Goal: Task Accomplishment & Management: Complete application form

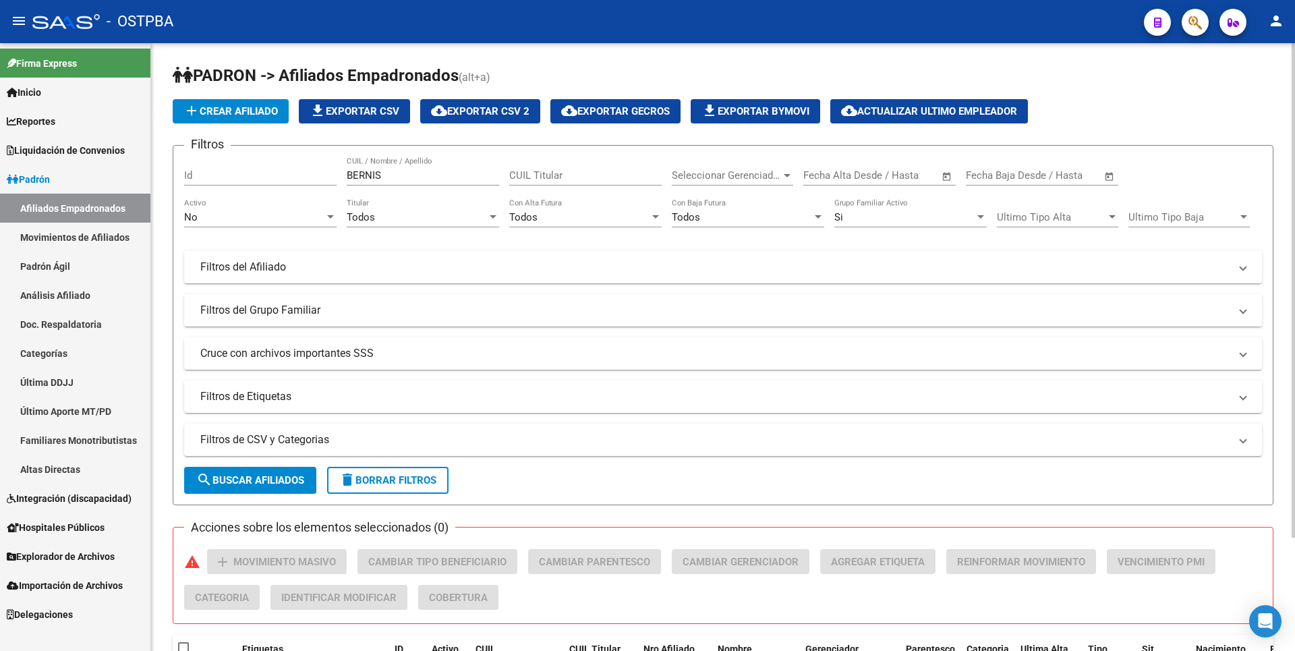
scroll to position [139, 0]
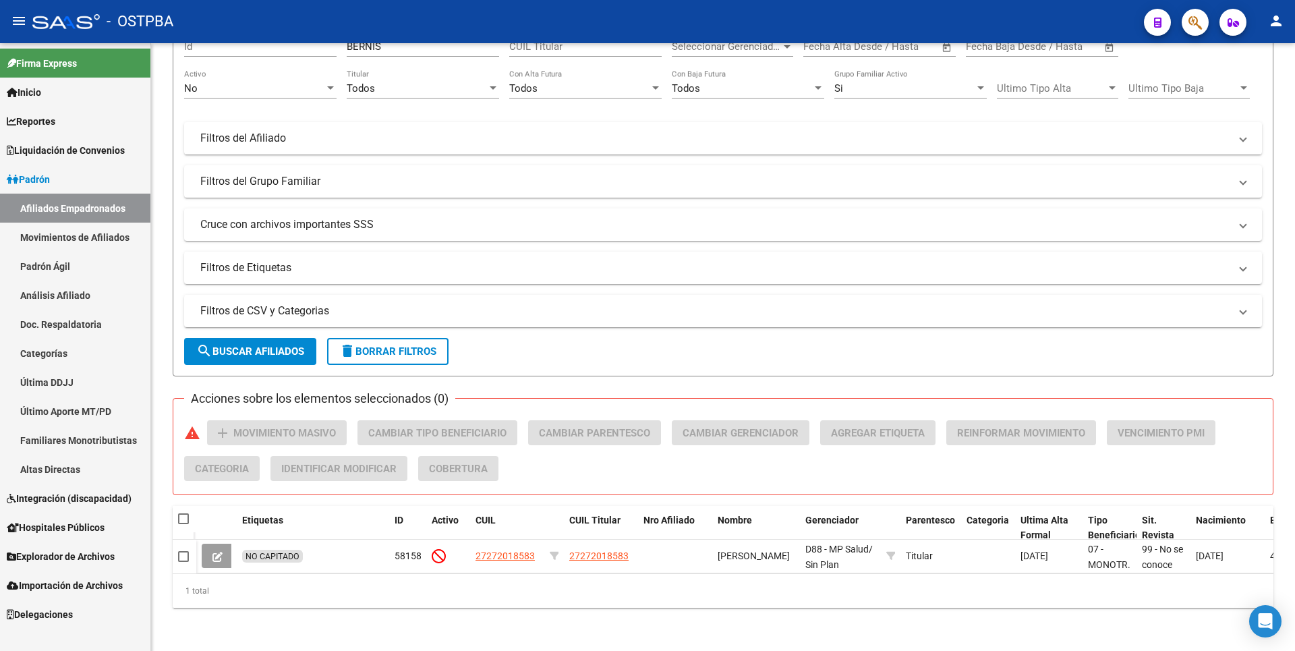
click at [58, 289] on link "Análisis Afiliado" at bounding box center [75, 295] width 150 height 29
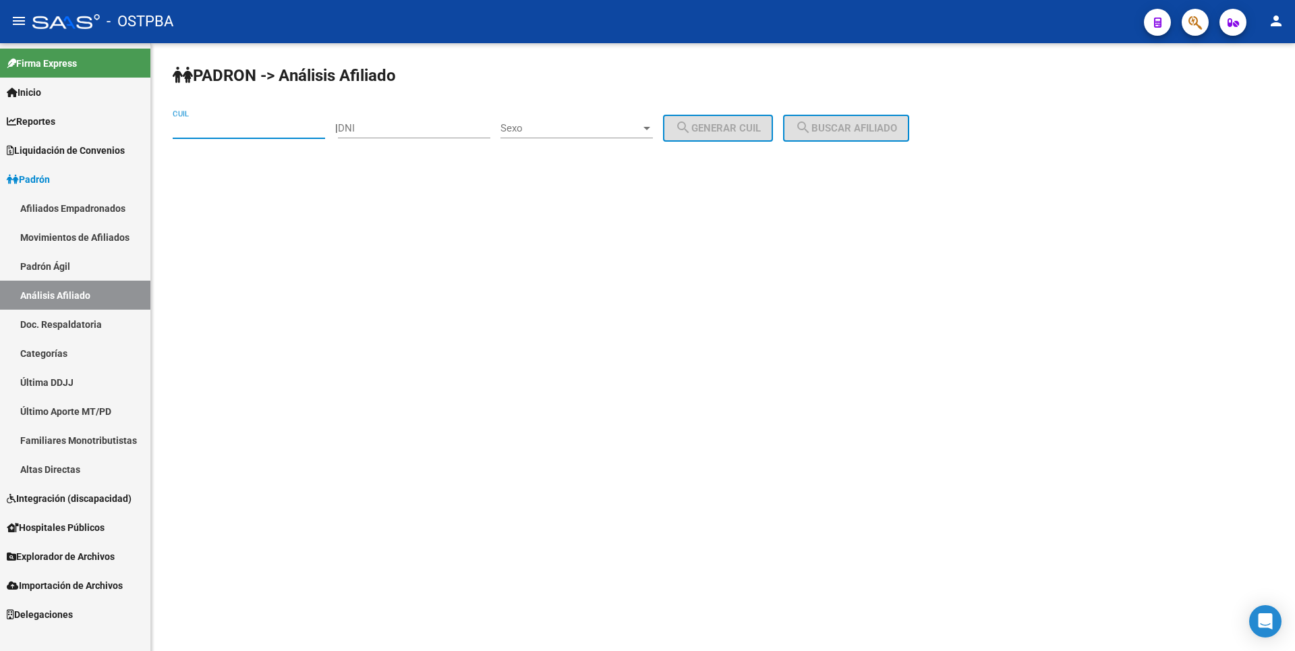
click at [213, 128] on input "CUIL" at bounding box center [249, 128] width 152 height 12
paste input "20-29502268-0"
type input "20-29502268-0"
click at [909, 116] on button "search Buscar afiliado" at bounding box center [846, 128] width 126 height 27
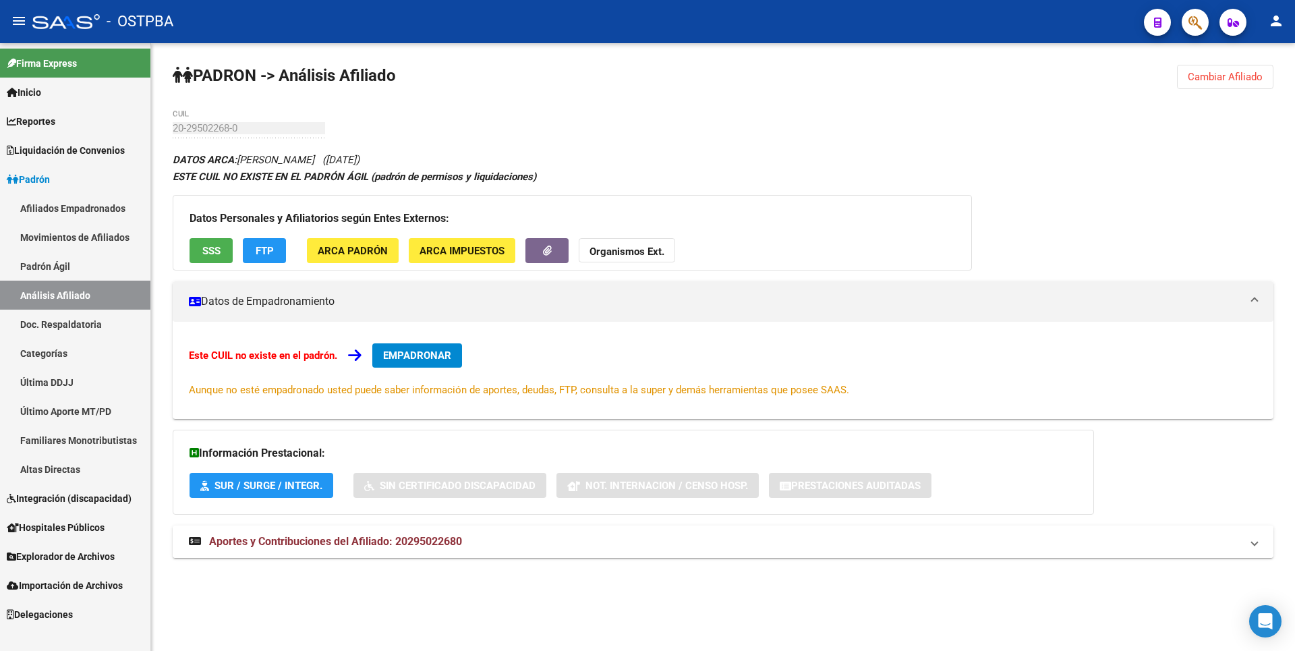
click at [333, 527] on mat-expansion-panel-header "Aportes y Contribuciones del Afiliado: 20295022680" at bounding box center [723, 542] width 1101 height 32
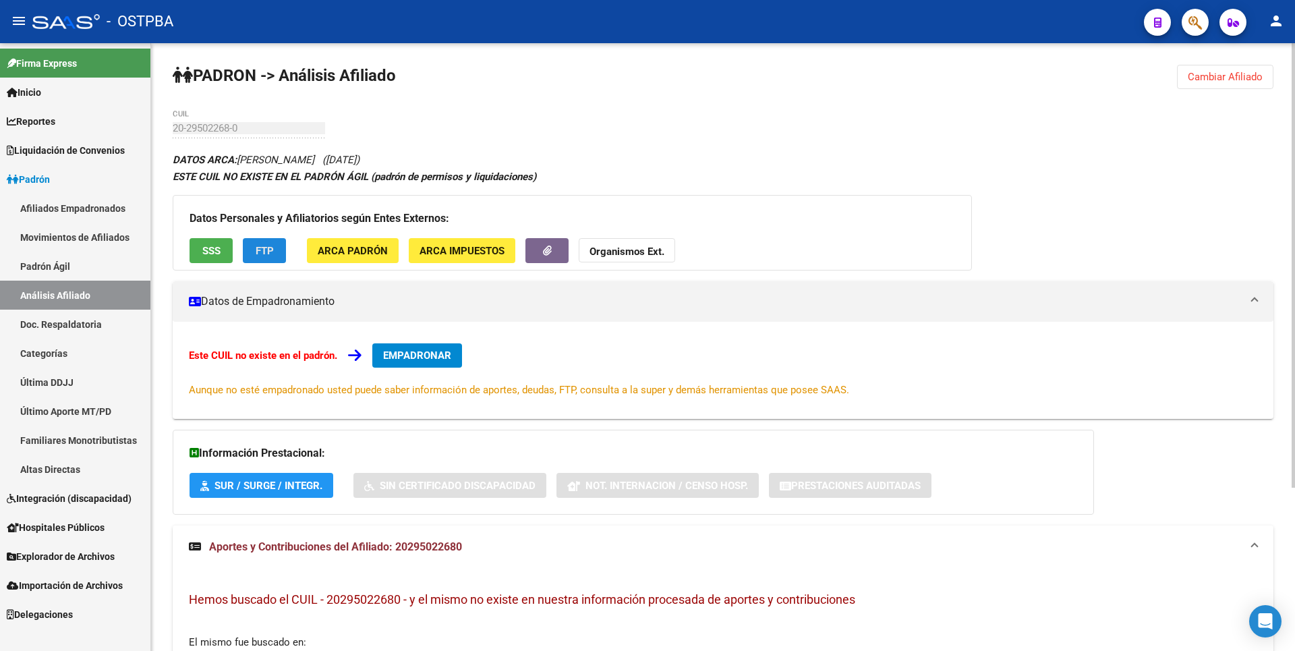
click at [258, 246] on span "FTP" at bounding box center [265, 251] width 18 height 12
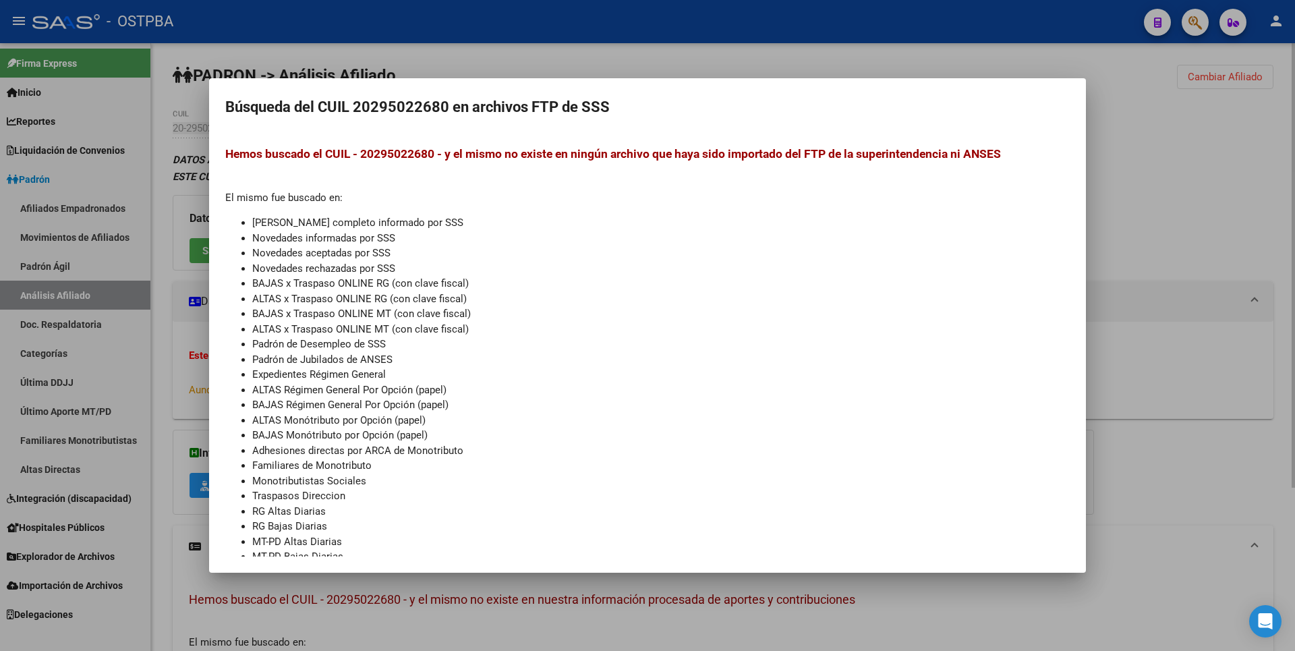
click at [638, 57] on div at bounding box center [647, 325] width 1295 height 651
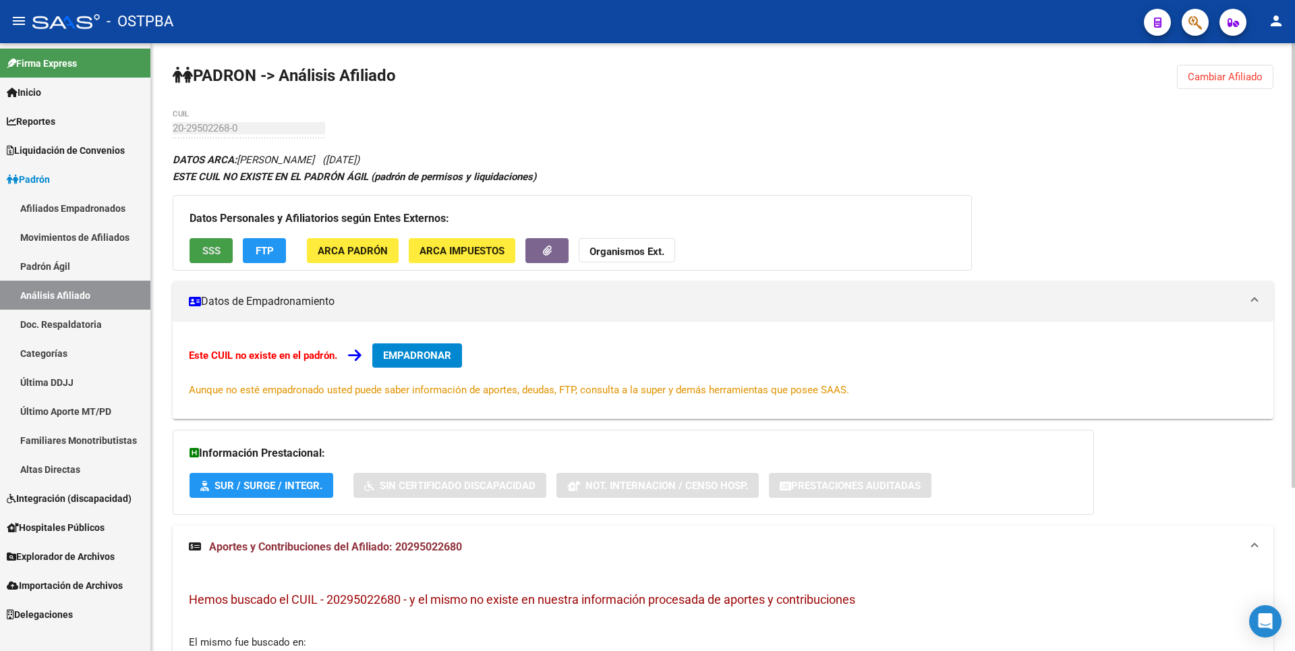
click at [214, 248] on span "SSS" at bounding box center [211, 251] width 18 height 12
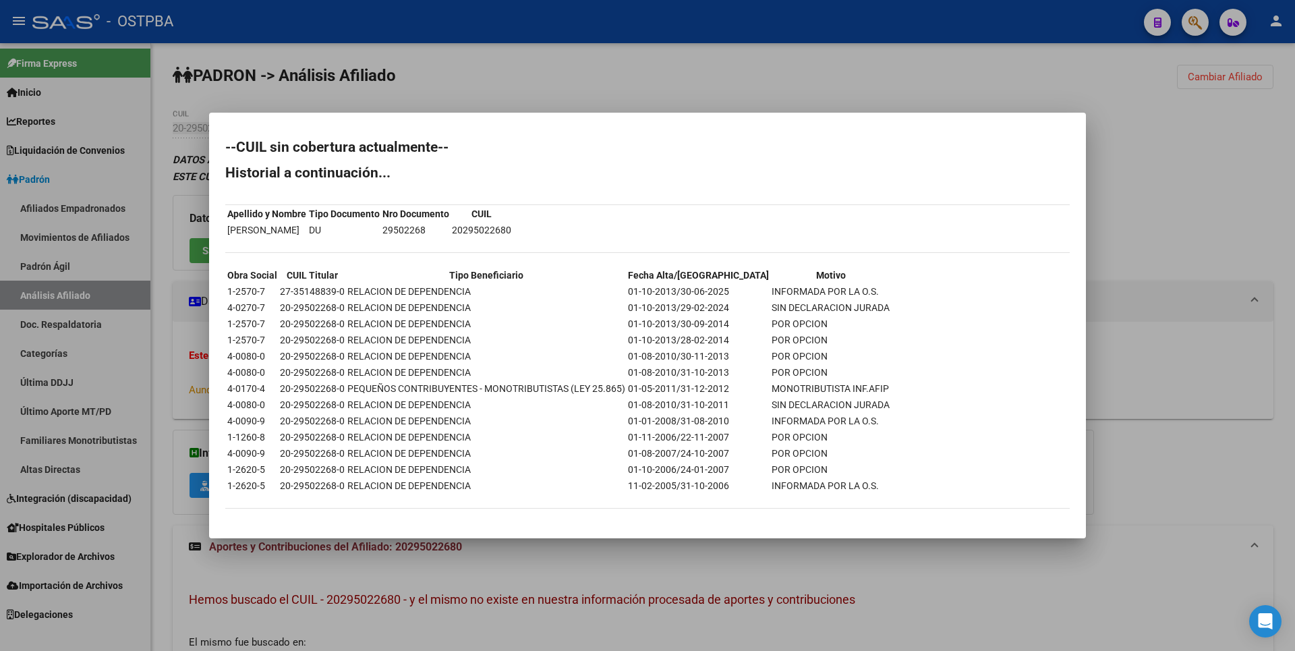
click at [623, 86] on div at bounding box center [647, 325] width 1295 height 651
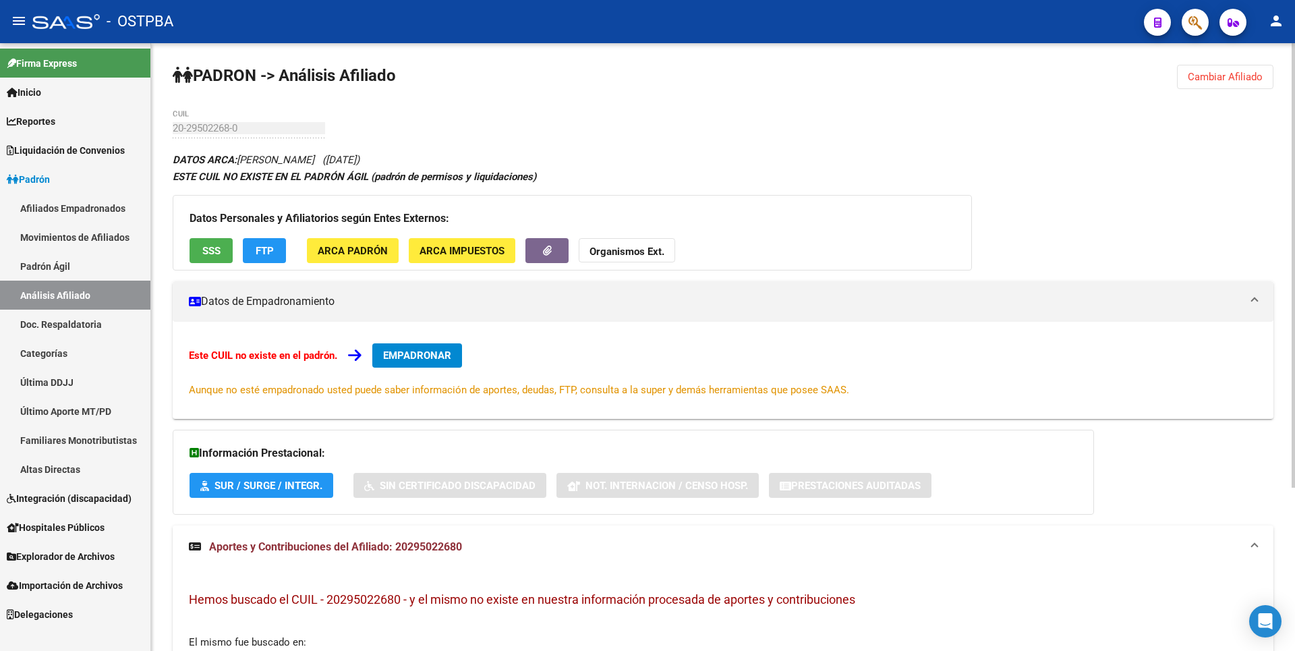
click at [625, 248] on strong "Organismos Ext." at bounding box center [627, 252] width 75 height 12
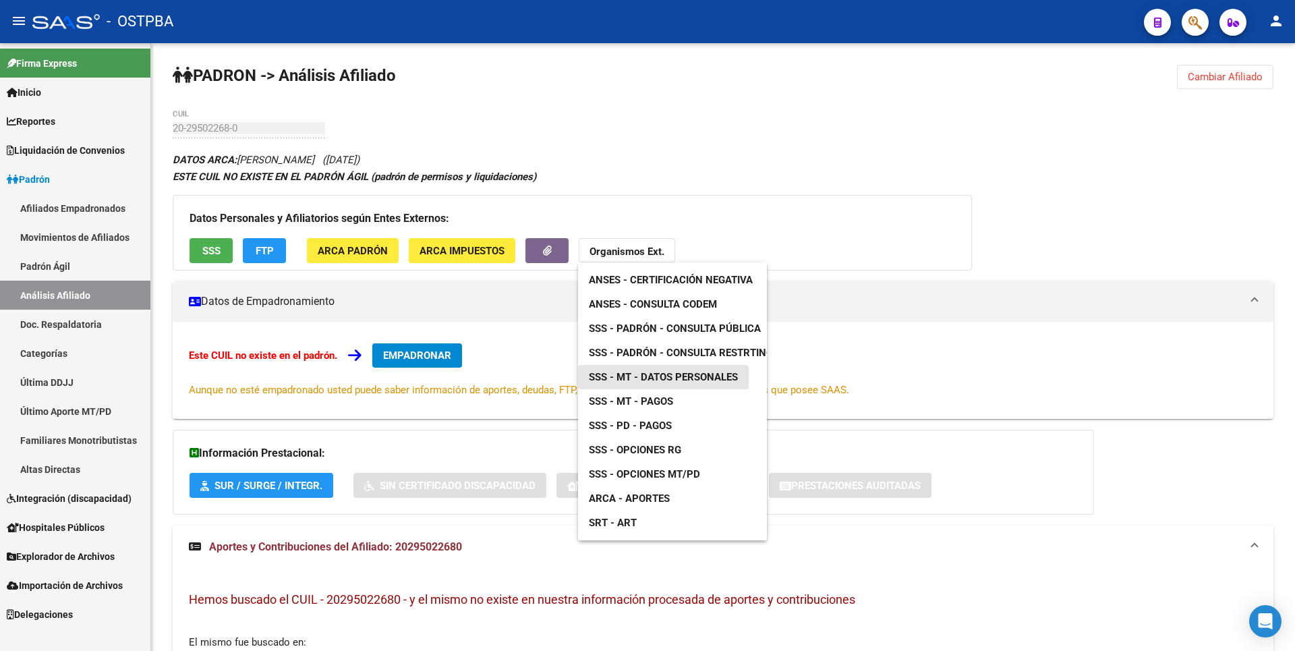
click at [689, 375] on span "SSS - MT - Datos Personales" at bounding box center [663, 377] width 149 height 12
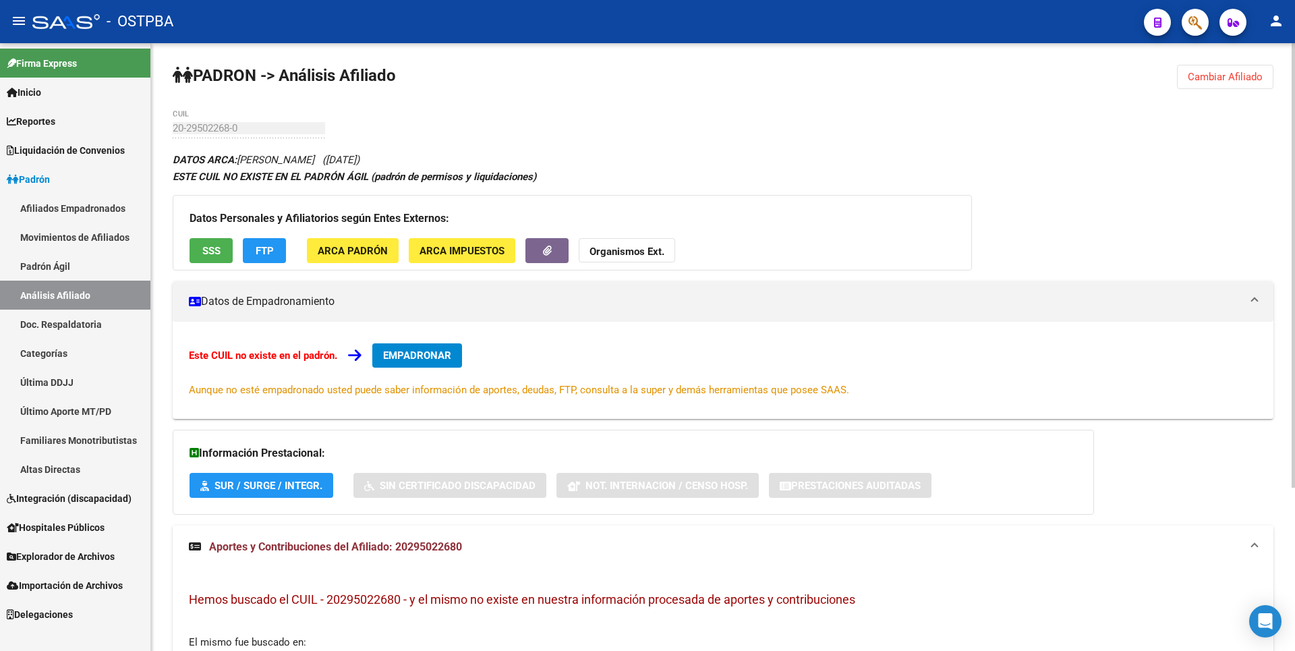
click at [484, 248] on span "ARCA Impuestos" at bounding box center [462, 251] width 85 height 12
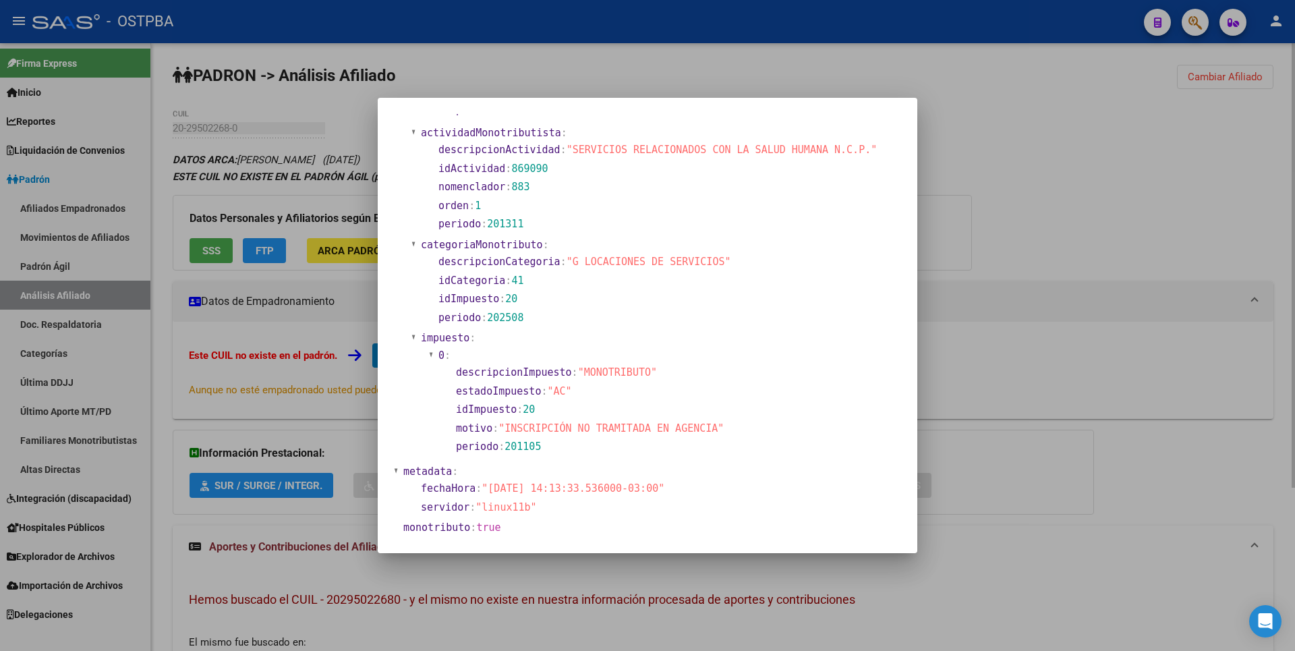
scroll to position [449, 0]
click at [1013, 151] on div at bounding box center [647, 325] width 1295 height 651
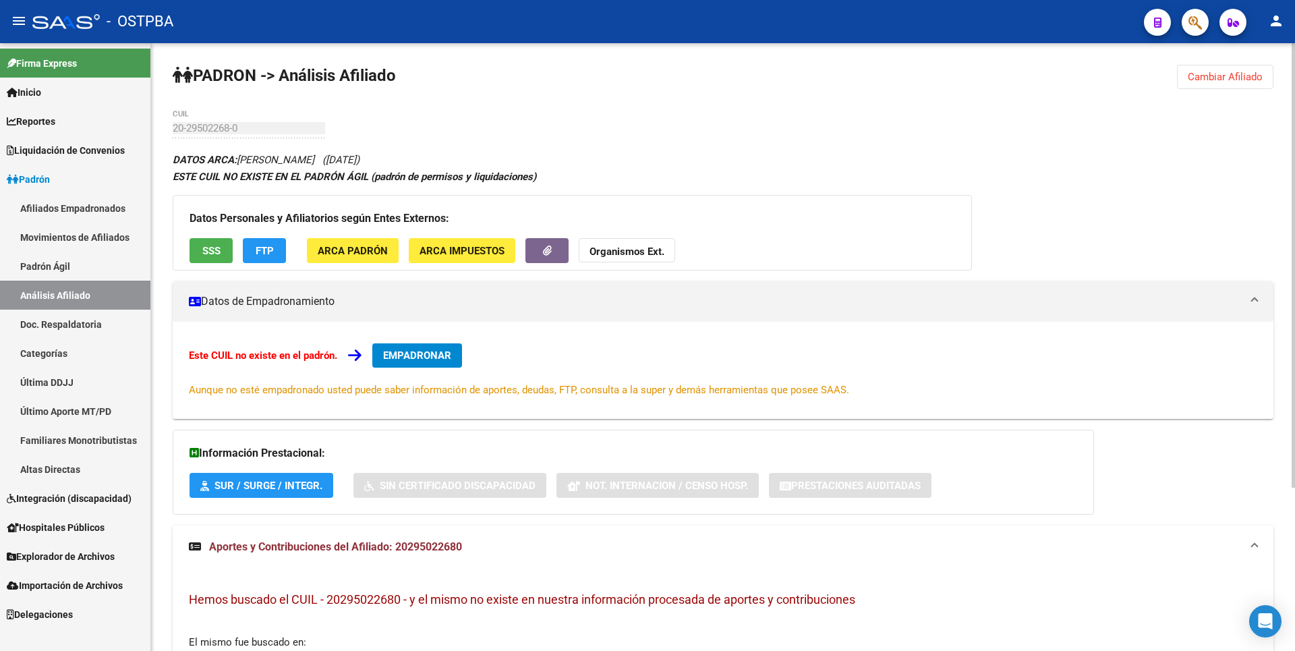
click at [647, 254] on strong "Organismos Ext." at bounding box center [627, 252] width 75 height 12
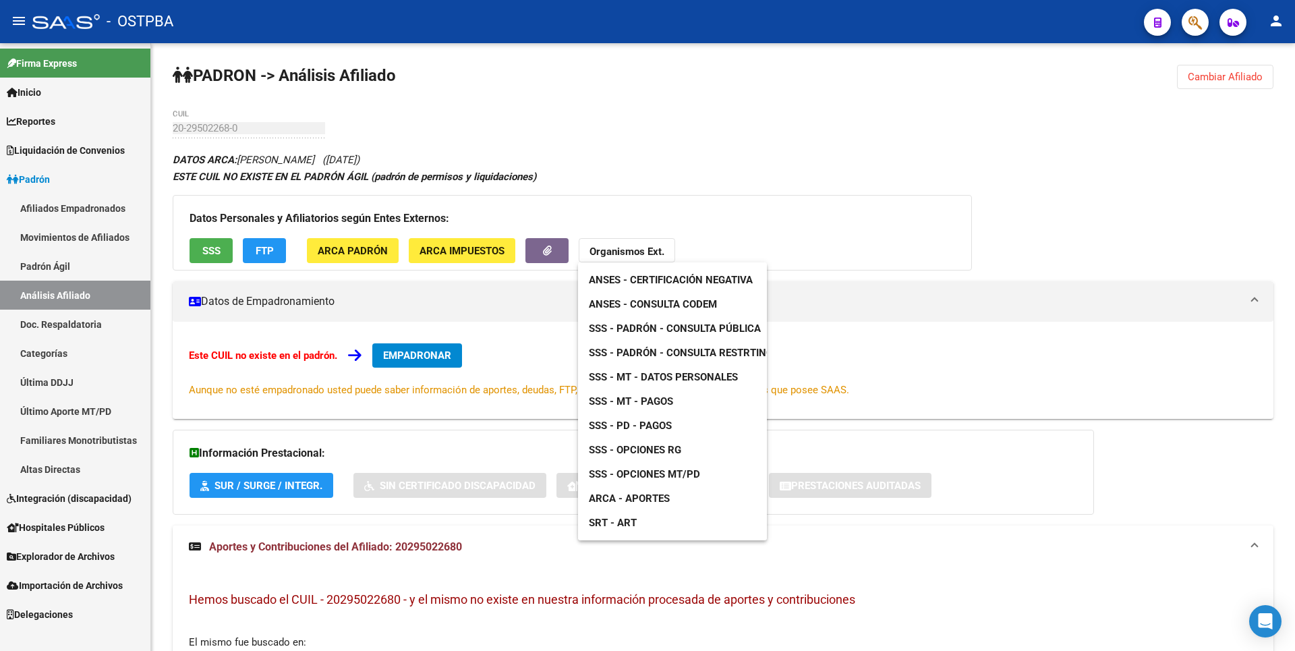
click at [694, 318] on link "SSS - Padrón - Consulta Pública" at bounding box center [675, 328] width 194 height 24
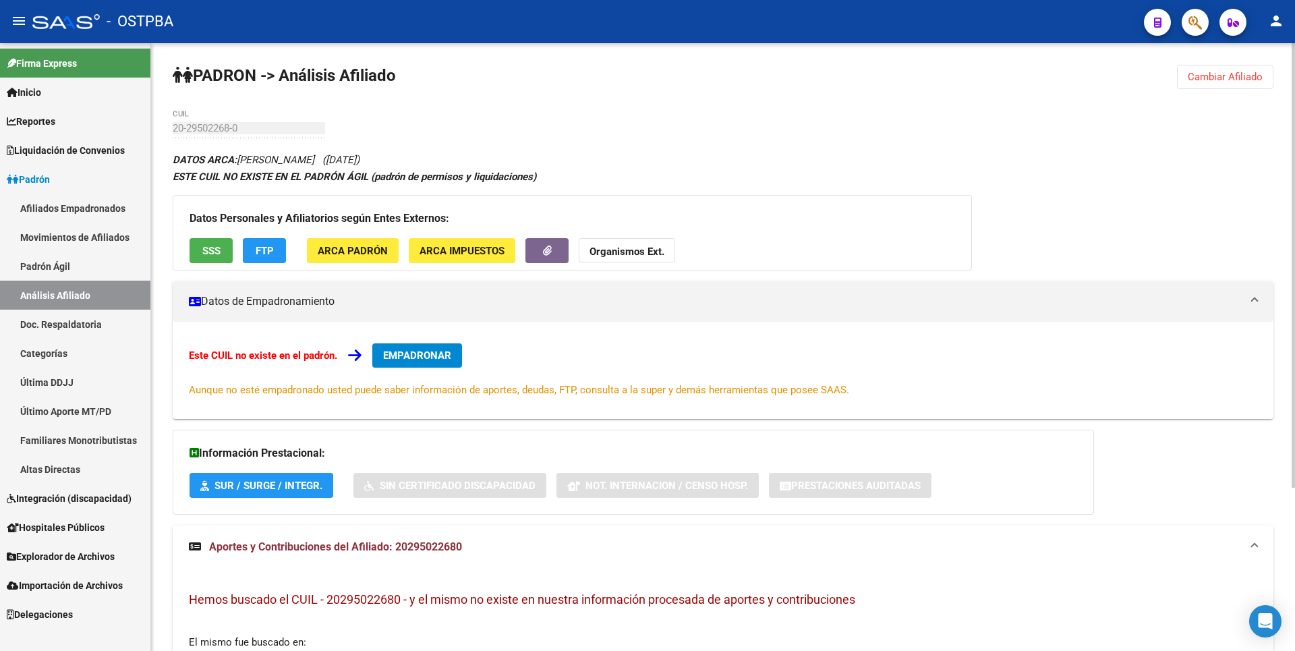
drag, startPoint x: 394, startPoint y: 547, endPoint x: 477, endPoint y: 549, distance: 83.0
click at [477, 549] on mat-panel-title "Aportes y Contribuciones del Afiliado: 20295022680" at bounding box center [715, 547] width 1053 height 15
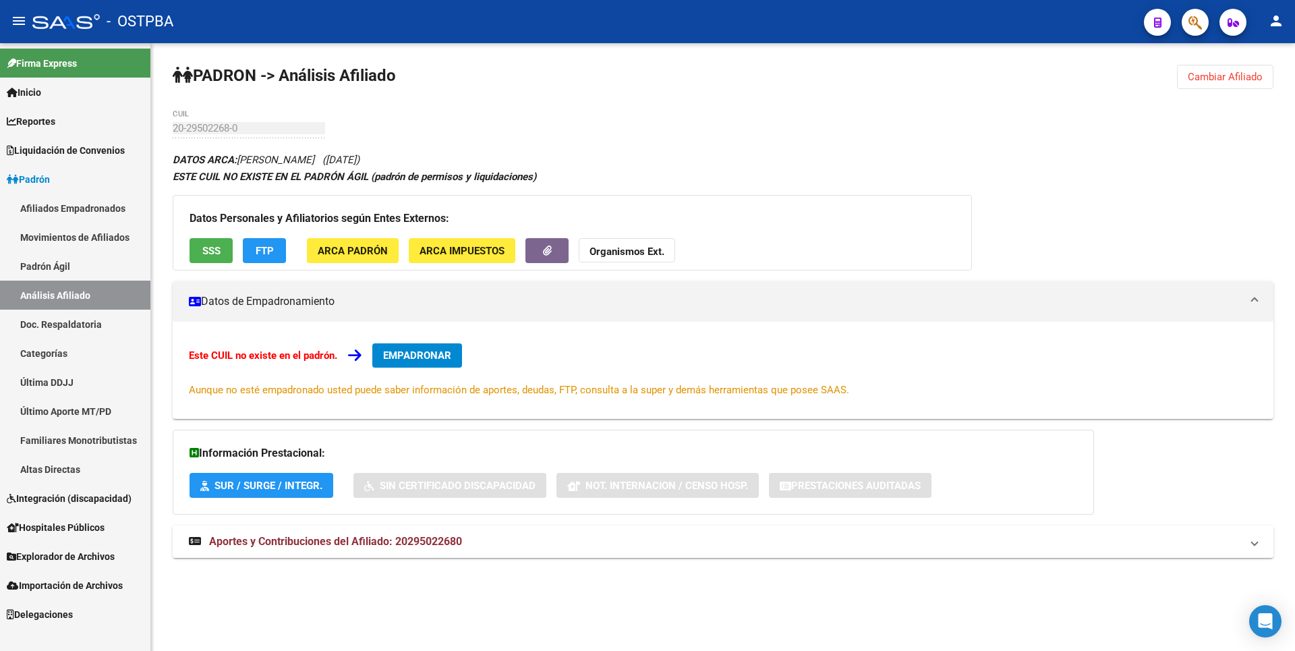
copy span "20295022680"
click at [627, 244] on button "Organismos Ext." at bounding box center [627, 250] width 96 height 25
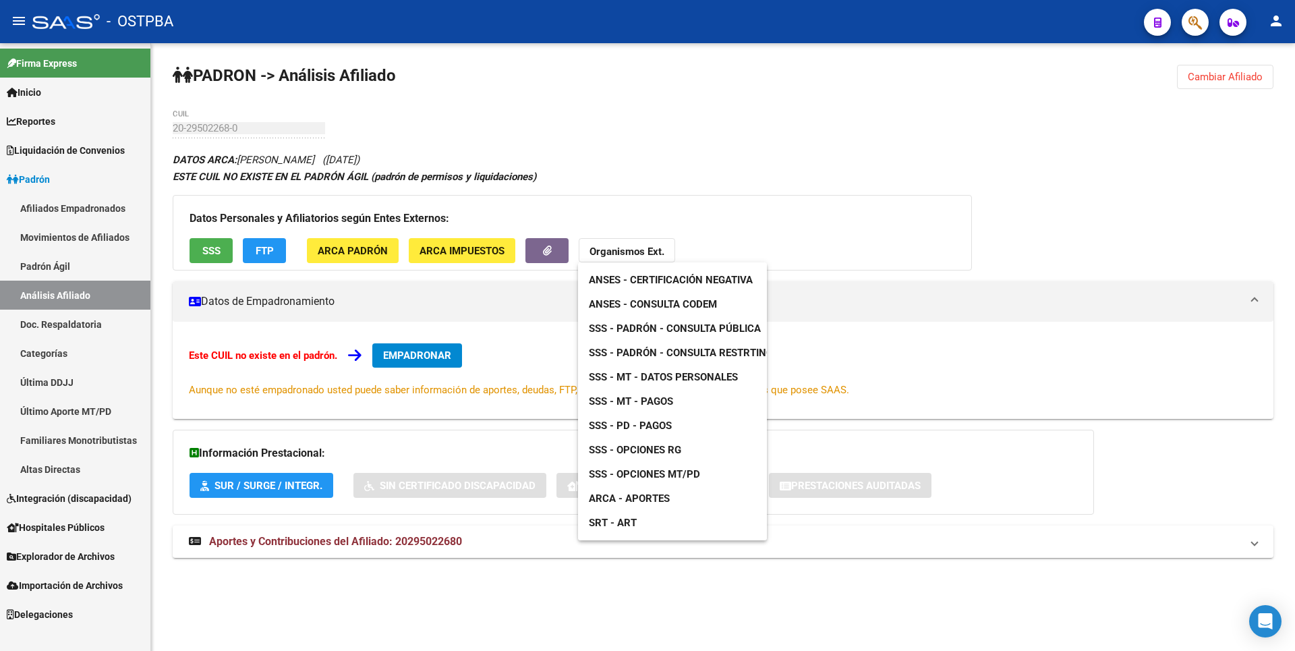
click at [679, 308] on span "ANSES - Consulta CODEM" at bounding box center [653, 304] width 128 height 12
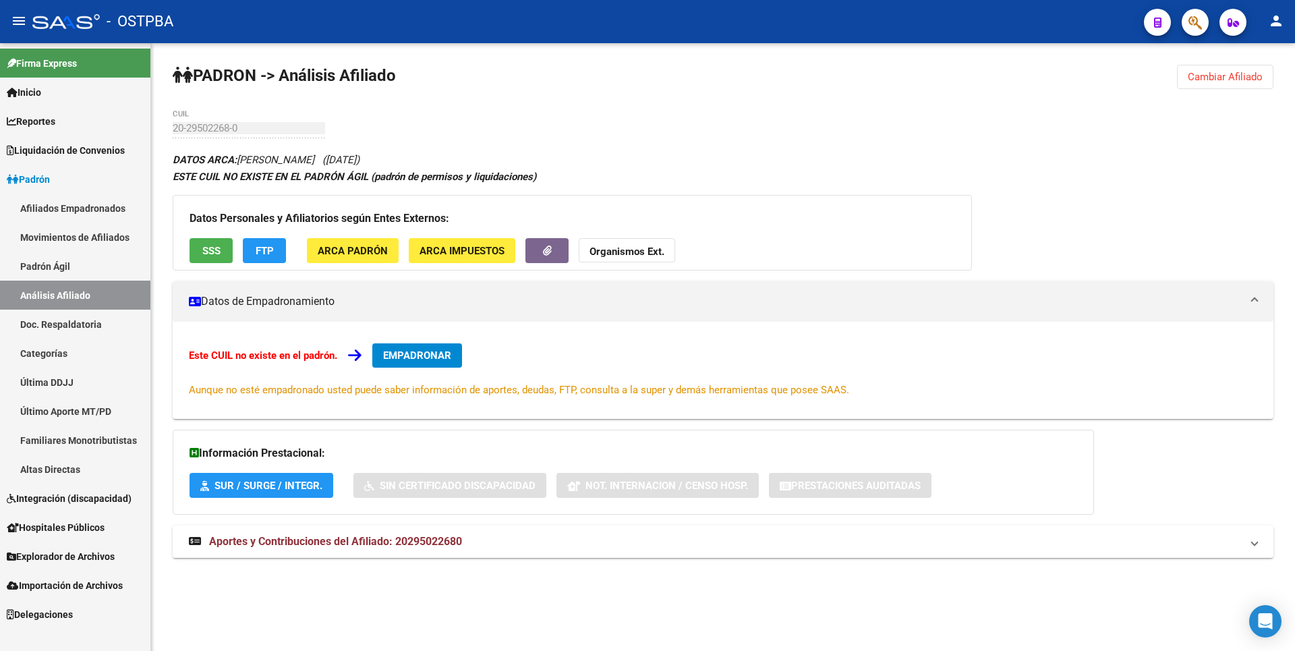
click at [345, 246] on span "ARCA Padrón" at bounding box center [353, 251] width 70 height 12
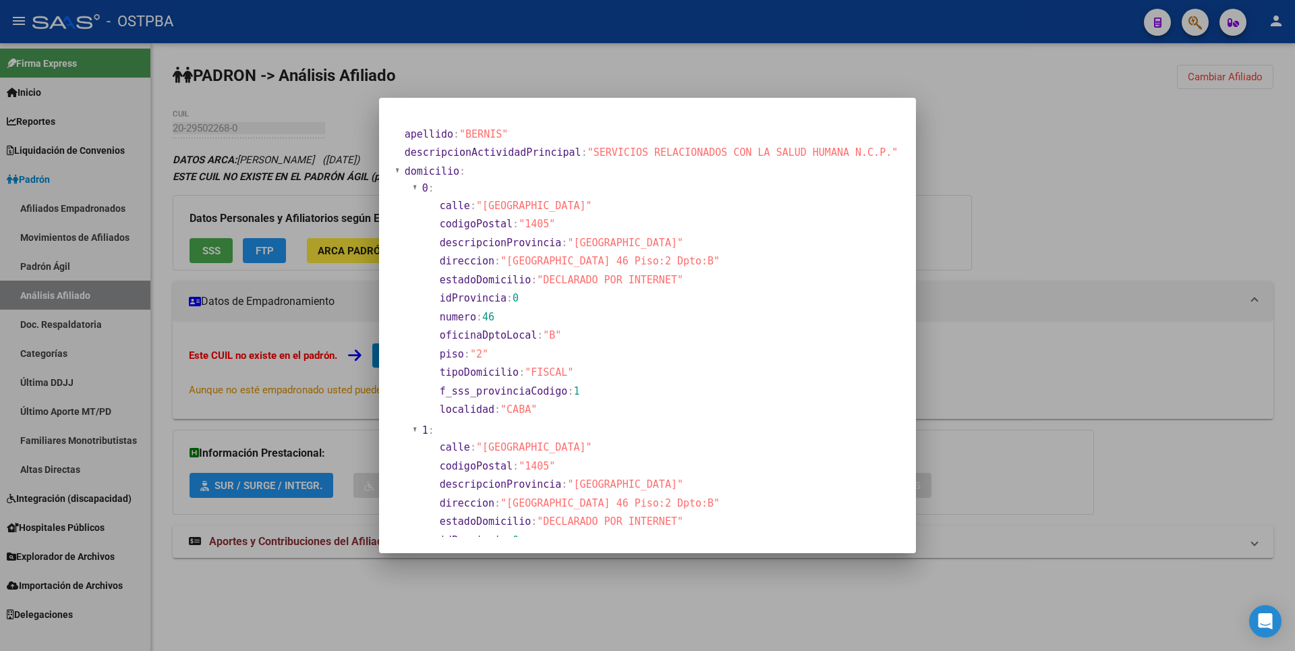
click at [1245, 369] on div at bounding box center [647, 325] width 1295 height 651
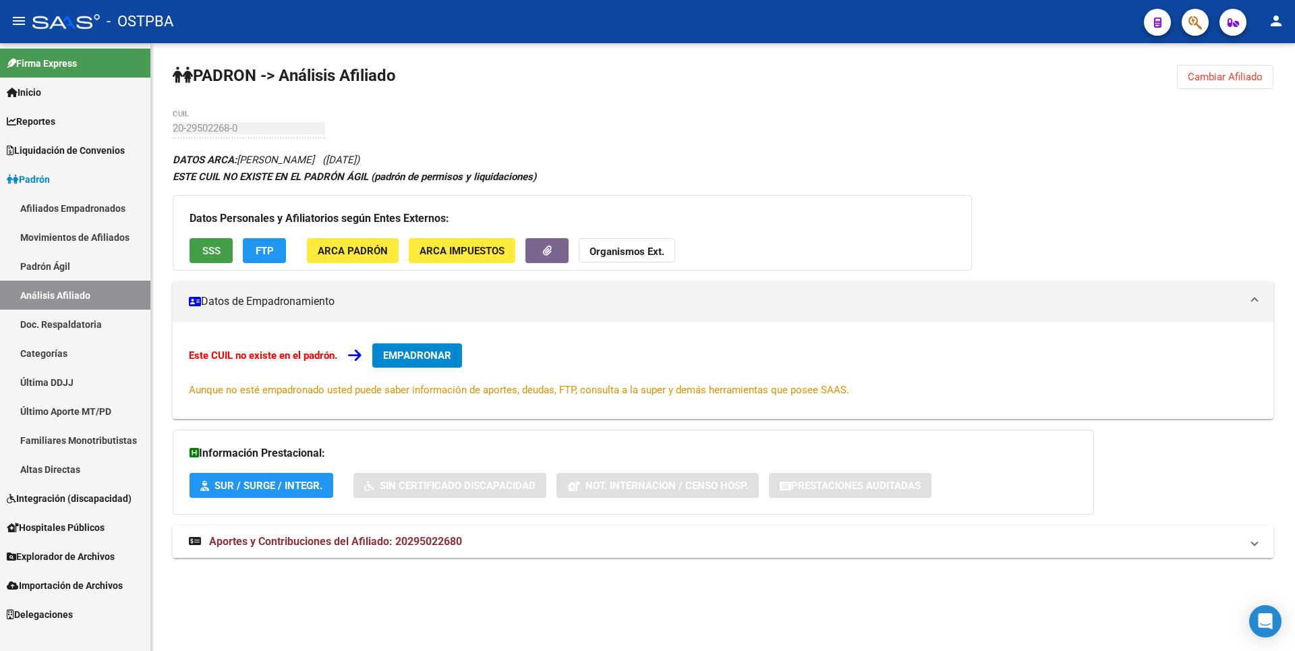
click at [207, 252] on span "SSS" at bounding box center [211, 251] width 18 height 12
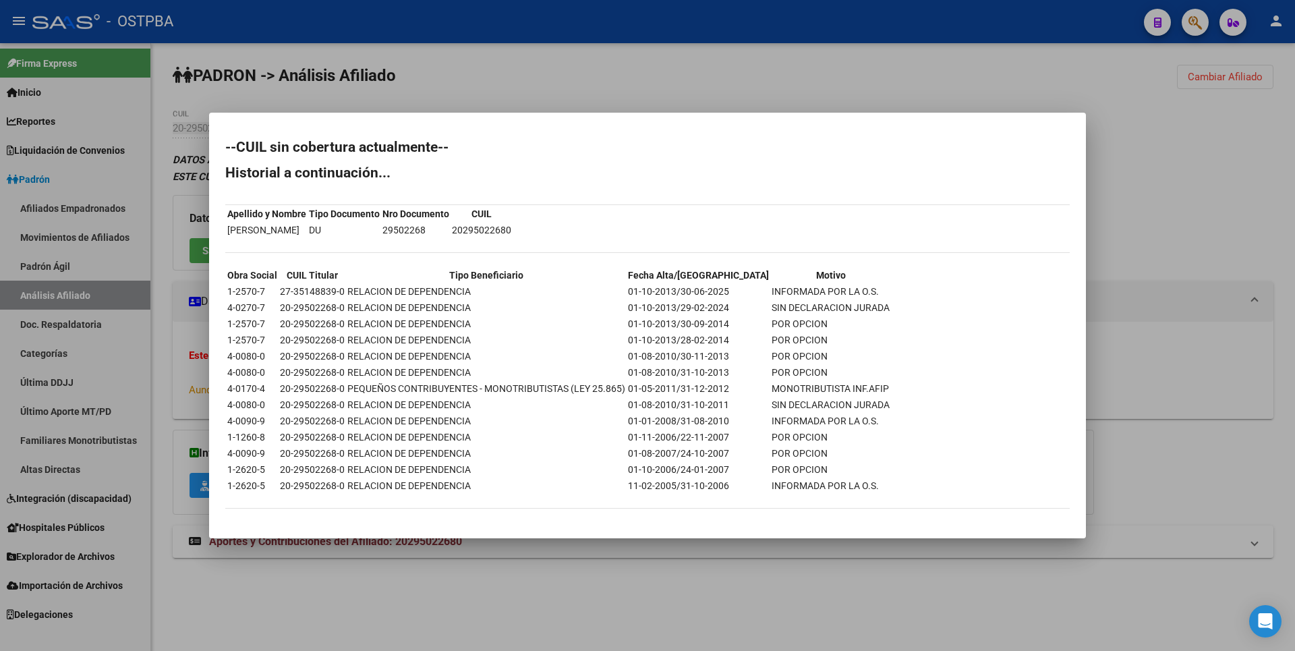
click at [403, 76] on div at bounding box center [647, 325] width 1295 height 651
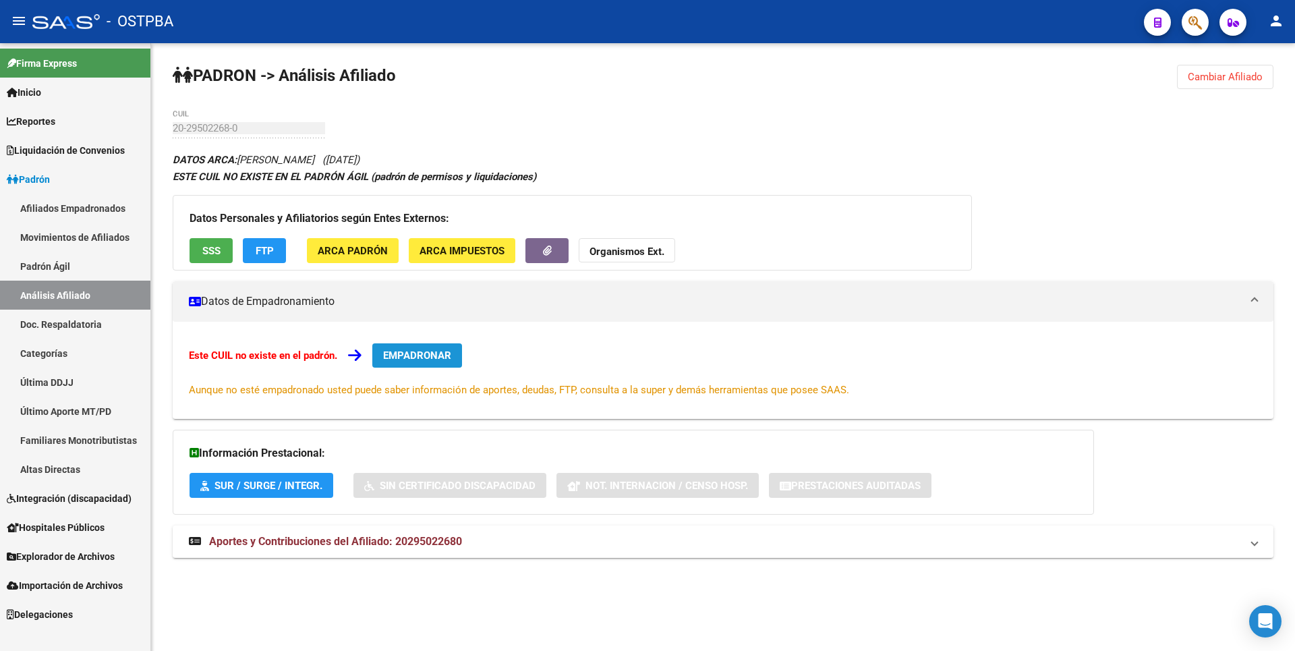
click at [432, 353] on span "EMPADRONAR" at bounding box center [417, 355] width 68 height 12
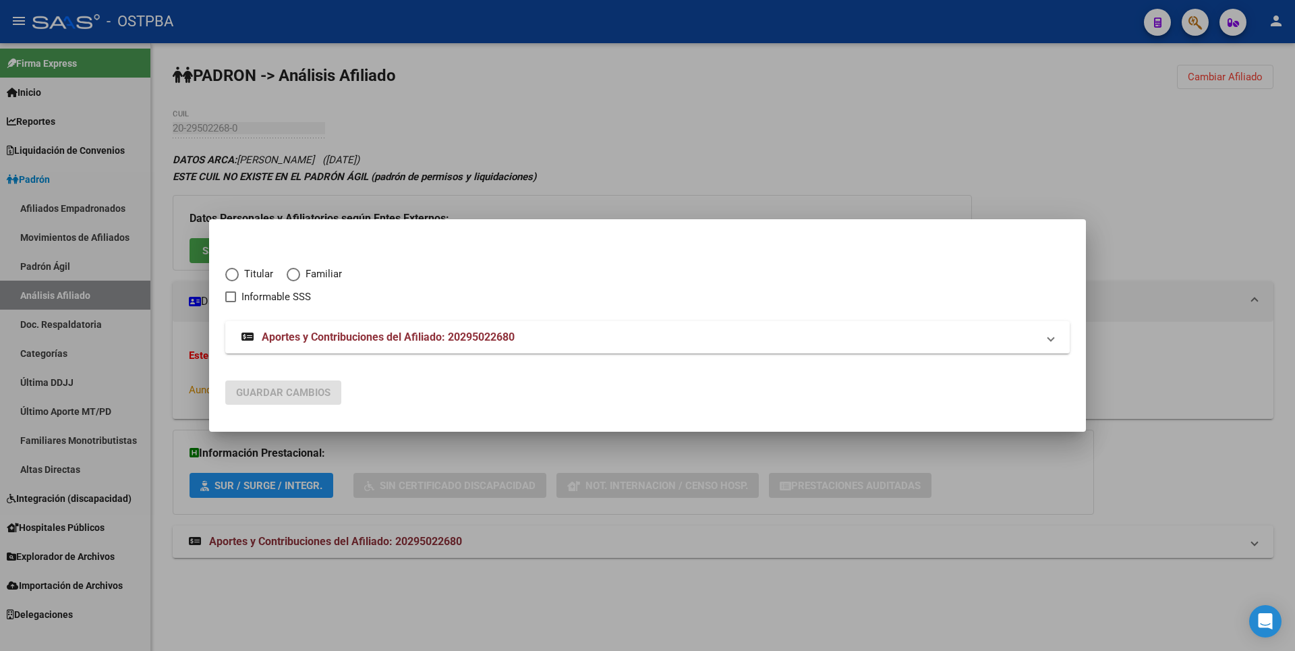
click at [229, 276] on span "Elija una opción" at bounding box center [231, 274] width 13 height 13
click at [229, 276] on input "Titular" at bounding box center [231, 274] width 13 height 13
radio input "true"
checkbox input "true"
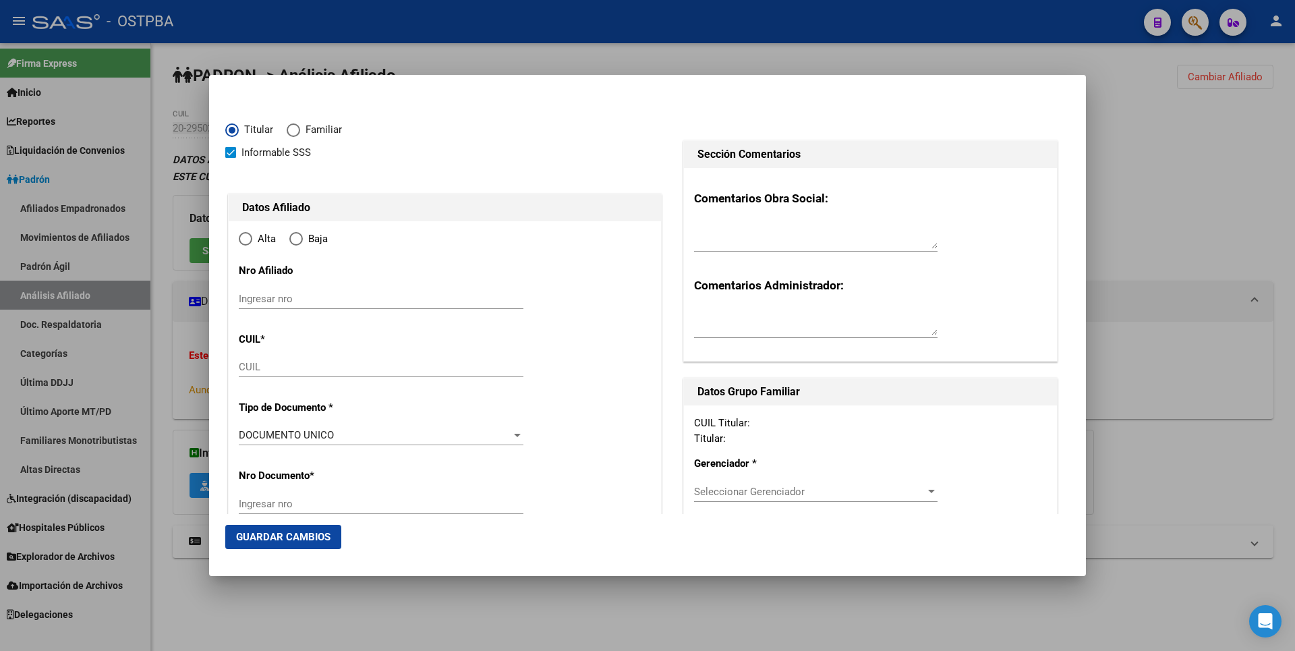
type input "20-29502268-0"
type input "29502268"
type input "BERNIS"
type input "[PERSON_NAME]"
type input "[DATE]"
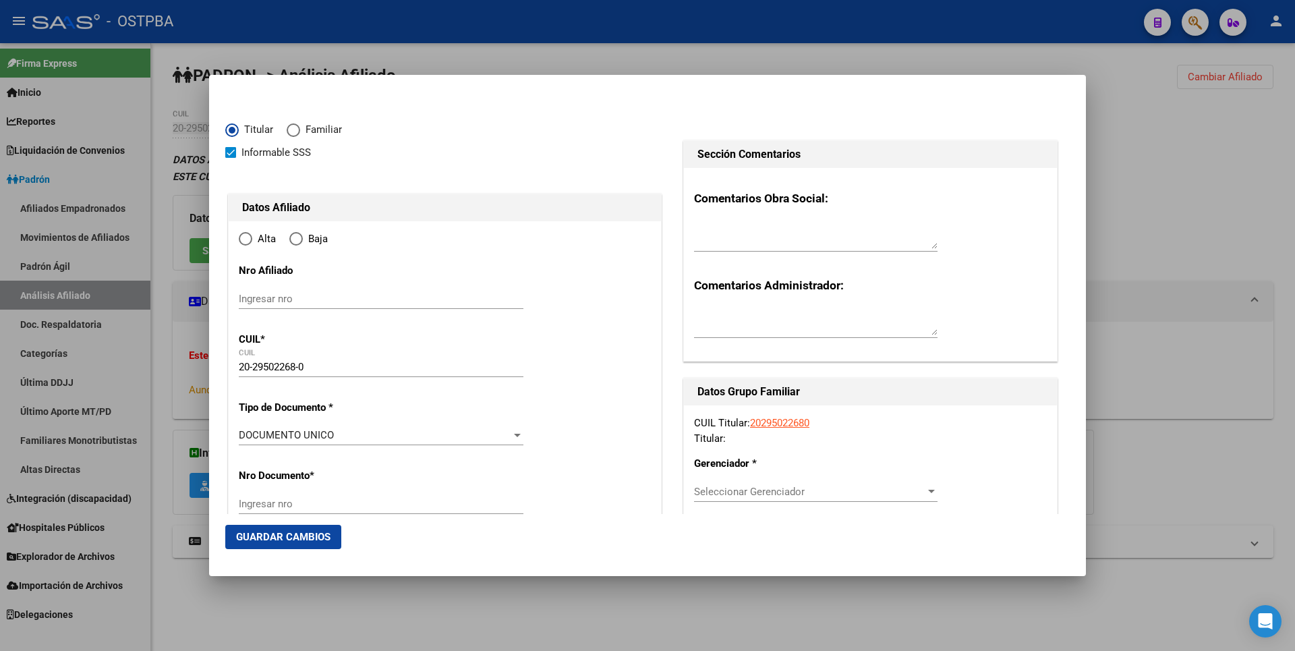
type input "CABA"
type input "1405"
type input "[GEOGRAPHIC_DATA]"
type input "46"
type input "2"
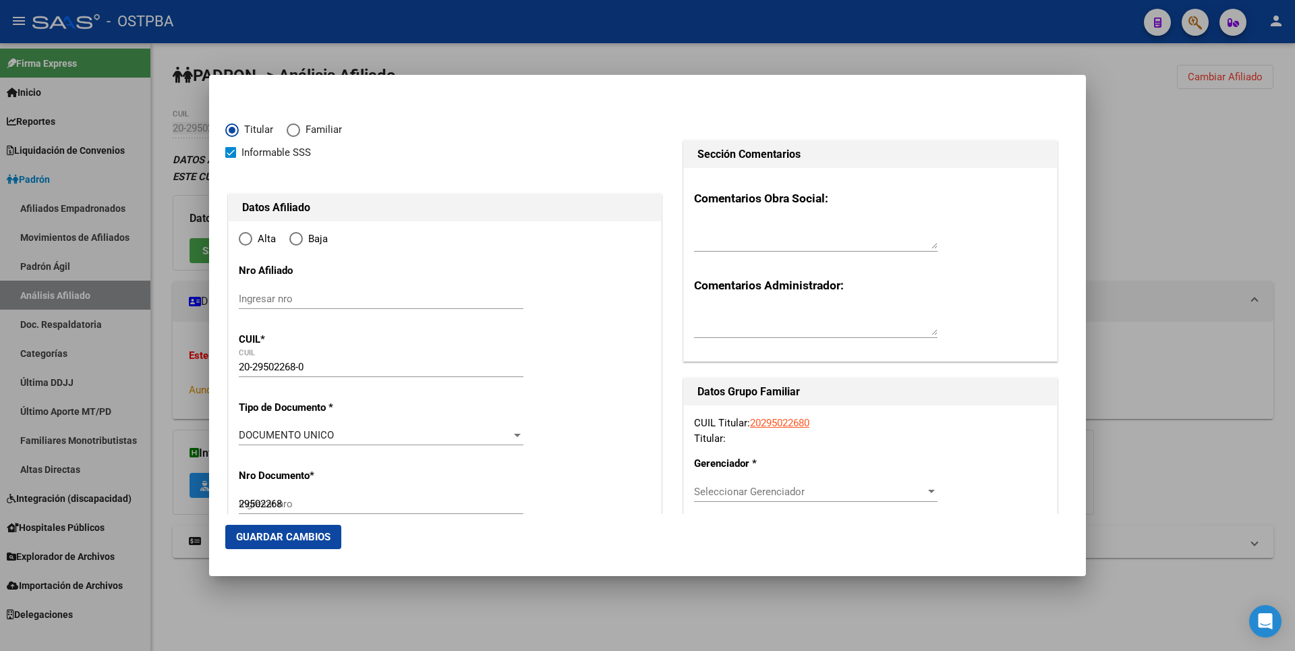
radio input "true"
type input "CABA"
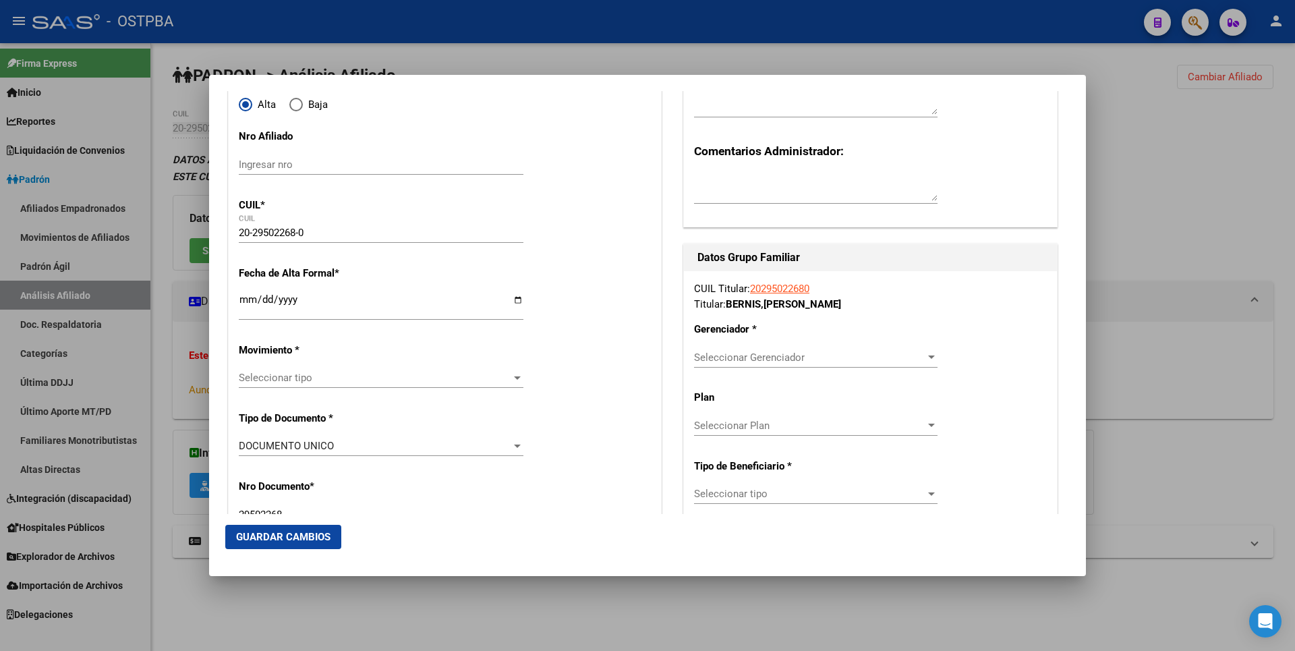
scroll to position [135, 0]
click at [241, 298] on input "Ingresar fecha" at bounding box center [381, 304] width 285 height 22
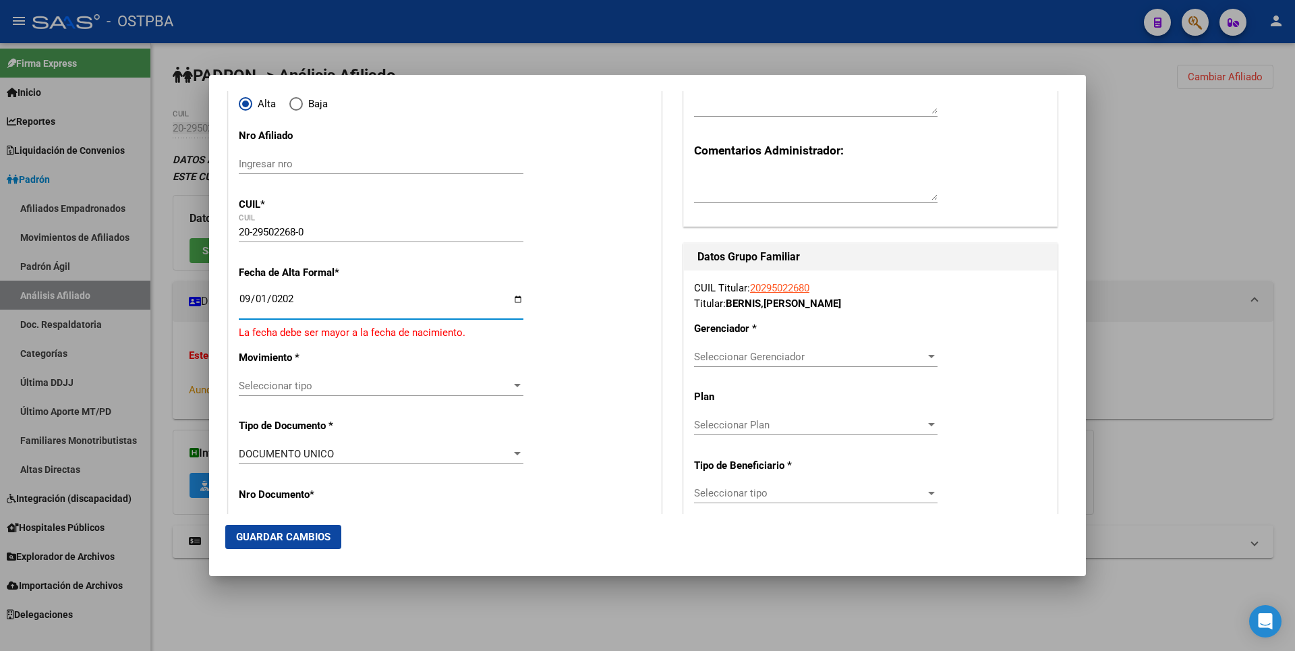
type input "[DATE]"
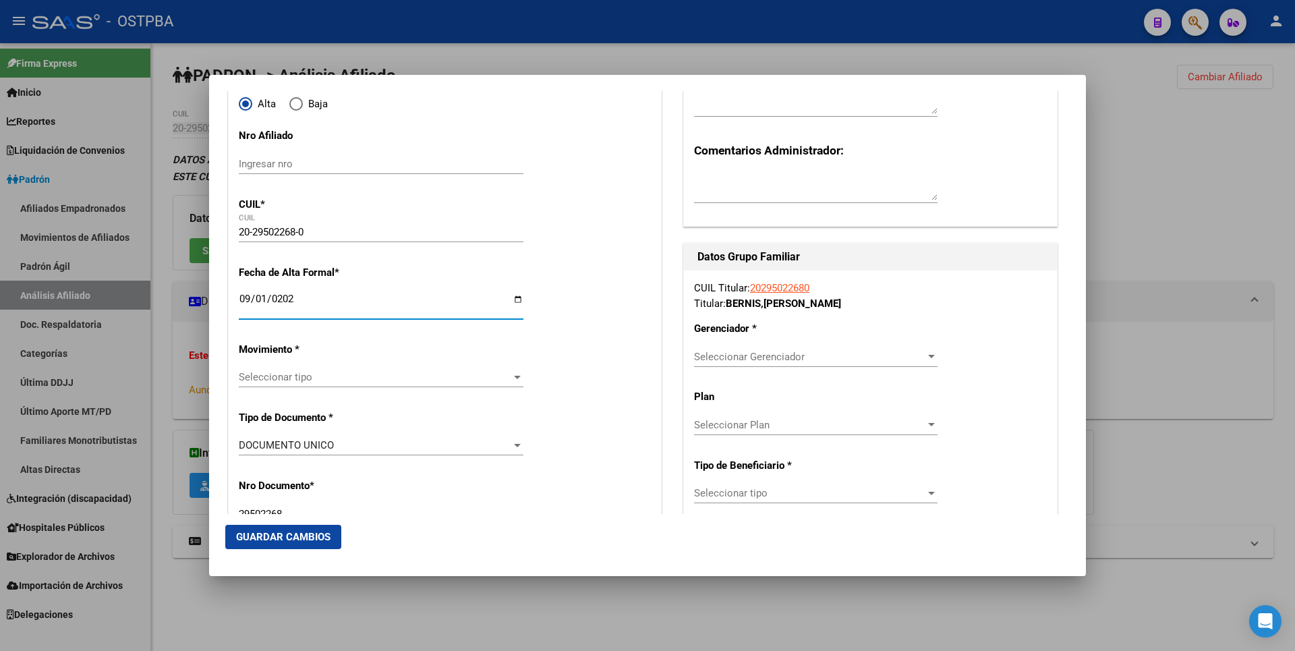
click at [514, 377] on div at bounding box center [517, 377] width 7 height 3
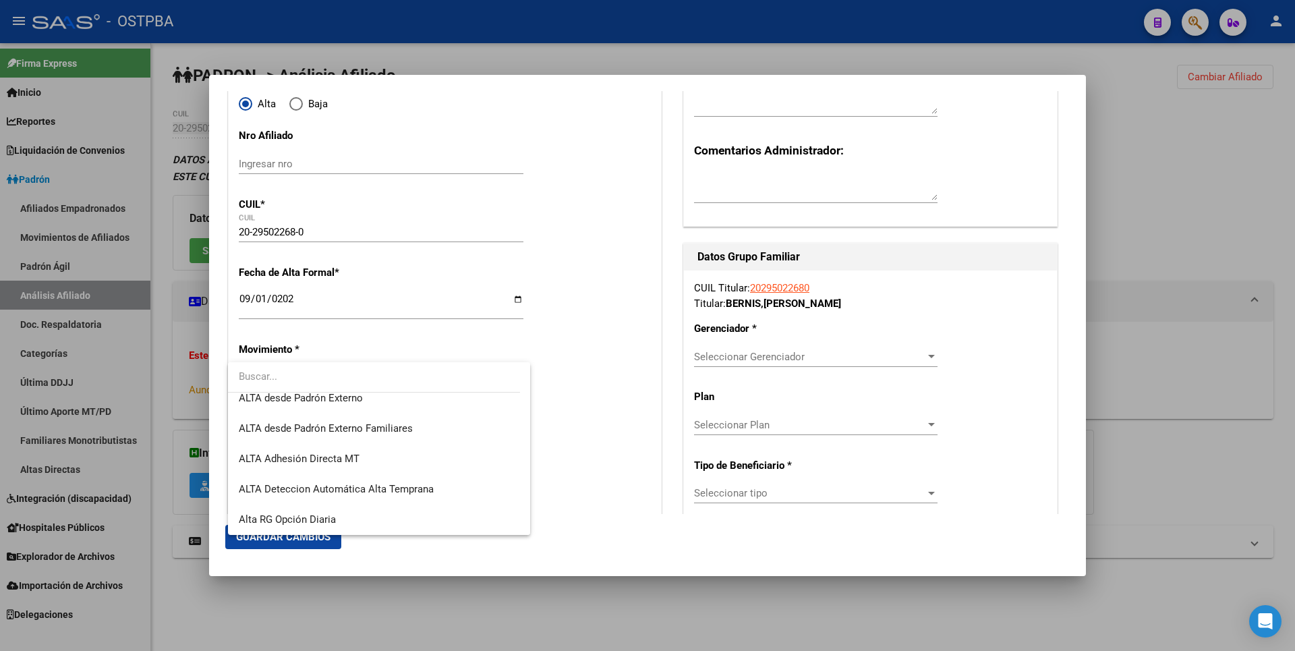
scroll to position [465, 0]
click at [324, 424] on span "ALTA Adhesión Directa MT" at bounding box center [299, 428] width 121 height 12
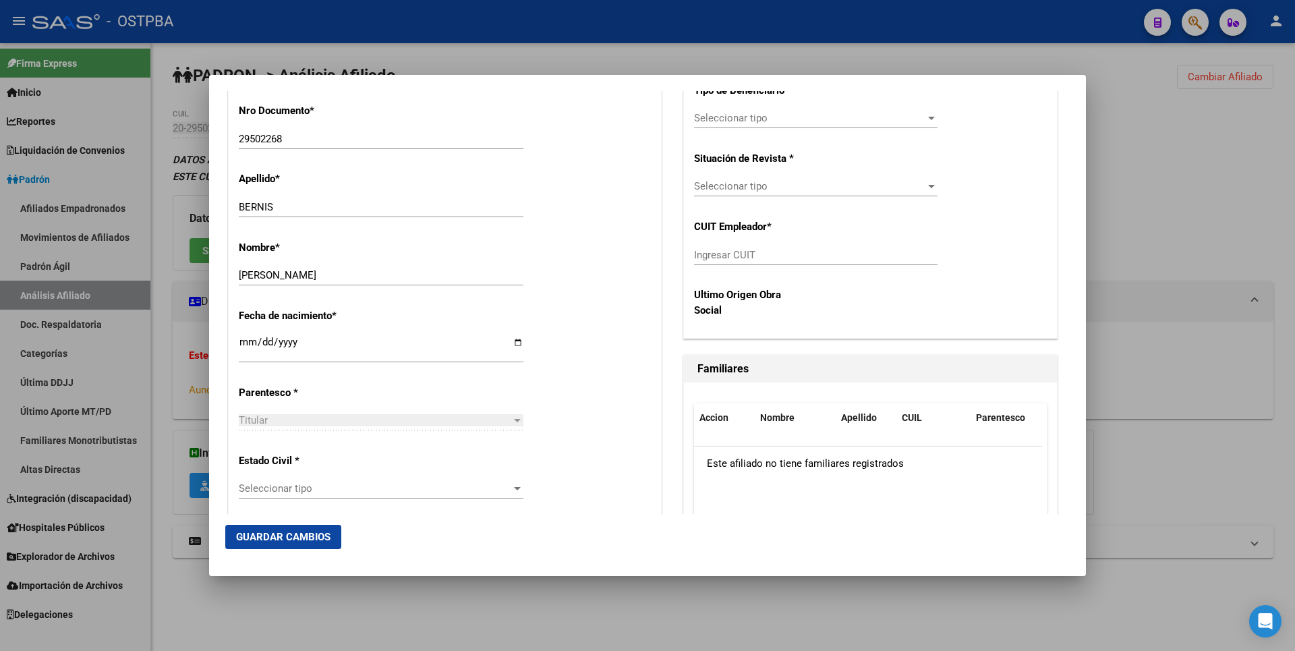
scroll to position [607, 0]
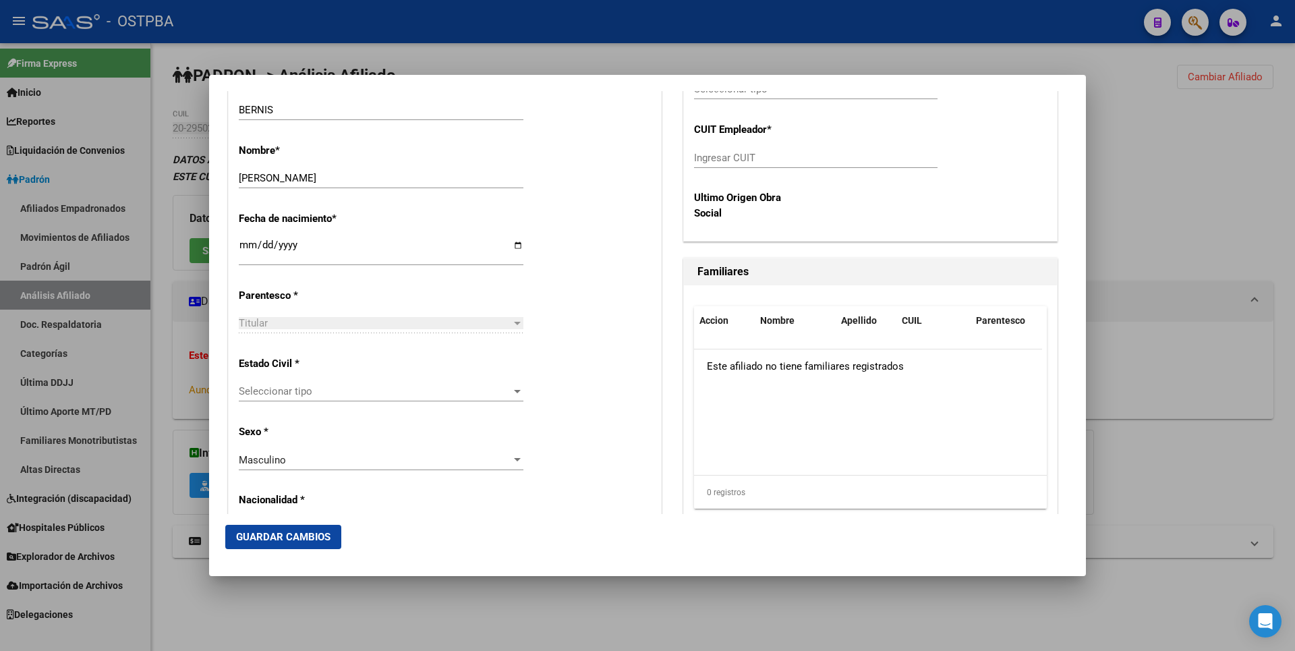
click at [511, 387] on div at bounding box center [517, 391] width 12 height 11
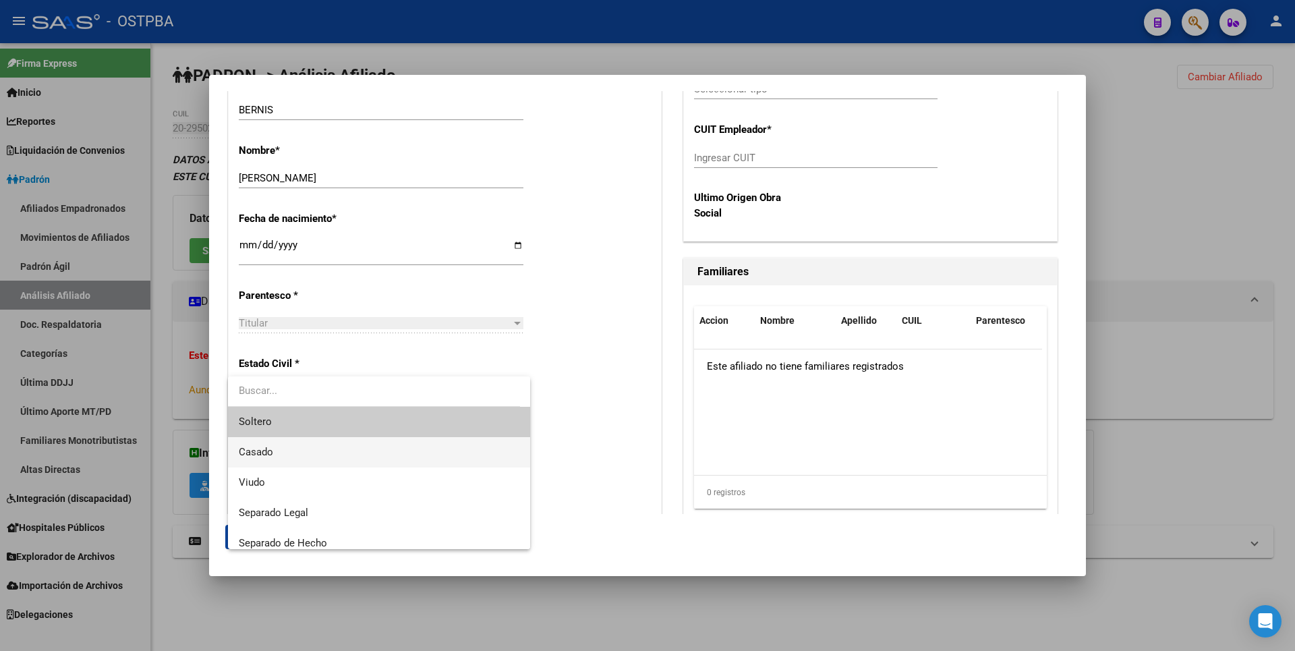
click at [290, 448] on span "Casado" at bounding box center [379, 452] width 281 height 30
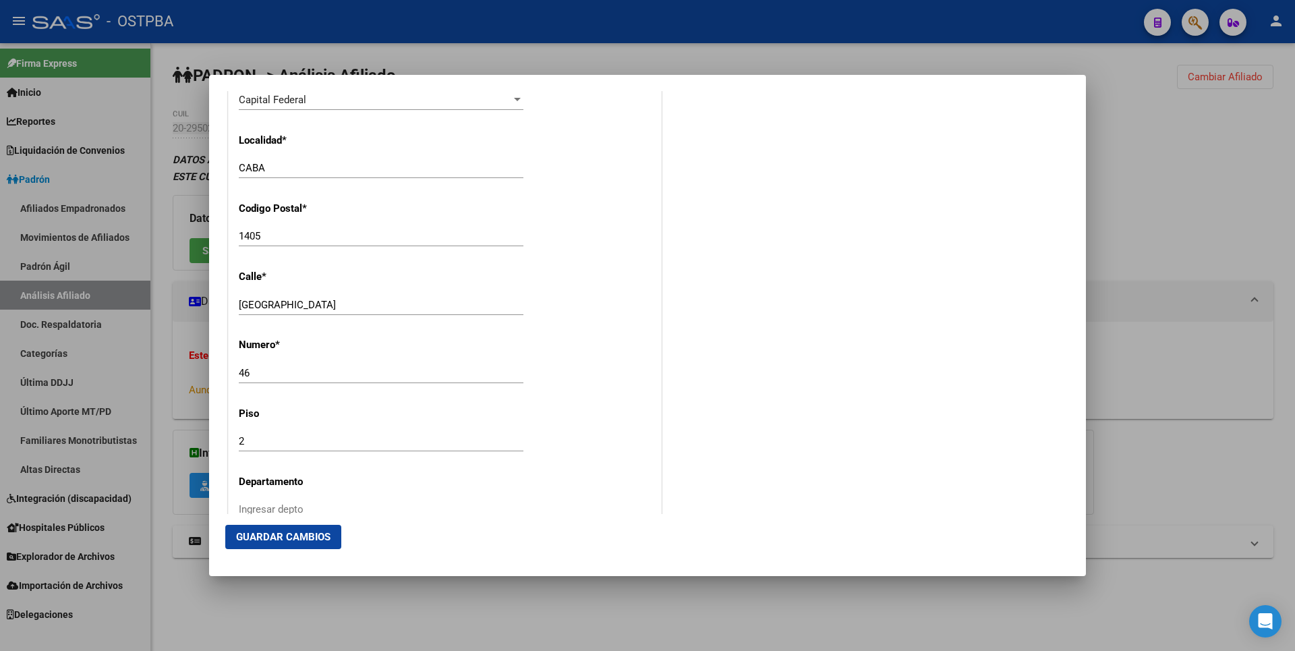
scroll to position [1349, 0]
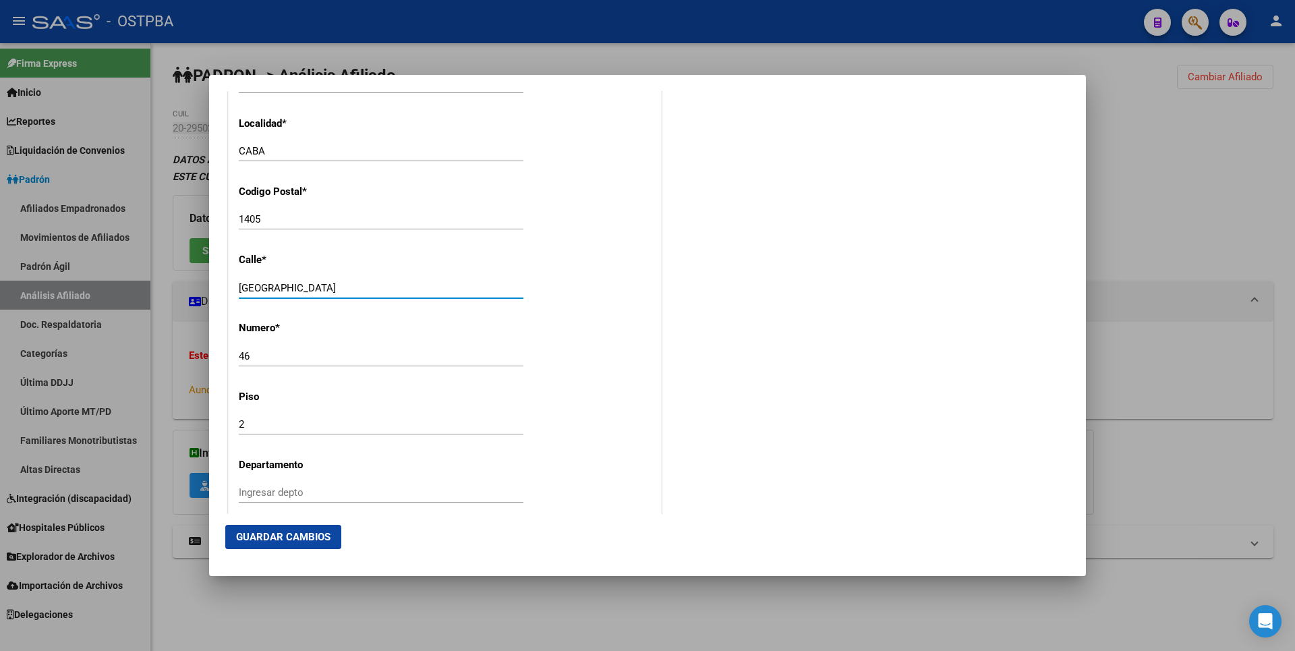
drag, startPoint x: 320, startPoint y: 293, endPoint x: 179, endPoint y: 305, distance: 140.9
click at [179, 305] on div "Titular Familiar Informable SSS Datos Afiliado Alta Baja Nro Afiliado Ingresar …" at bounding box center [647, 325] width 1295 height 651
type input "MORSE"
drag, startPoint x: 256, startPoint y: 358, endPoint x: 181, endPoint y: 362, distance: 75.7
click at [181, 362] on div "Titular Familiar Informable SSS Datos Afiliado Alta Baja Nro Afiliado Ingresar …" at bounding box center [647, 325] width 1295 height 651
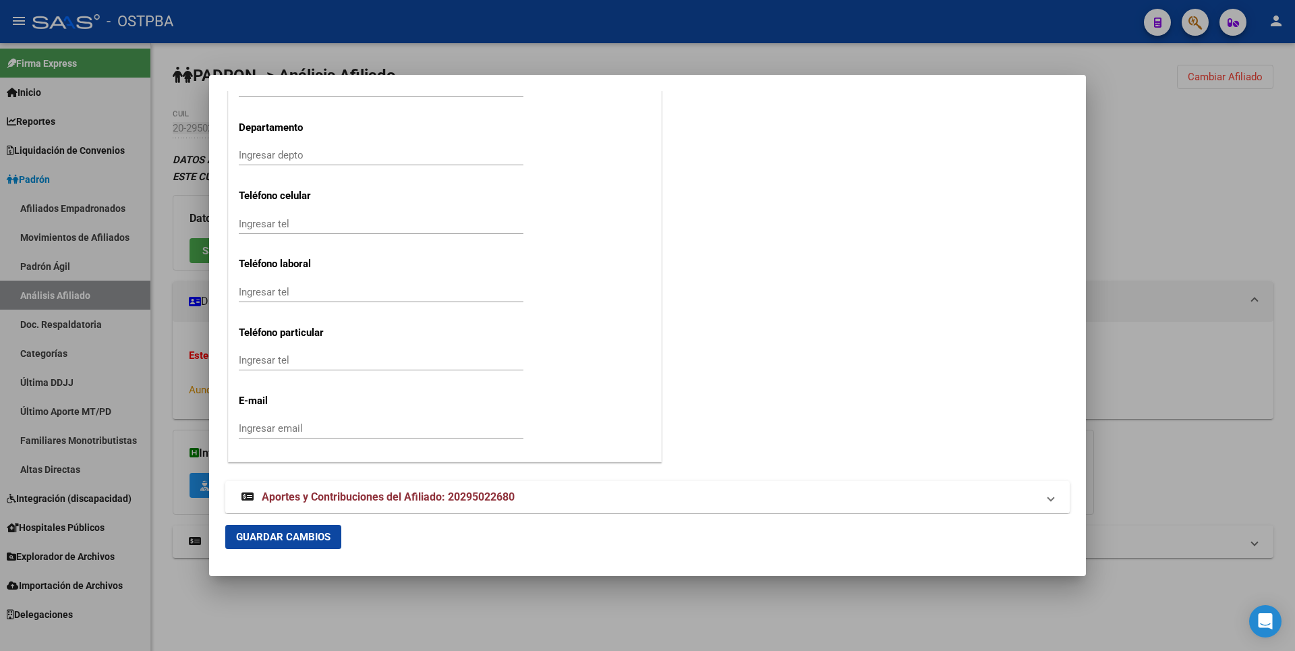
scroll to position [1702, 0]
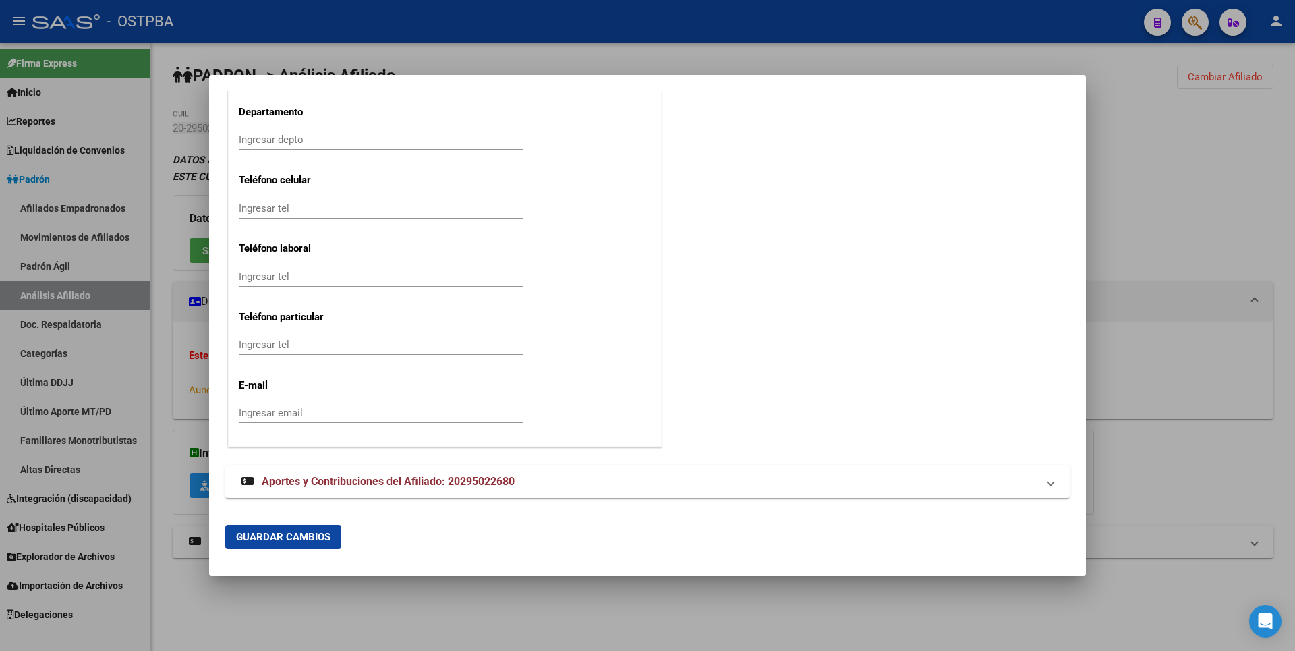
type input "4348"
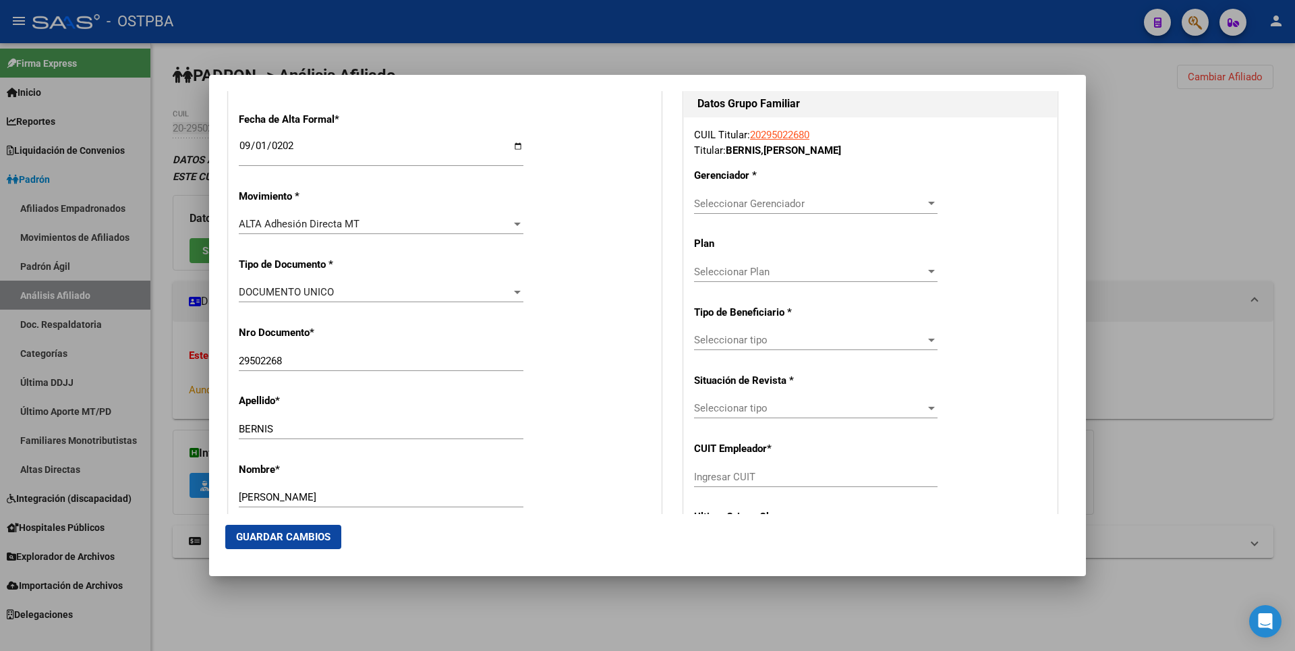
scroll to position [285, 0]
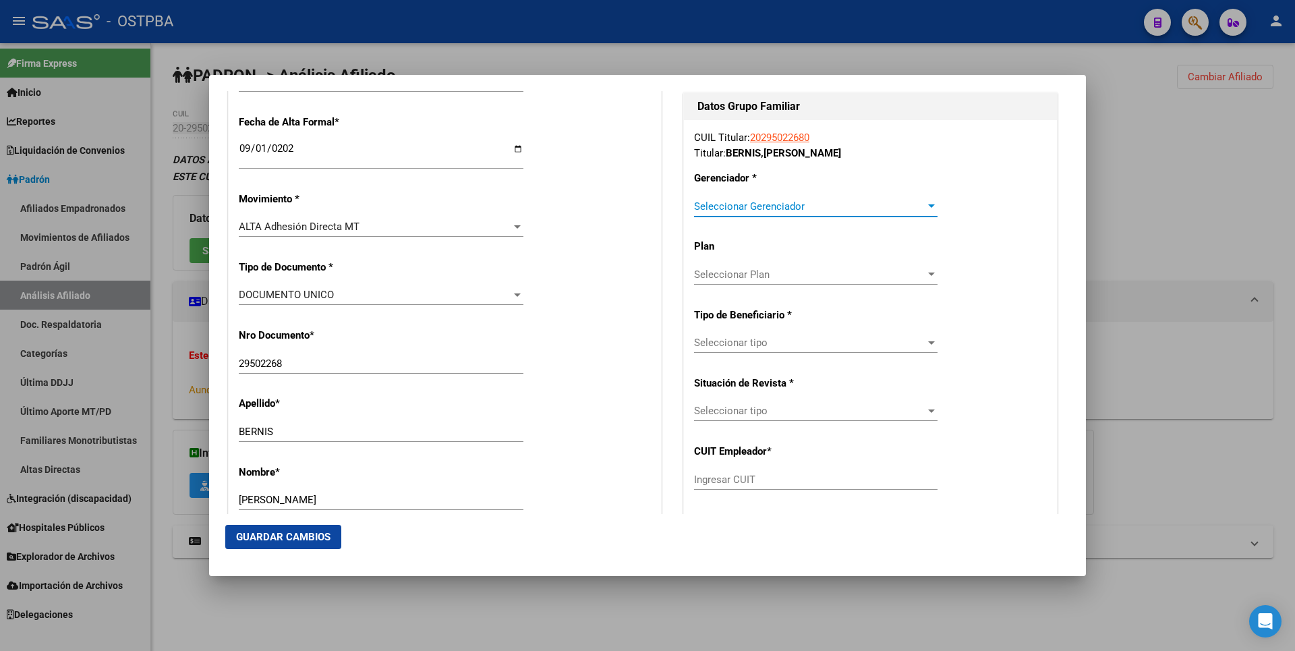
click at [926, 209] on div at bounding box center [932, 206] width 12 height 11
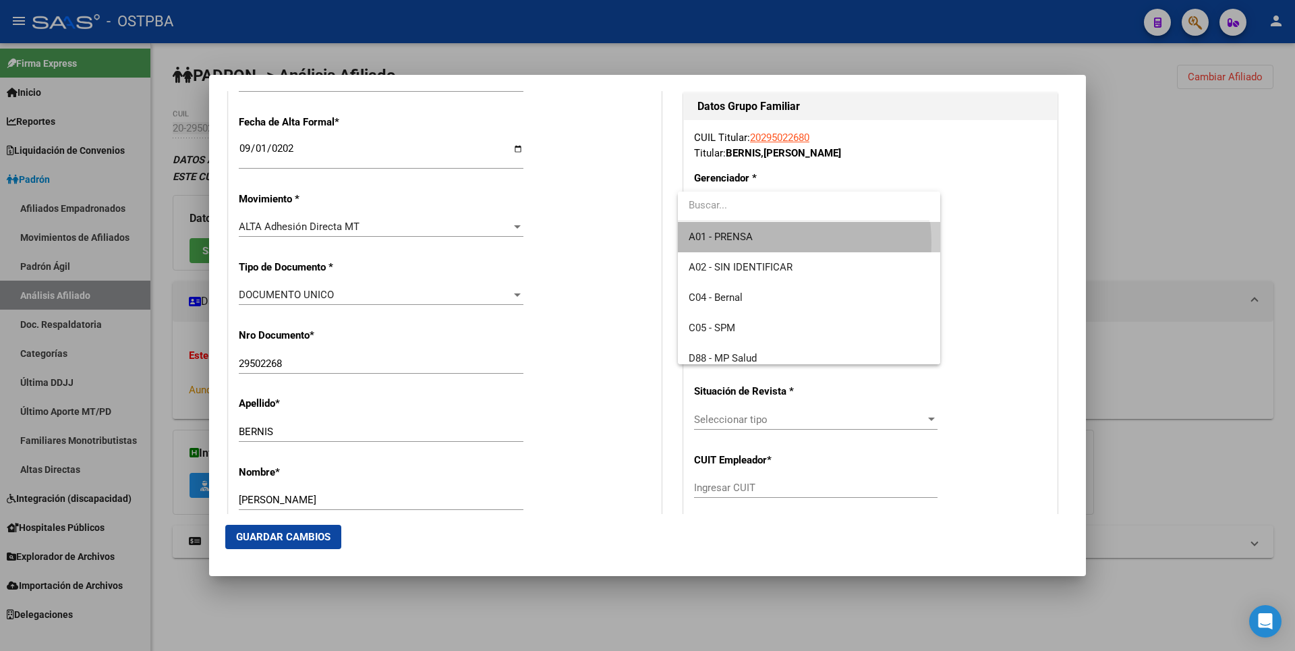
click at [760, 242] on span "A01 - PRENSA" at bounding box center [809, 237] width 240 height 30
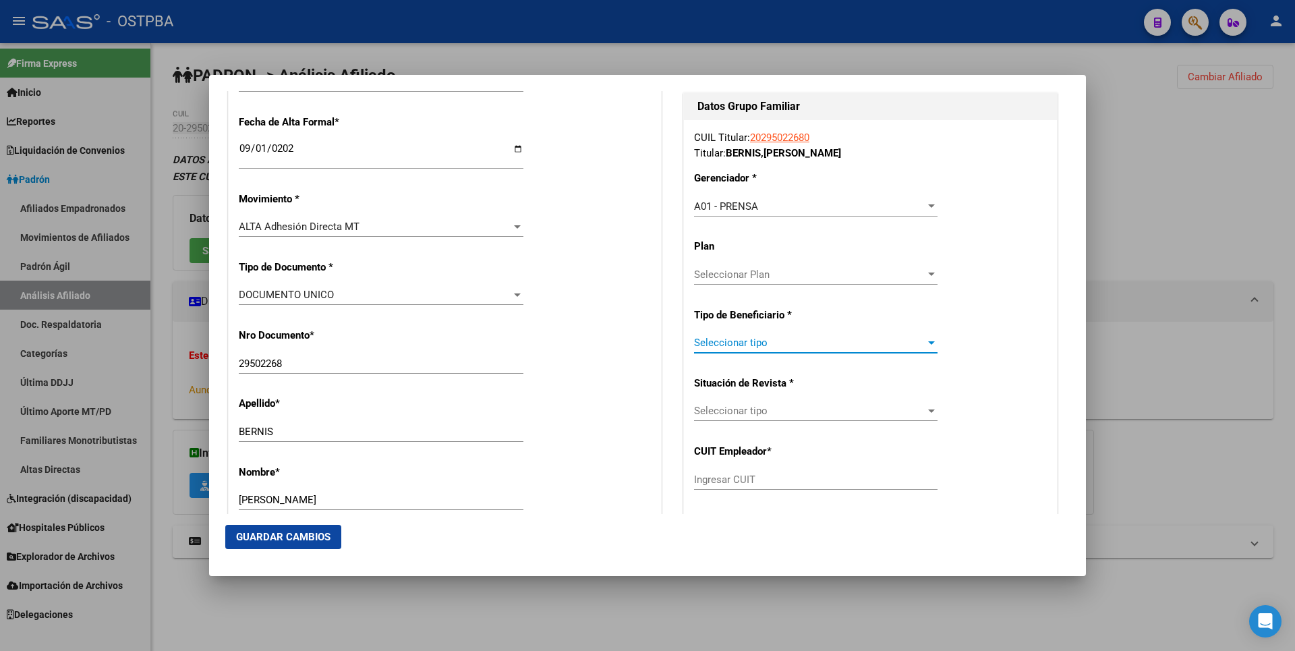
click at [918, 337] on div "Seleccionar tipo" at bounding box center [816, 343] width 244 height 12
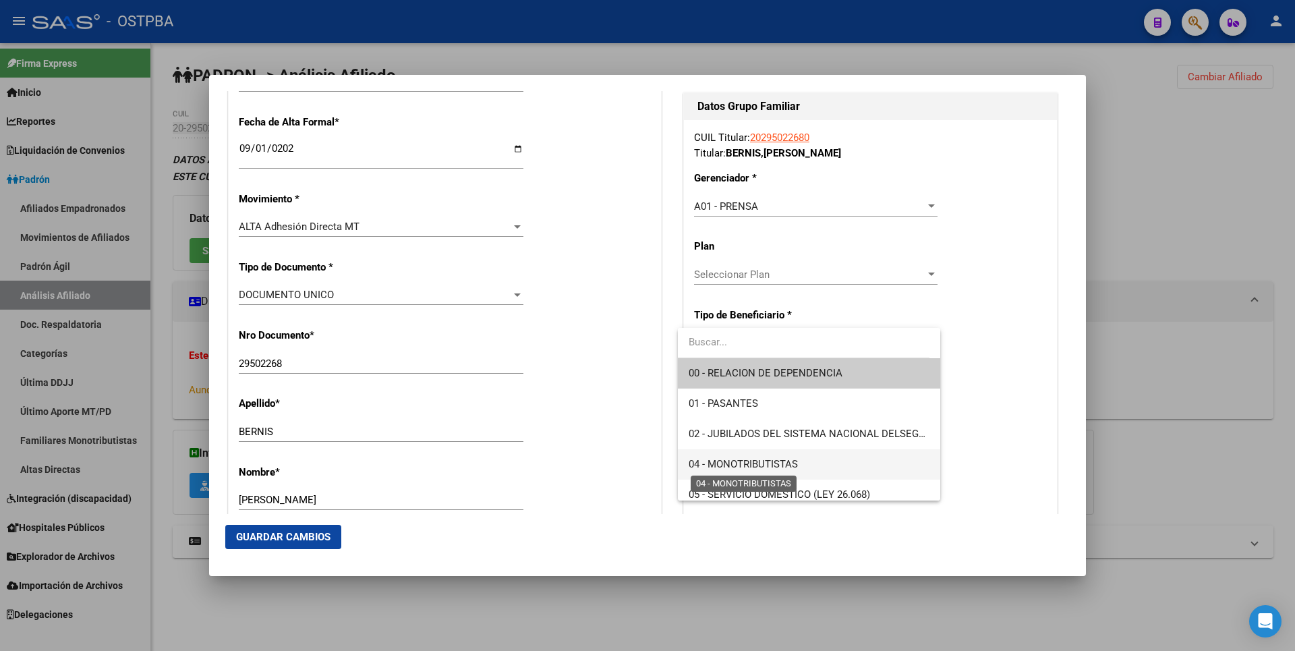
click at [781, 462] on span "04 - MONOTRIBUTISTAS" at bounding box center [743, 464] width 109 height 12
type input "20-29502268-0"
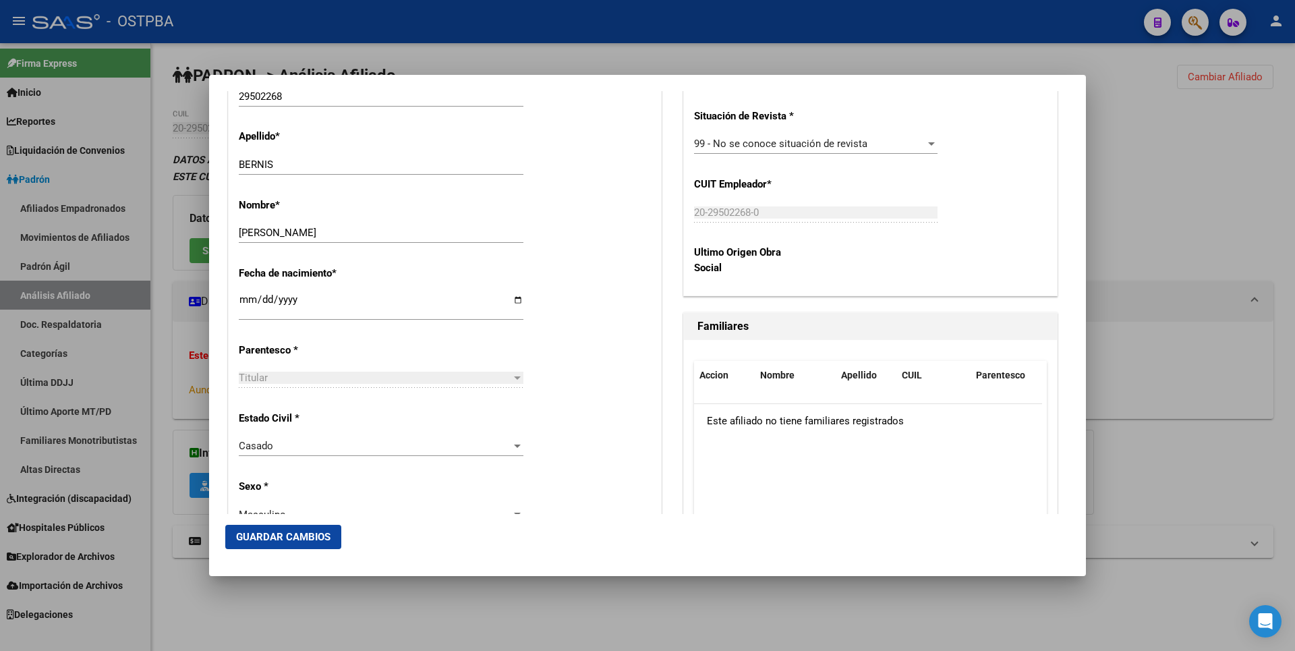
scroll to position [555, 0]
click at [314, 539] on span "Guardar Cambios" at bounding box center [283, 537] width 94 height 12
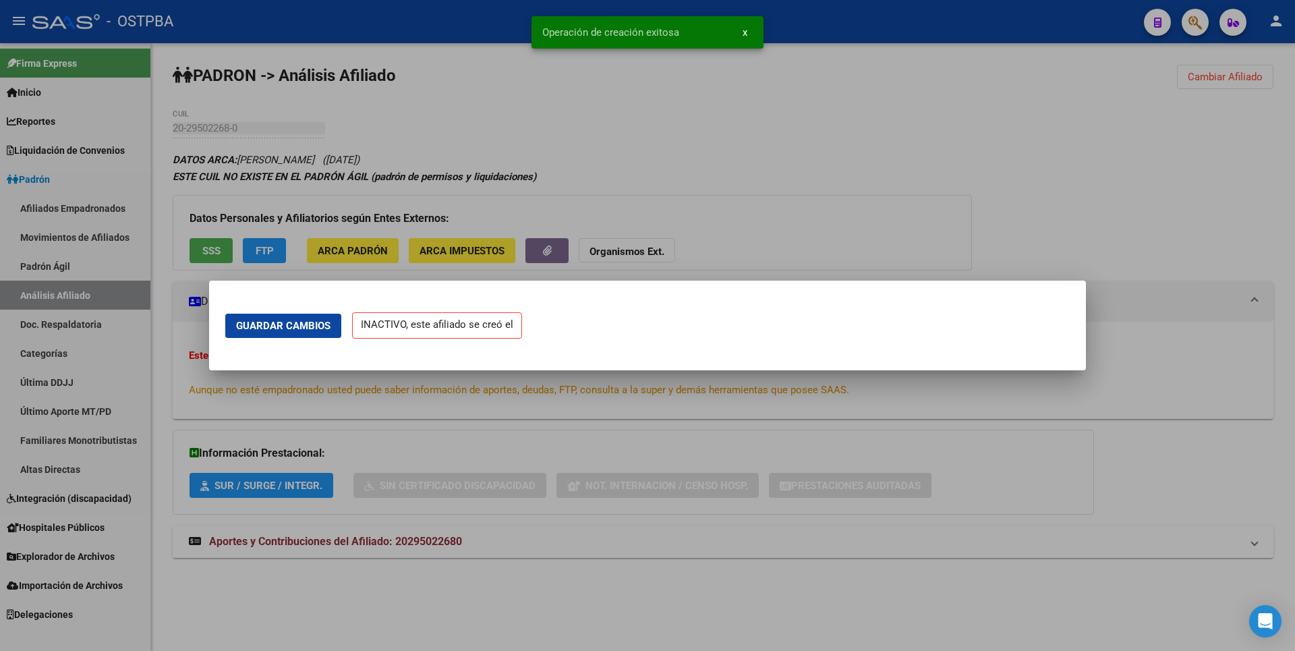
scroll to position [0, 0]
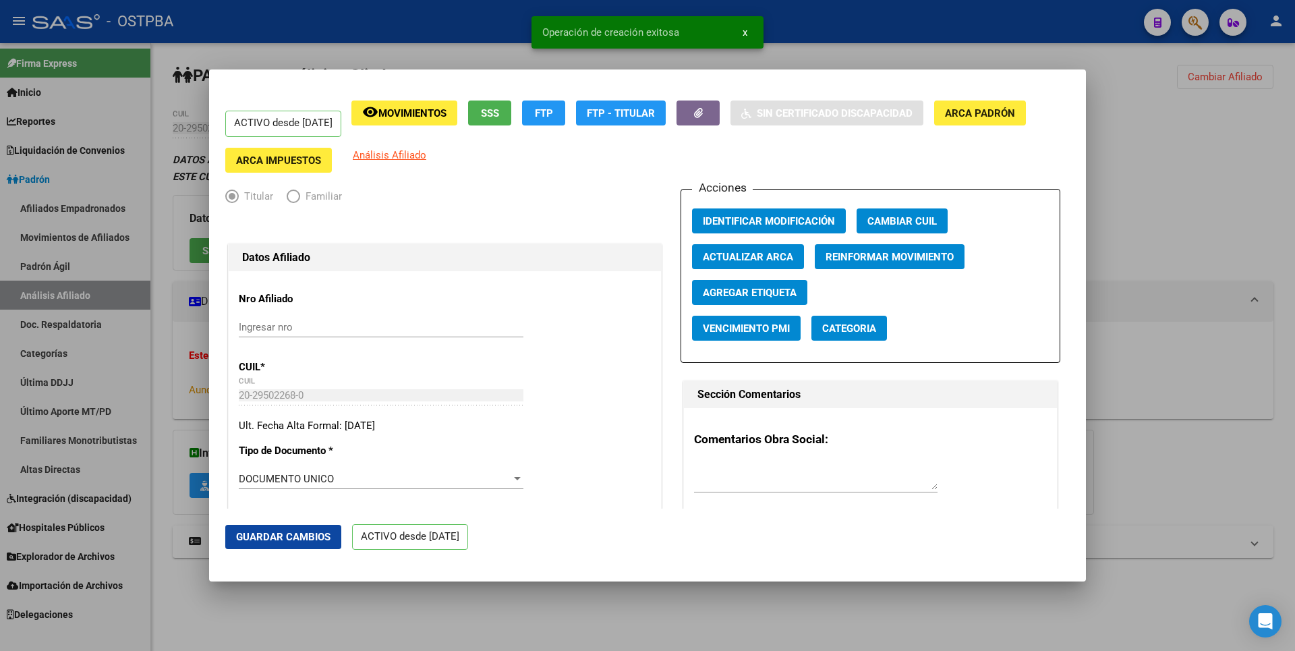
click at [1179, 293] on div at bounding box center [647, 325] width 1295 height 651
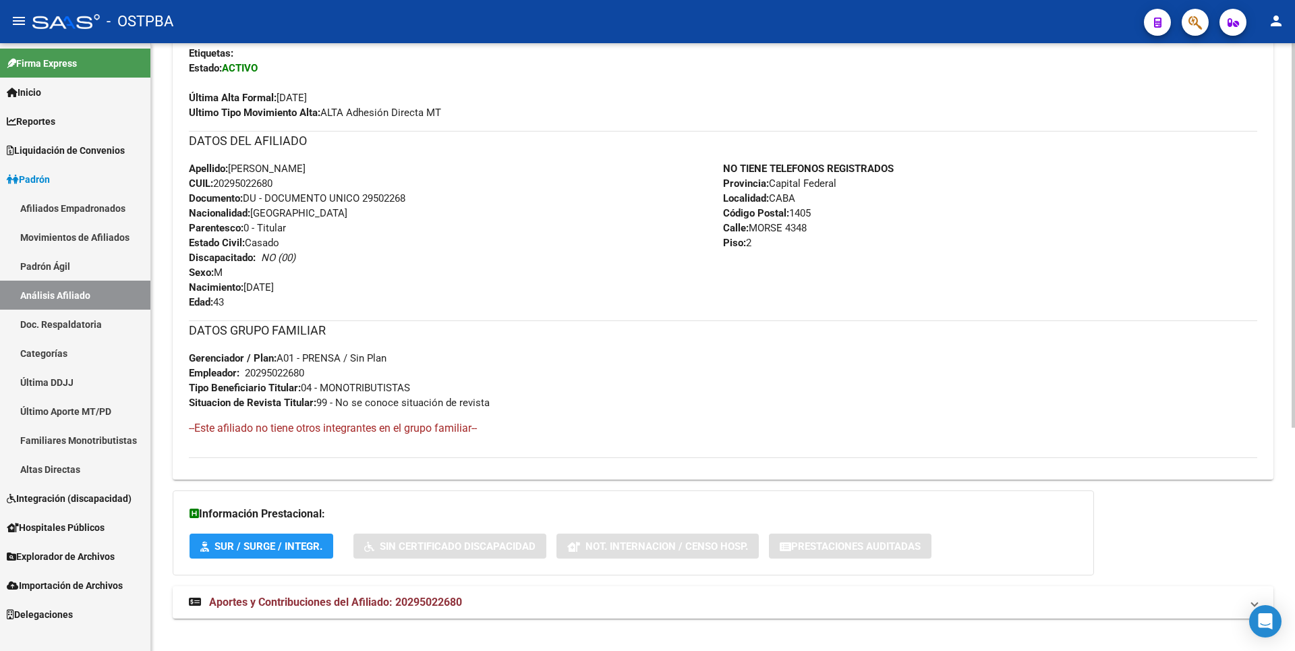
scroll to position [352, 0]
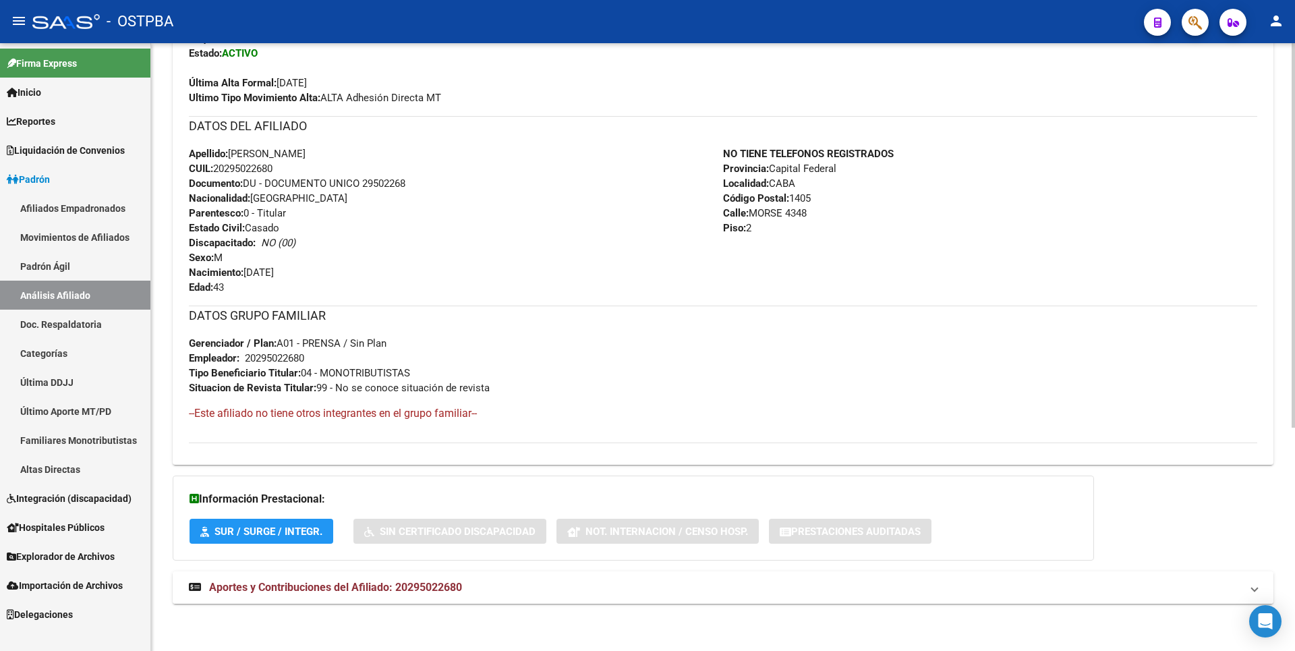
click at [447, 586] on span "Aportes y Contribuciones del Afiliado: 20295022680" at bounding box center [335, 587] width 253 height 13
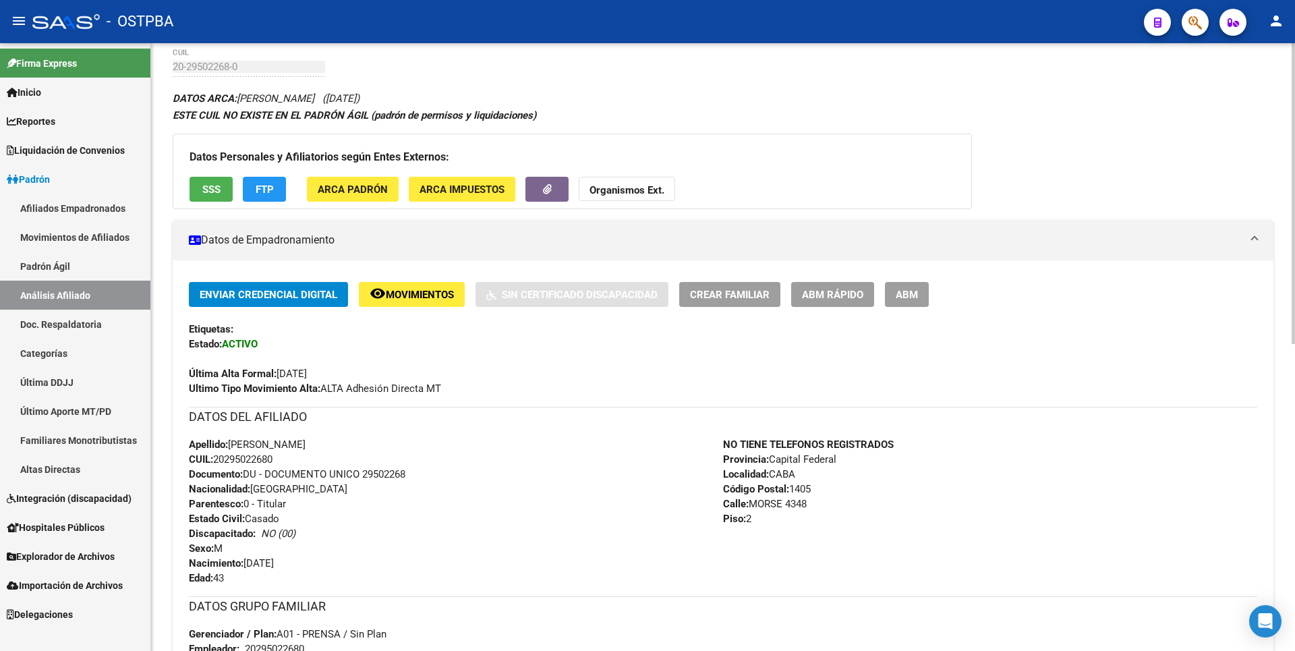
scroll to position [0, 0]
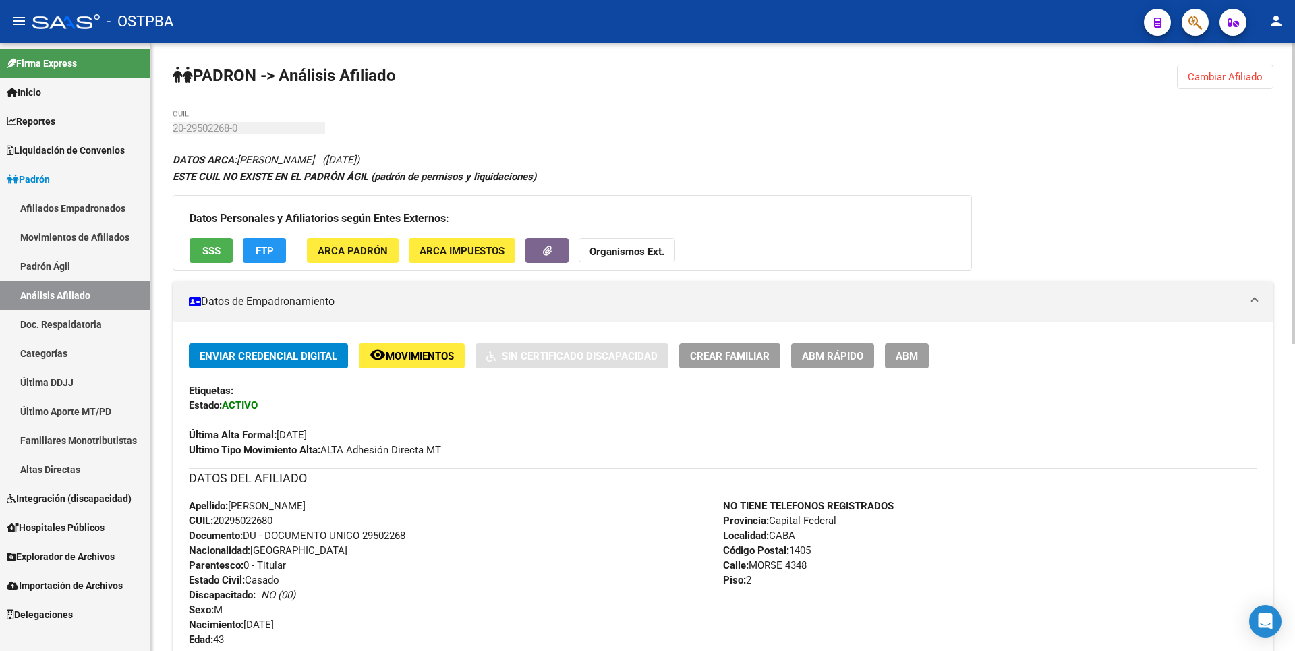
click at [905, 352] on span "ABM" at bounding box center [907, 356] width 22 height 12
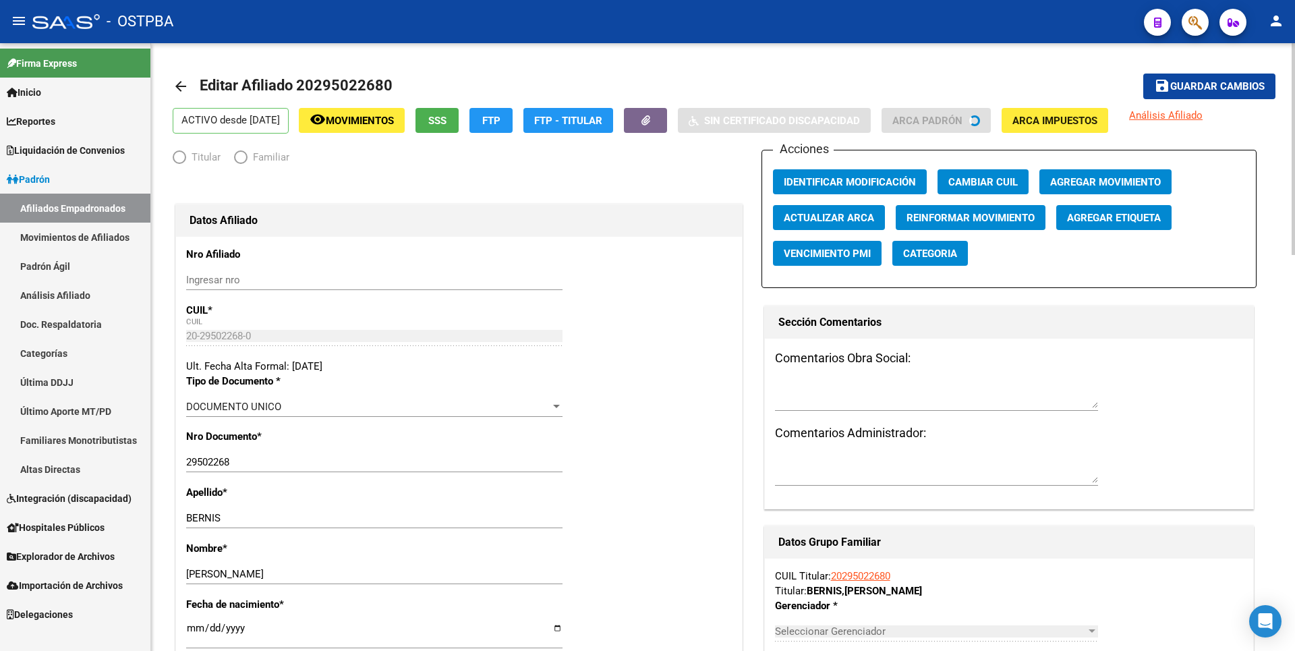
radio input "true"
type input "20-29502268-0"
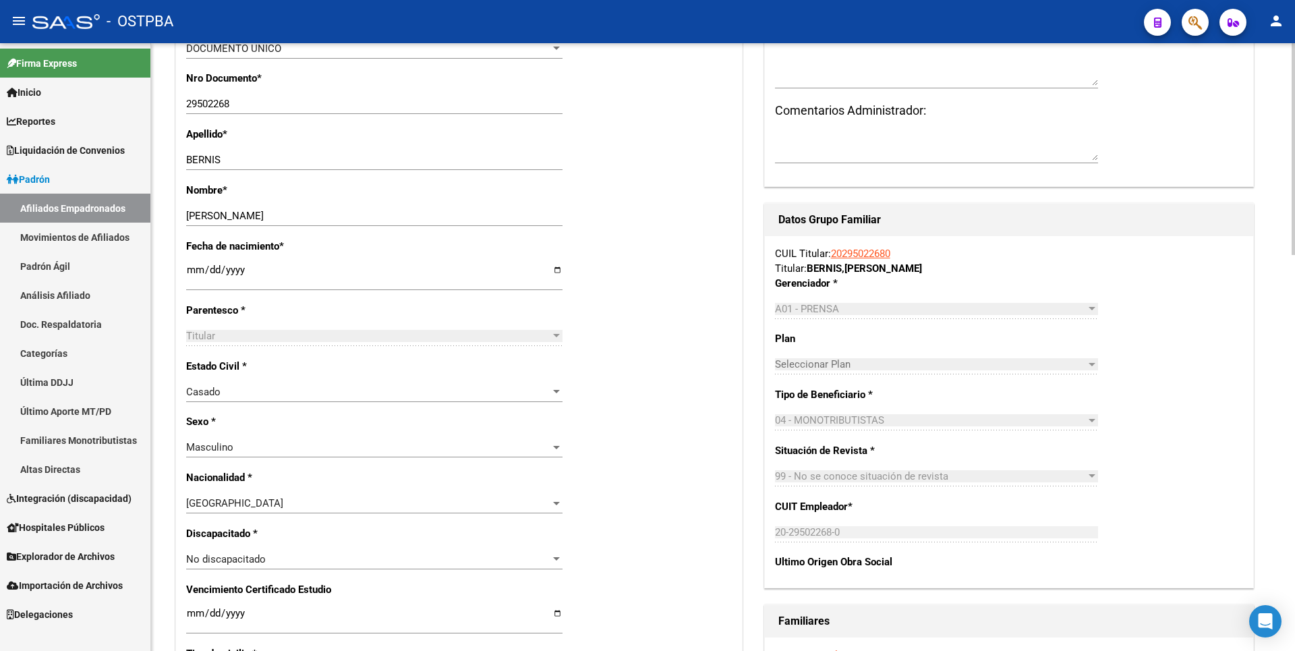
scroll to position [472, 0]
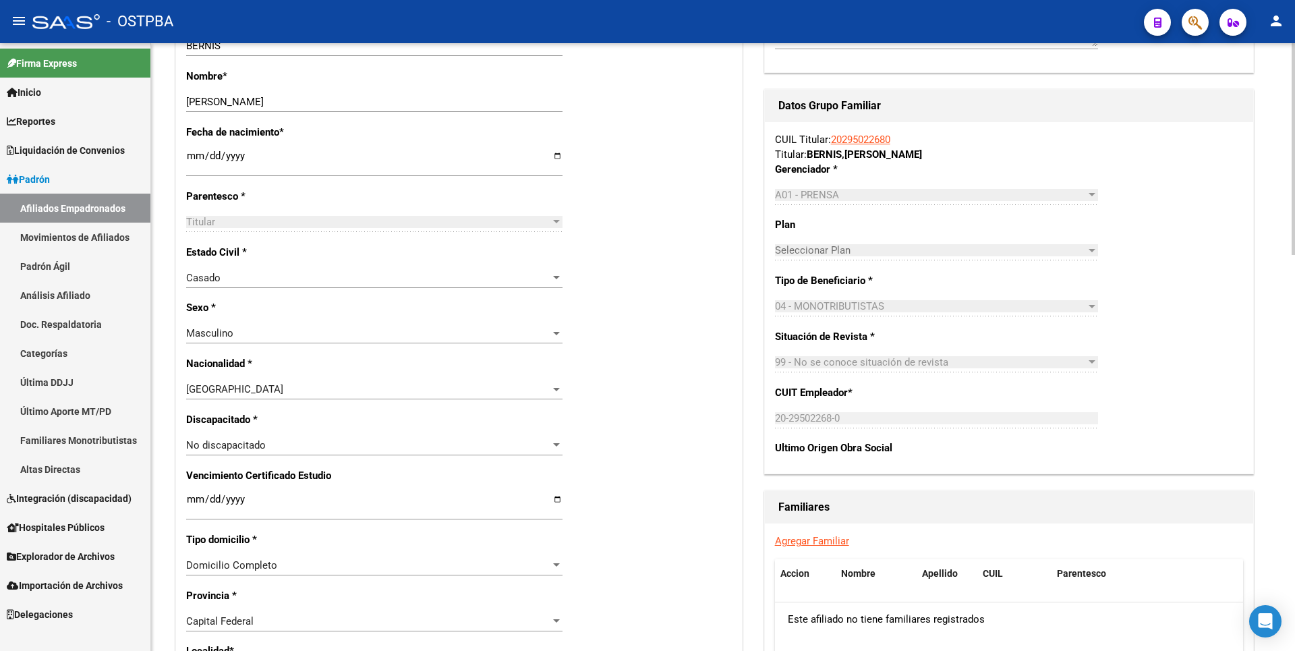
click at [824, 542] on link "Agregar Familiar" at bounding box center [812, 541] width 74 height 12
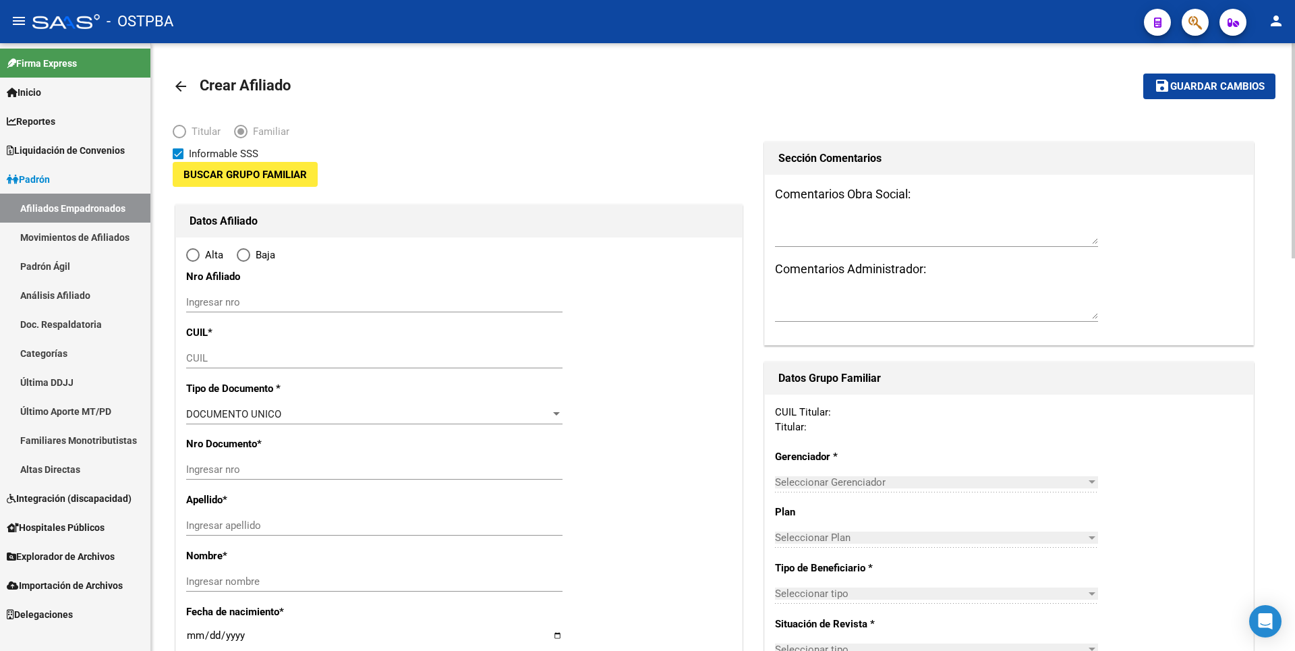
type input "20-29502268-0"
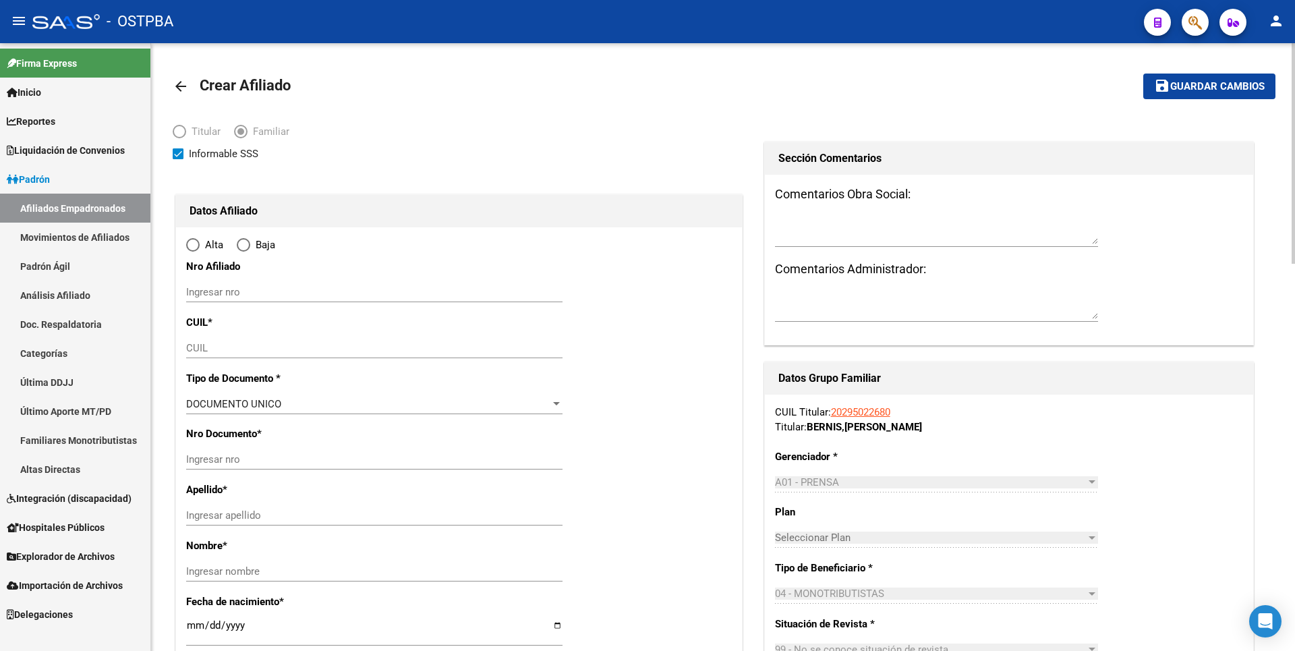
type input "CABA"
type input "1405"
type input "MORSE"
type input "4348"
type input "2"
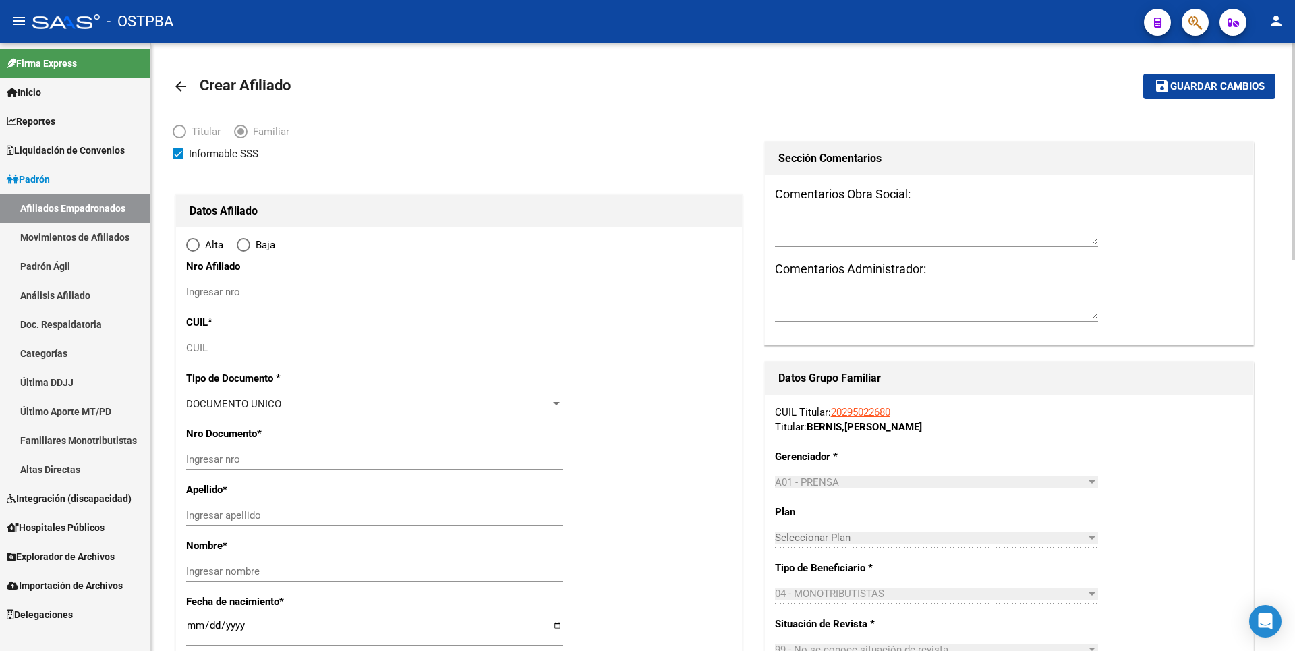
radio input "true"
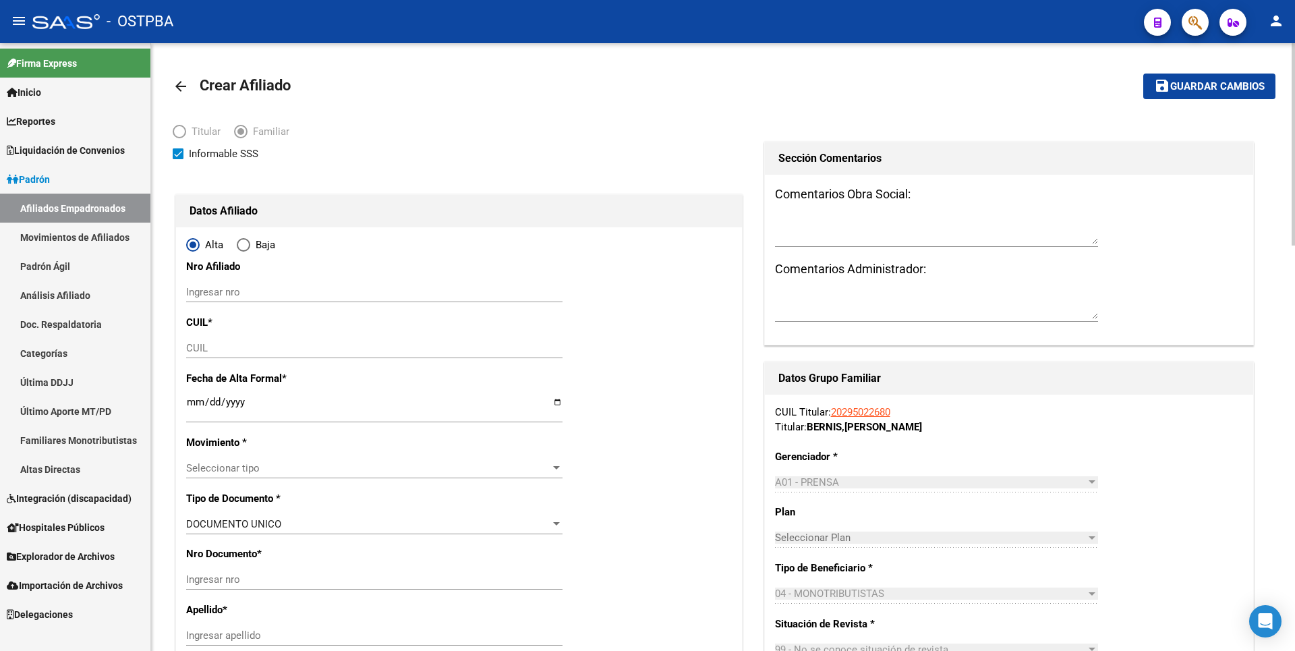
type input "20-29502268-0"
click at [195, 349] on input "CUIL" at bounding box center [374, 348] width 376 height 12
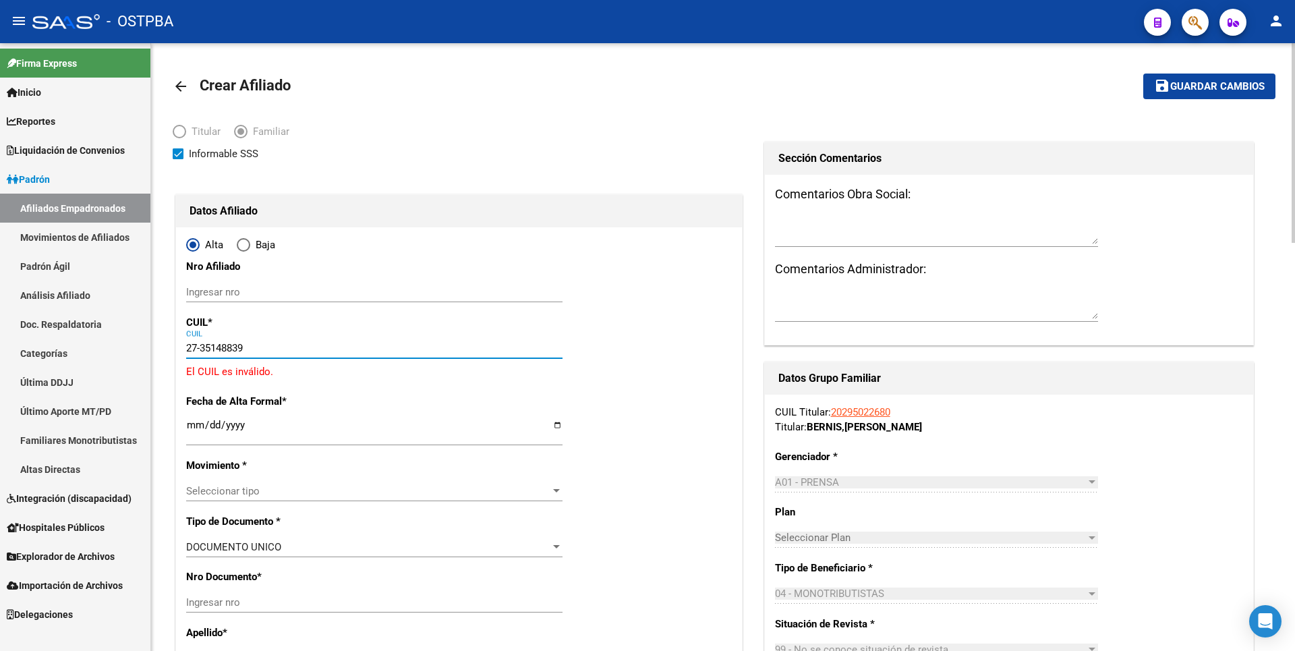
type input "27-35148839-0"
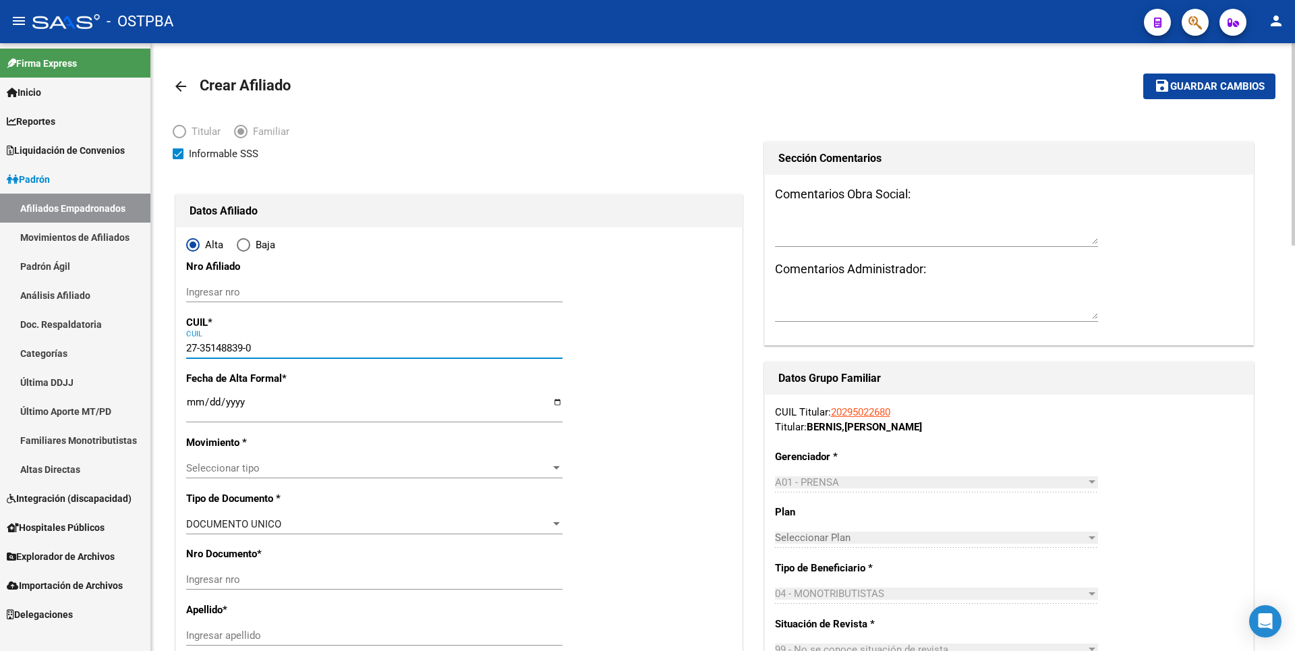
type input "35148839"
type input "DAS NEVES"
type input "CAMILA VICTORIA"
type input "[DATE]"
type input "CABA"
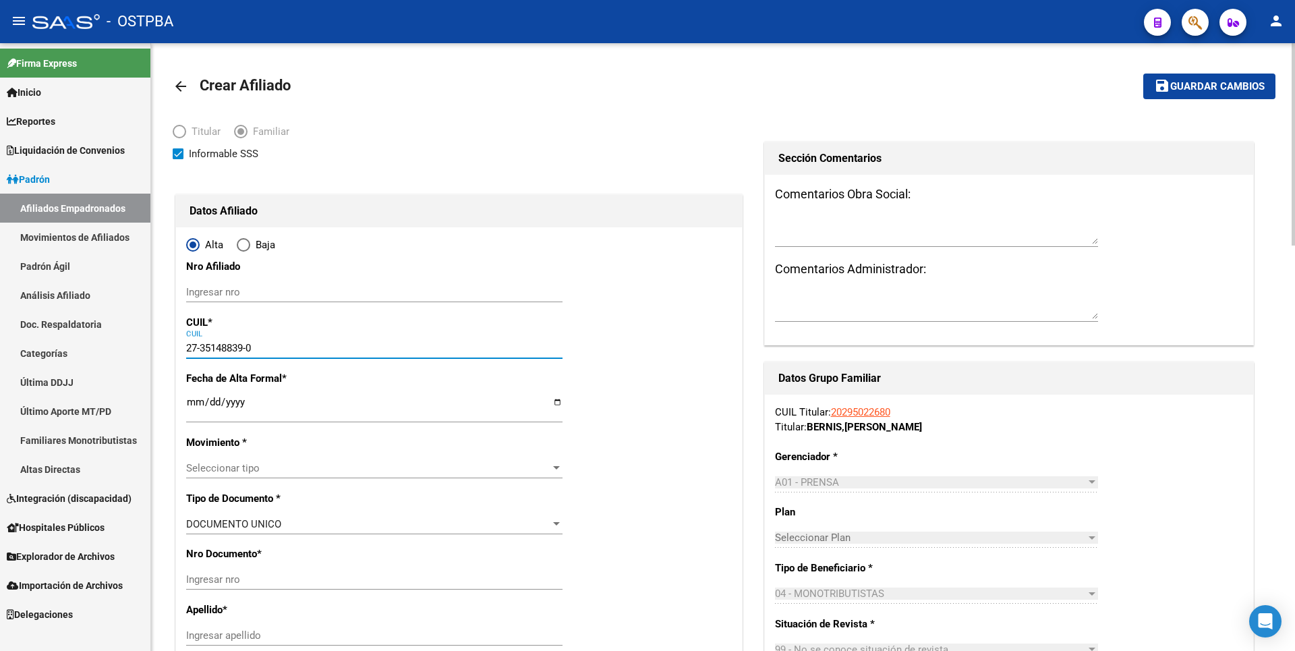
type input "1211"
type input "REP. BOLIVARIANA DE [GEOGRAPHIC_DATA]"
type input "4015"
type input "1"
type input "27-35148839-0"
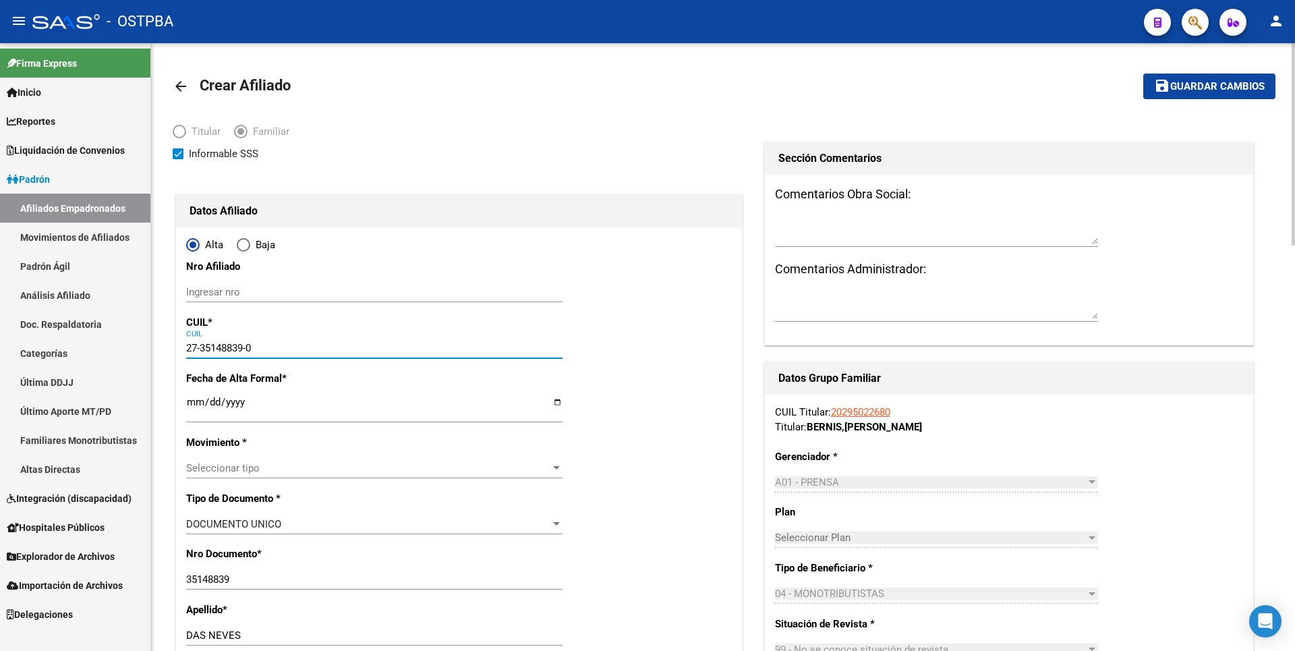
click at [192, 404] on input "Ingresar fecha" at bounding box center [374, 408] width 376 height 22
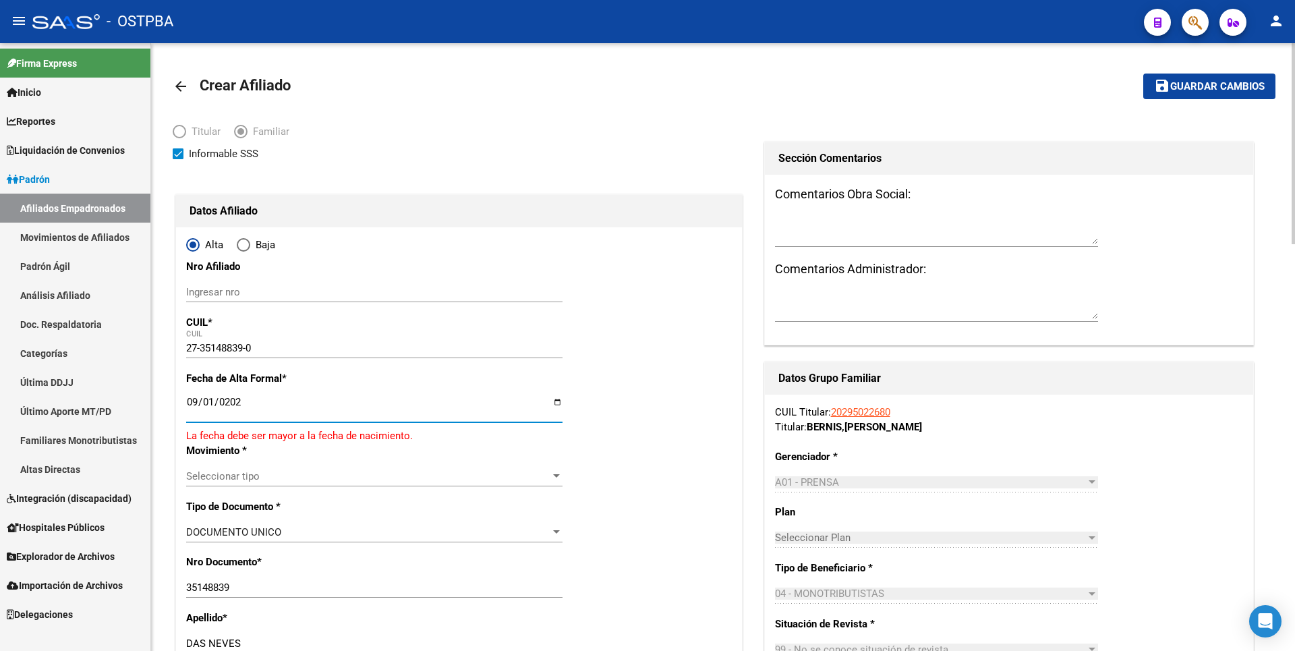
type input "[DATE]"
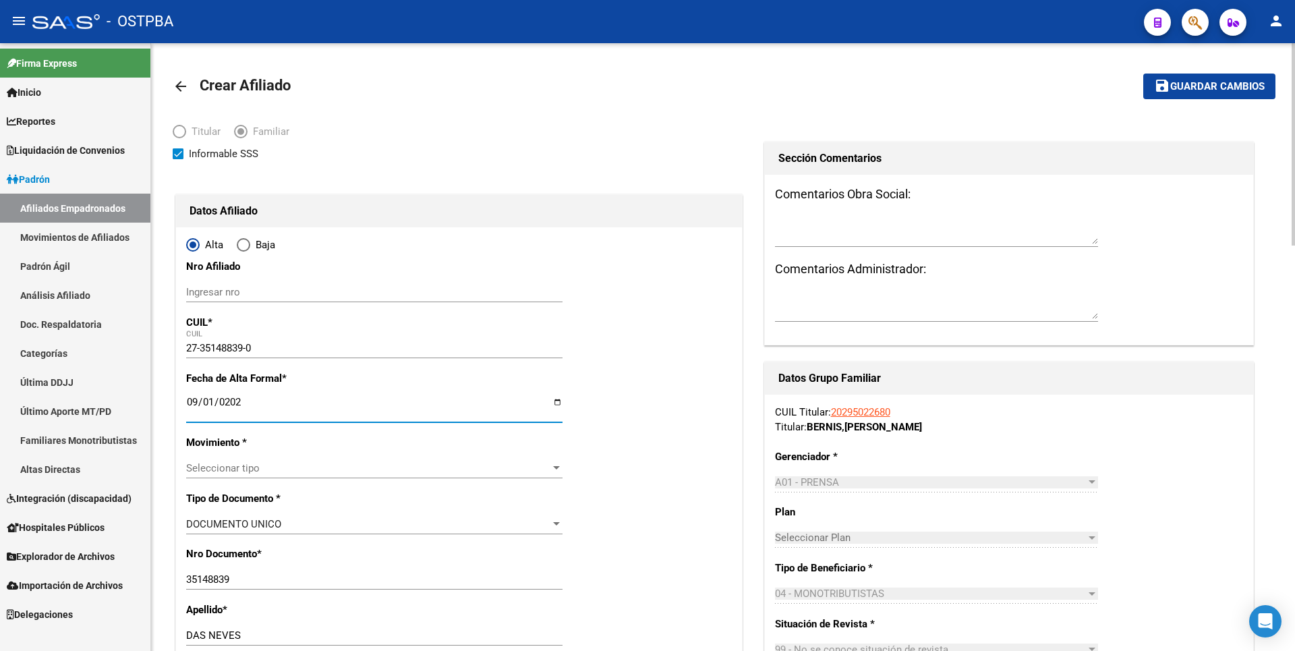
click at [546, 466] on span "Seleccionar tipo" at bounding box center [368, 468] width 364 height 12
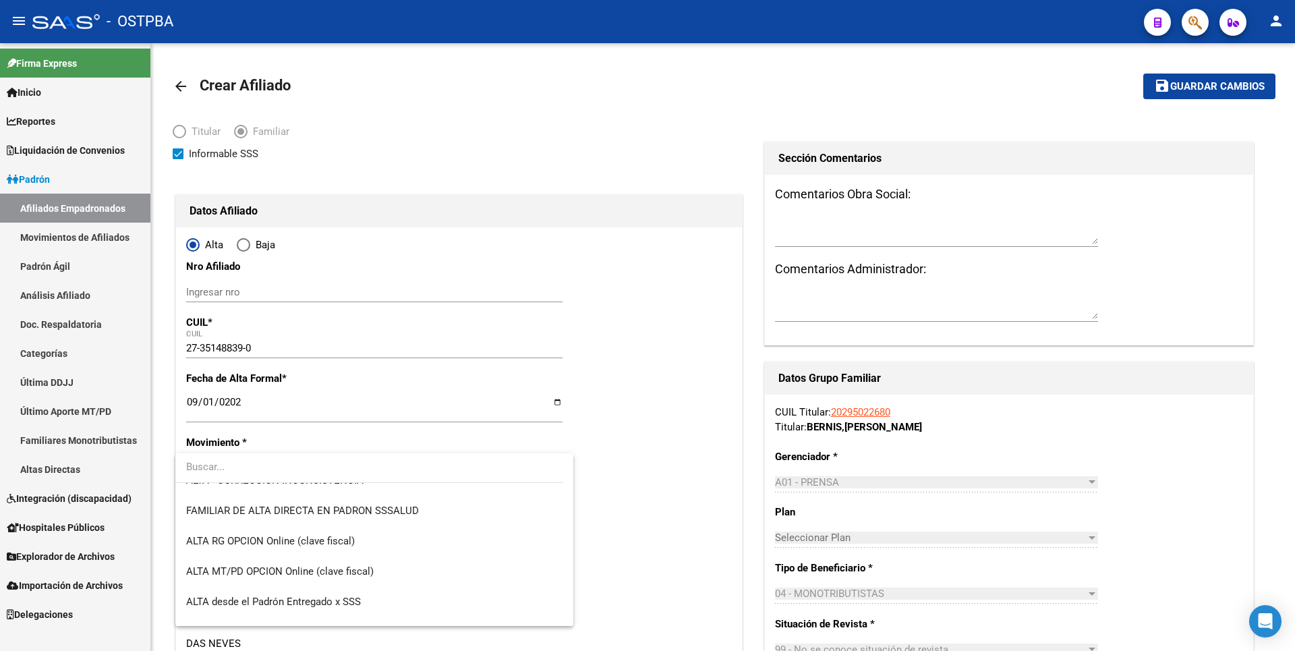
scroll to position [465, 0]
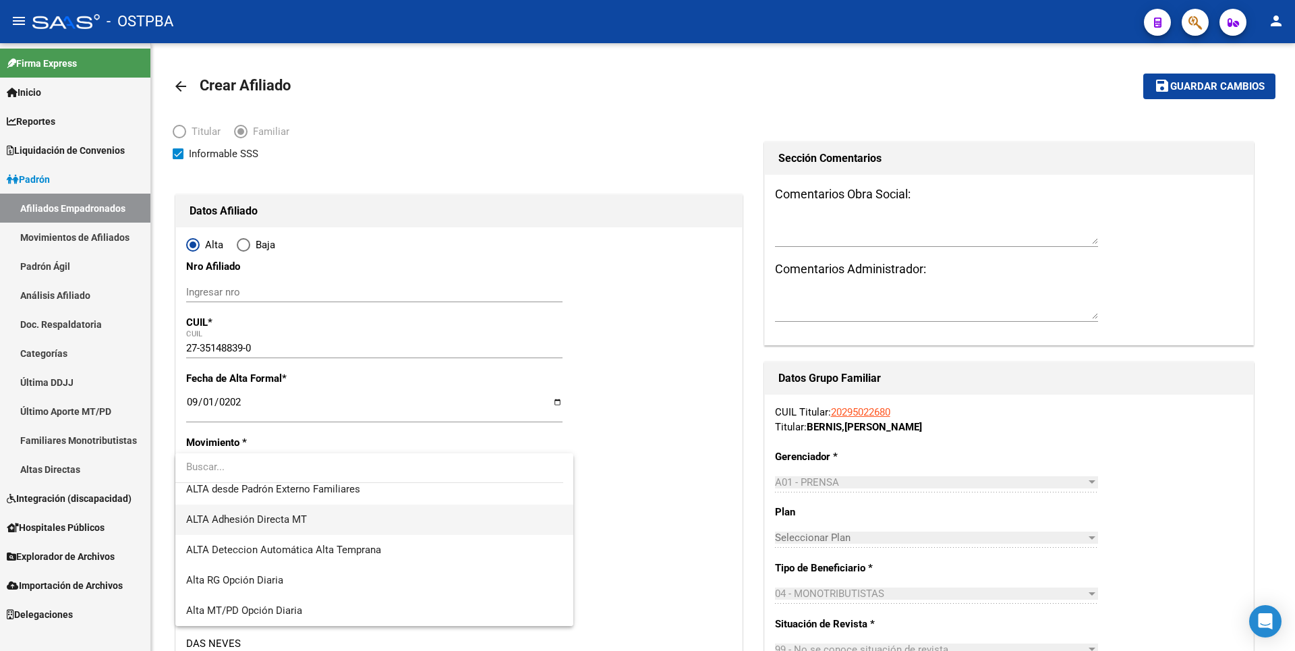
click at [327, 519] on span "ALTA Adhesión Directa MT" at bounding box center [374, 520] width 376 height 30
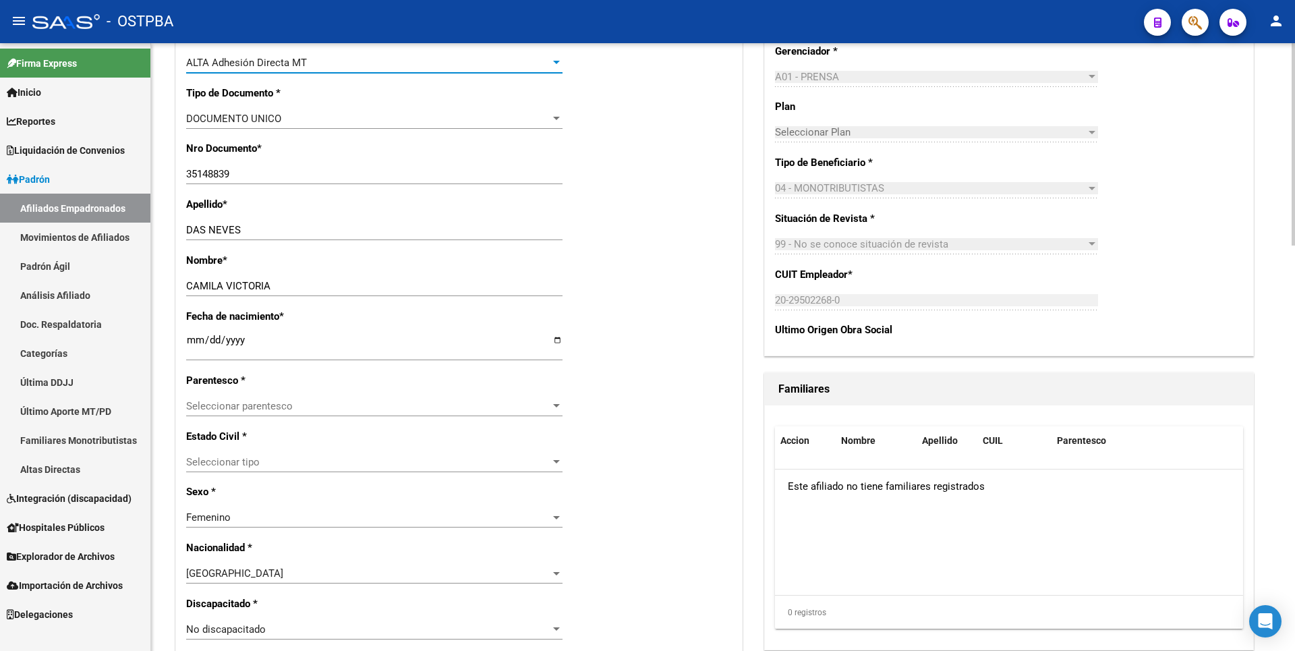
scroll to position [405, 0]
click at [566, 405] on app-drop-down-list "Parentesco * Seleccionar parentesco Seleccionar parentesco" at bounding box center [379, 394] width 387 height 38
click at [541, 405] on span "Seleccionar parentesco" at bounding box center [368, 407] width 364 height 12
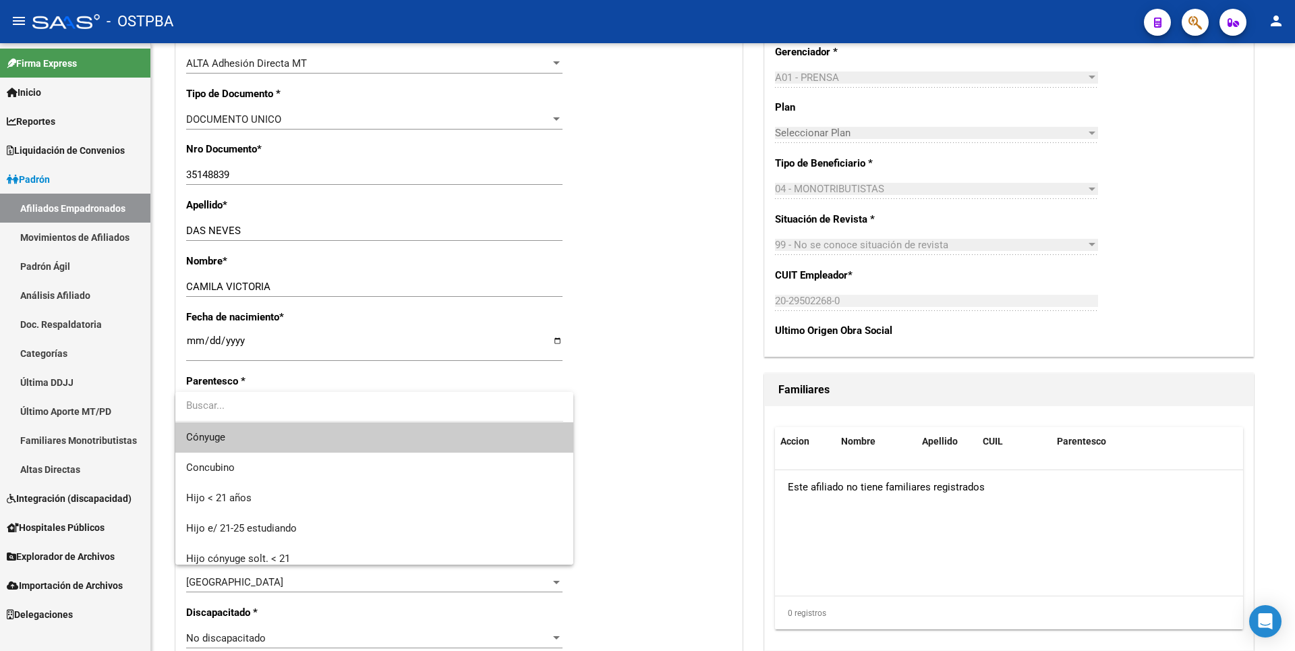
click at [251, 435] on span "Cónyuge" at bounding box center [374, 437] width 376 height 30
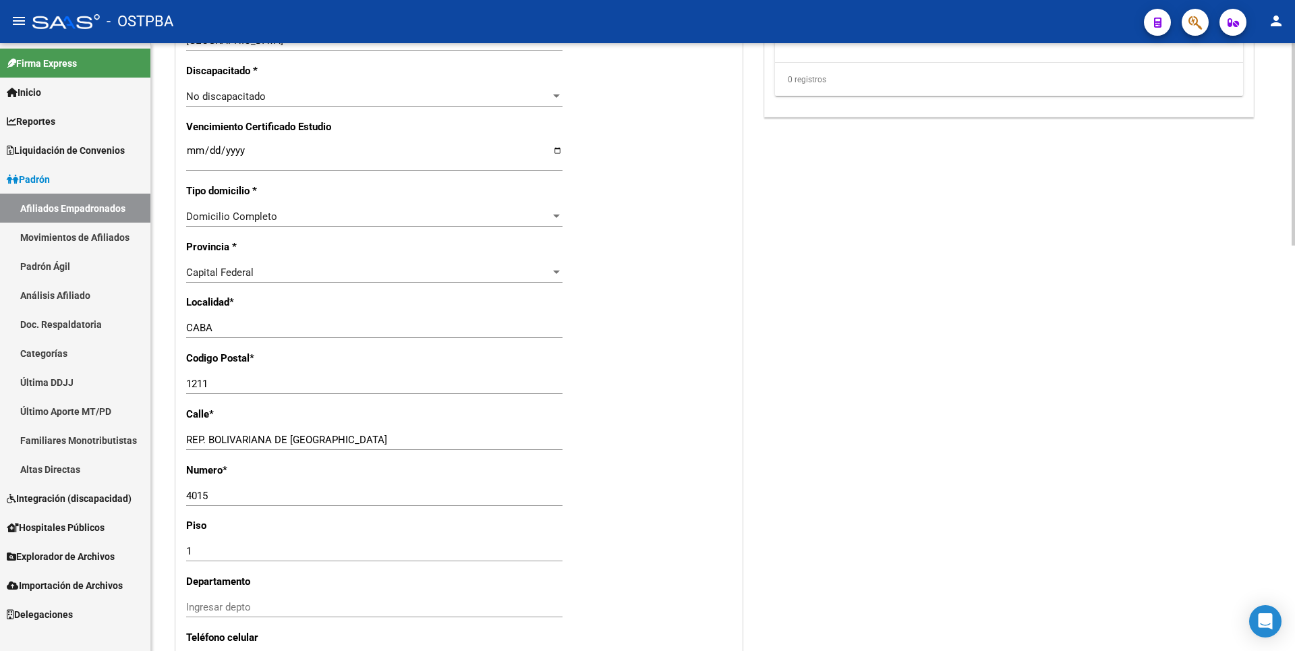
scroll to position [1012, 0]
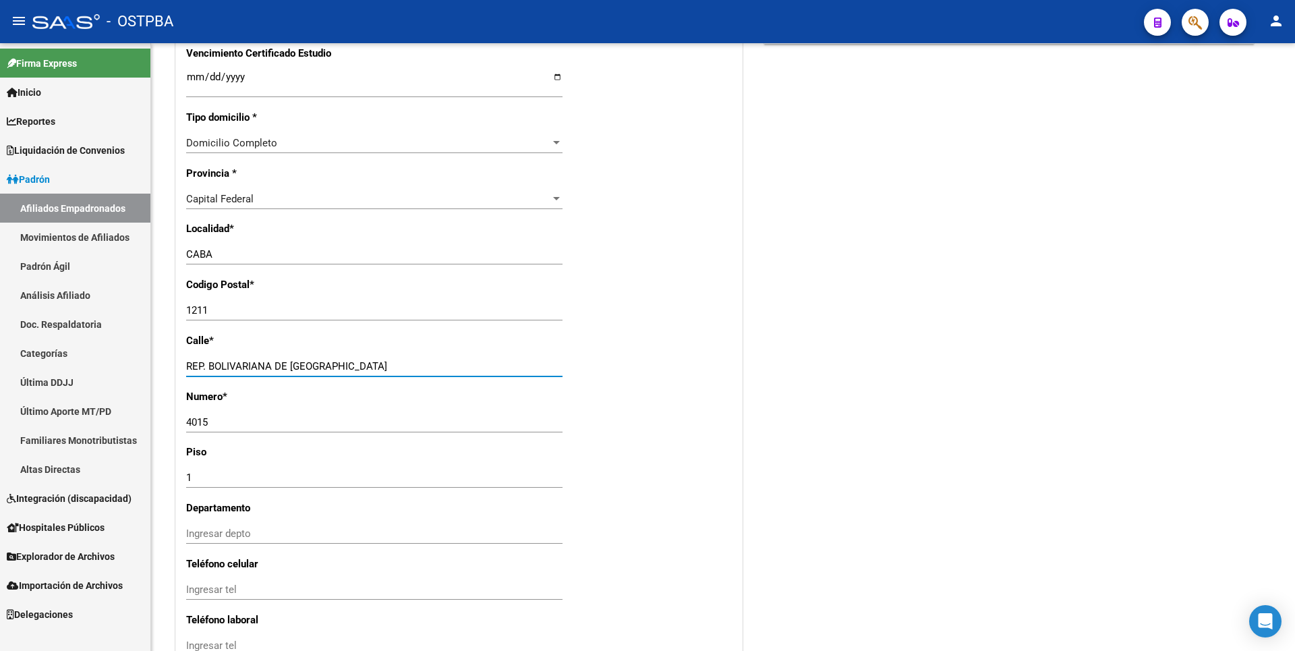
drag, startPoint x: 356, startPoint y: 365, endPoint x: 3, endPoint y: 381, distance: 353.2
click at [3, 381] on mat-sidenav-container "Firma Express Inicio Calendario SSS Instructivos Contacto OS Reportes Tablero d…" at bounding box center [647, 347] width 1295 height 608
type input "MORSE"
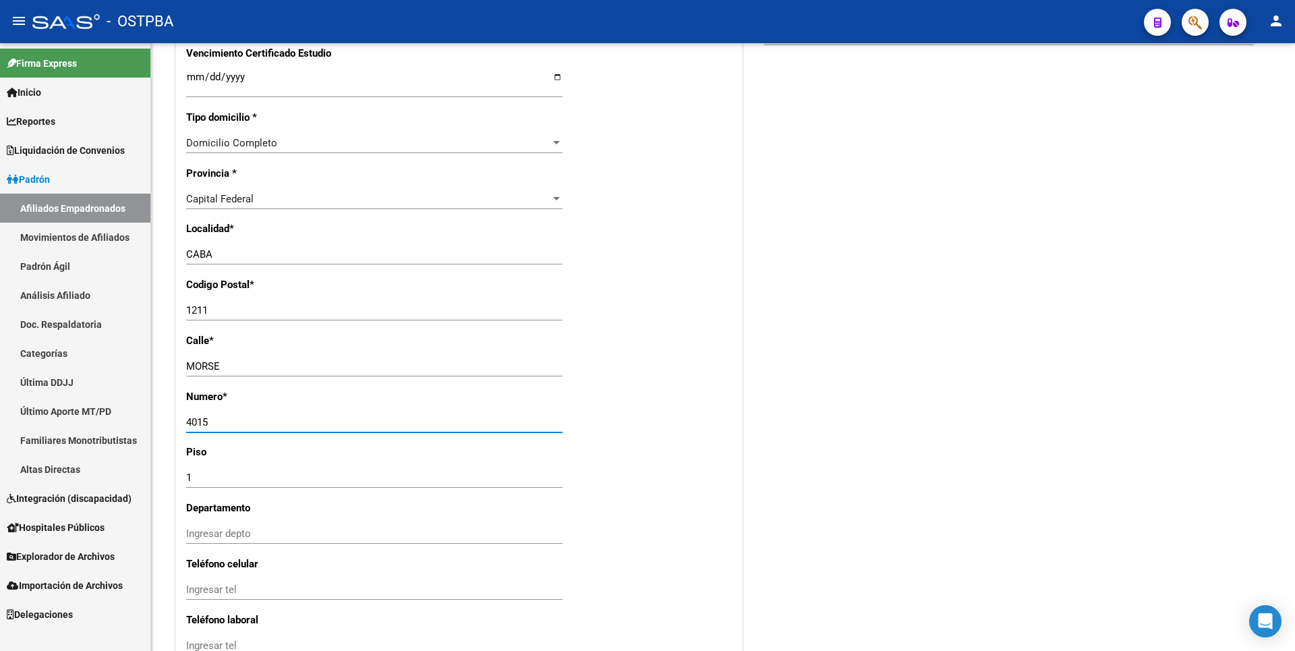
drag, startPoint x: 219, startPoint y: 422, endPoint x: 0, endPoint y: 399, distance: 219.8
click at [0, 399] on mat-sidenav-container "Firma Express Inicio Calendario SSS Instructivos Contacto OS Reportes Tablero d…" at bounding box center [647, 347] width 1295 height 608
type input "4348"
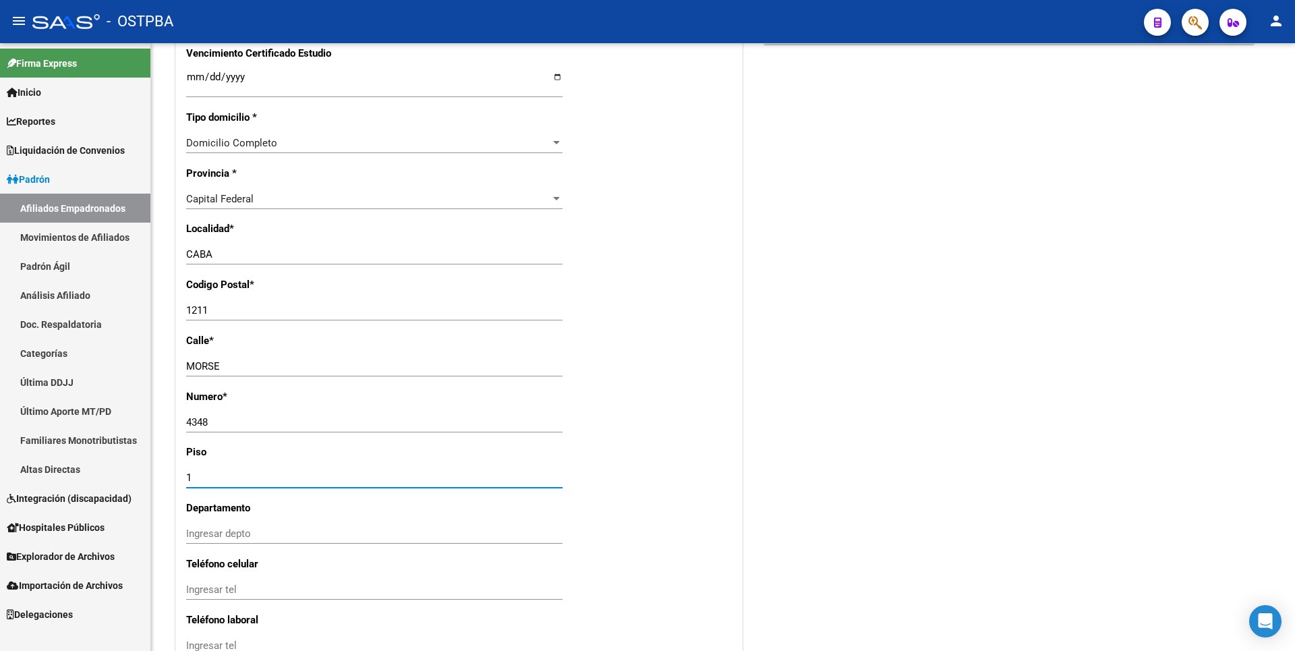
drag, startPoint x: 200, startPoint y: 480, endPoint x: 119, endPoint y: 481, distance: 80.3
click at [123, 483] on mat-sidenav-container "Firma Express Inicio Calendario SSS Instructivos Contacto OS Reportes Tablero d…" at bounding box center [647, 347] width 1295 height 608
type input "2"
click at [530, 398] on div "Alta Baja Nro Afiliado Ingresar nro CUIL * 27-35148839-0 CUIL ARCA Padrón Fecha…" at bounding box center [459, 2] width 566 height 1575
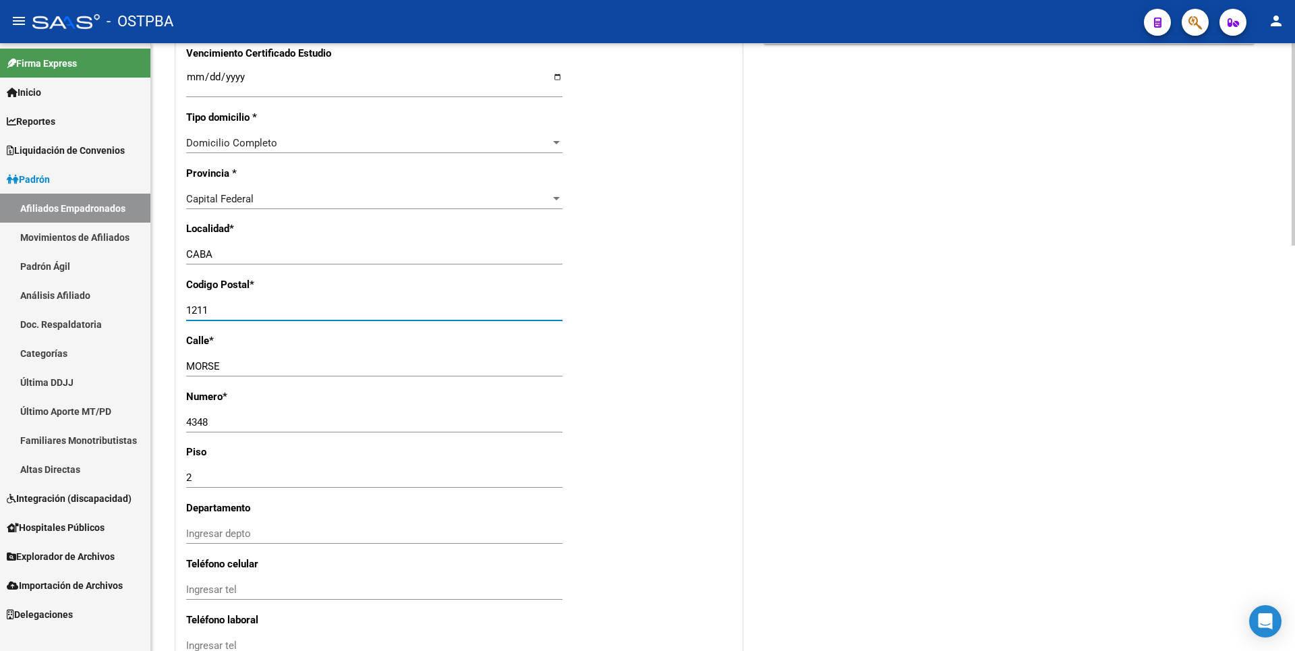
drag, startPoint x: 220, startPoint y: 314, endPoint x: 177, endPoint y: 311, distance: 42.6
click at [177, 311] on div "Alta Baja Nro Afiliado Ingresar nro CUIL * 27-35148839-0 CUIL ARCA Padrón Fecha…" at bounding box center [459, 2] width 566 height 1575
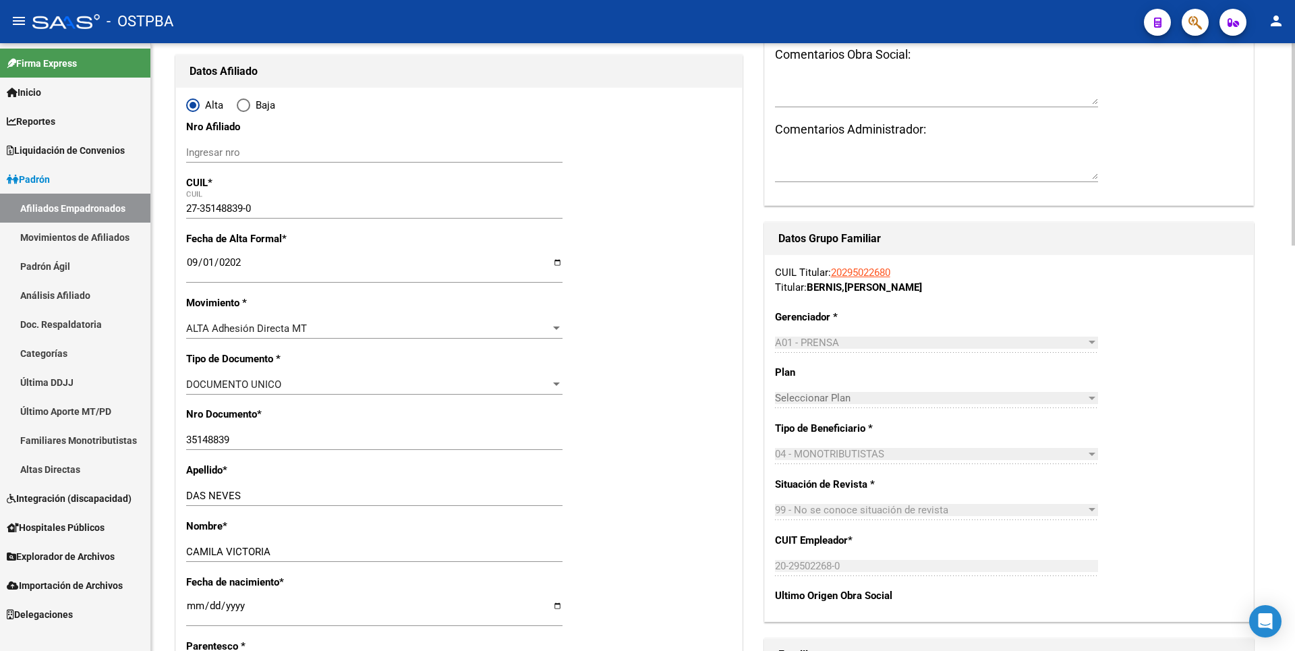
scroll to position [0, 0]
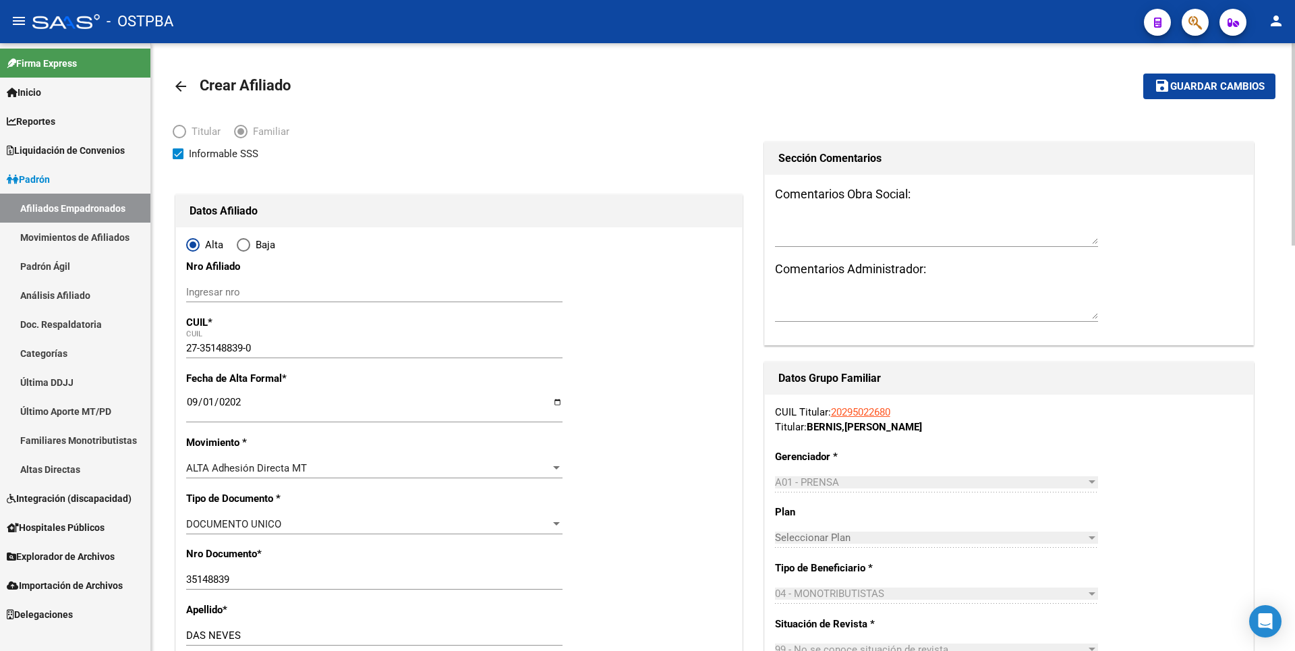
type input "1045"
click at [1239, 92] on span "Guardar cambios" at bounding box center [1218, 87] width 94 height 12
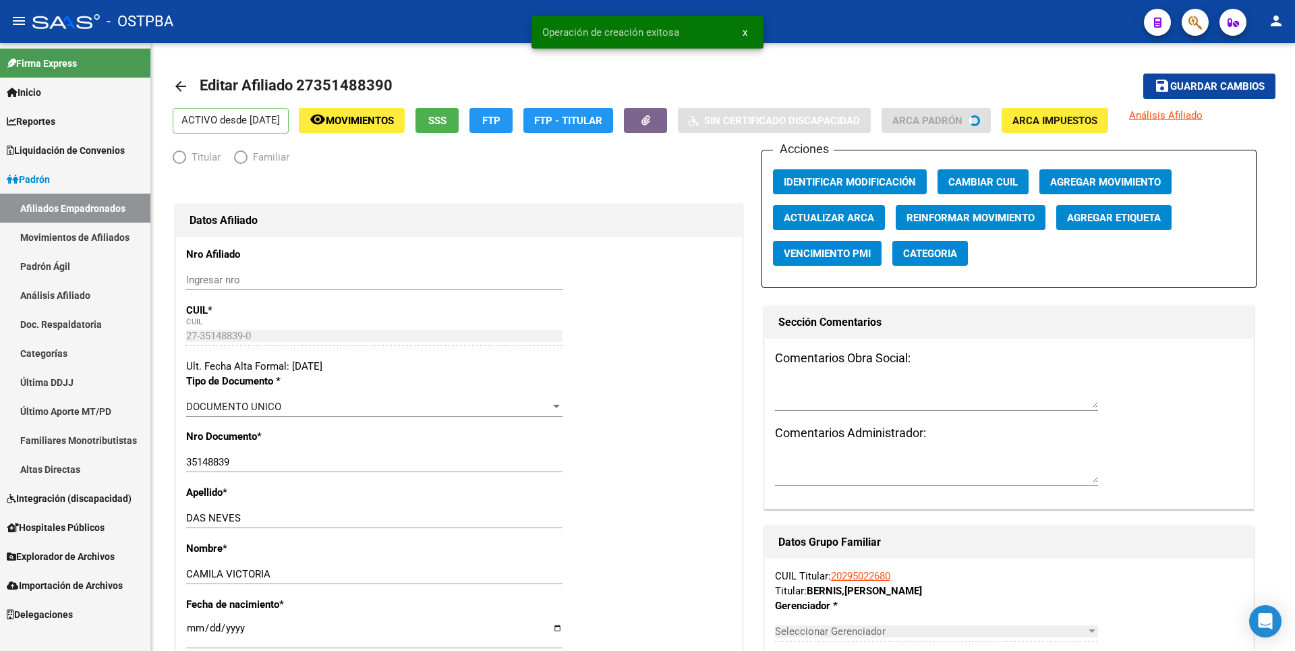
radio input "true"
type input "20-29502268-0"
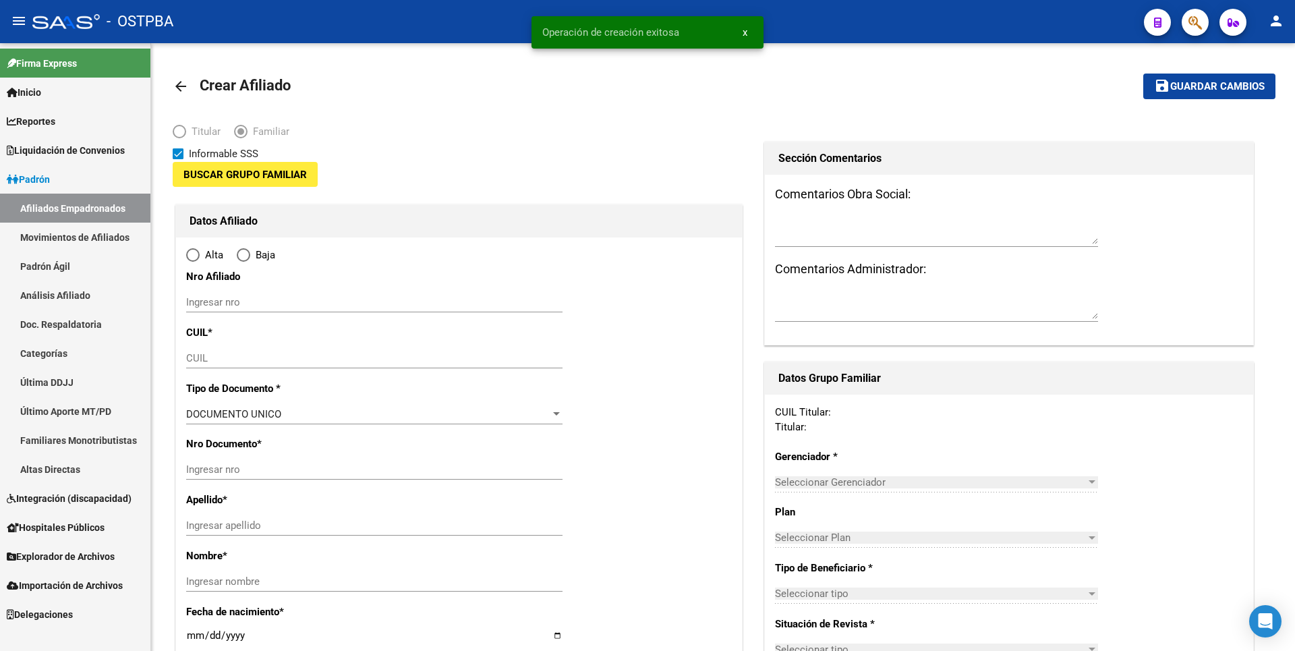
type input "20-29502268-0"
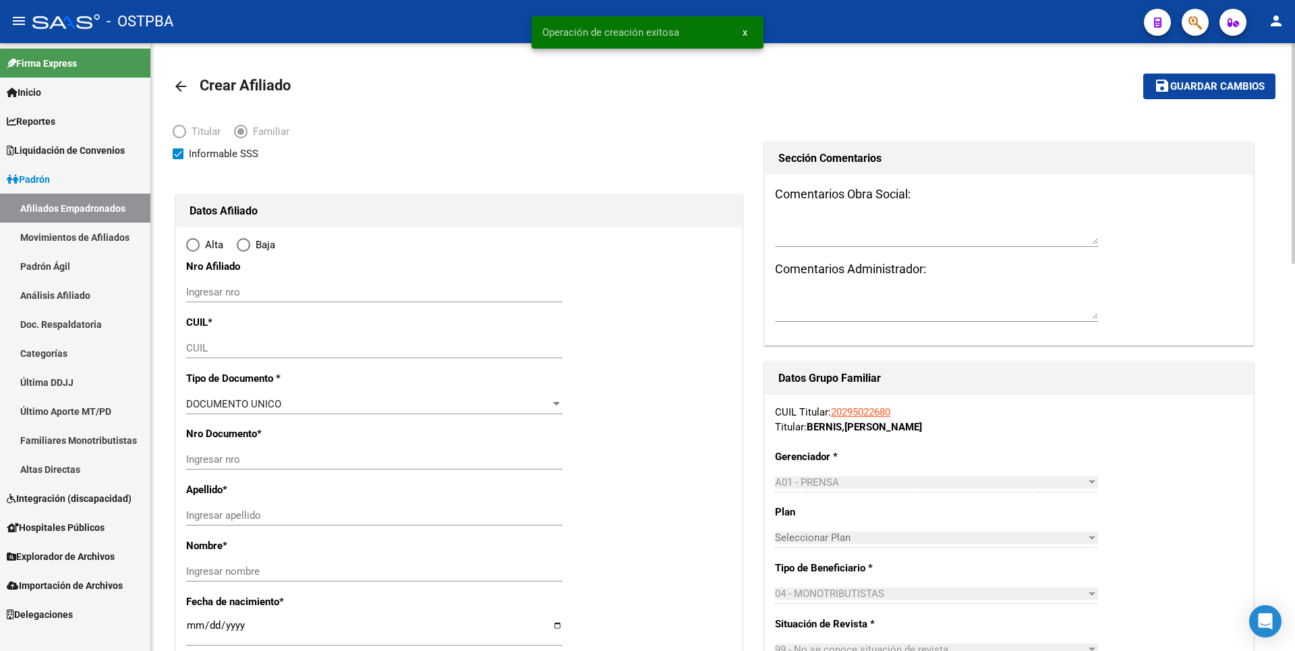
type input "CABA"
type input "1405"
type input "MORSE"
type input "4348"
type input "2"
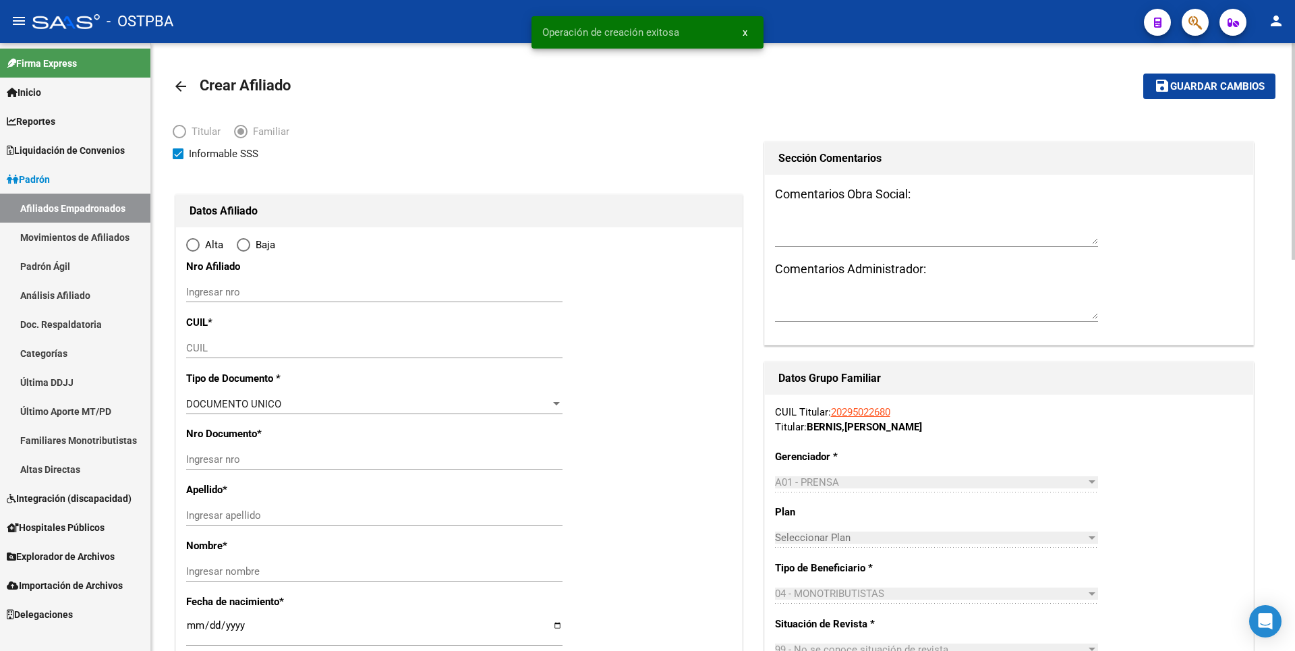
radio input "true"
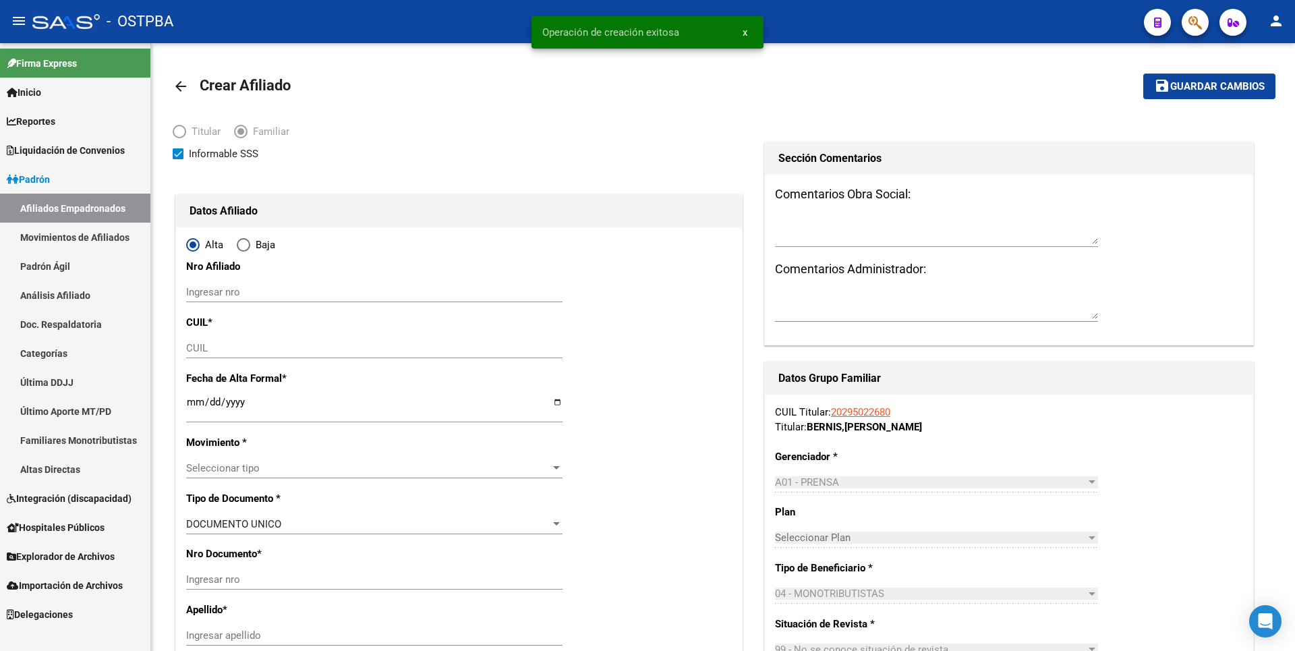
type input "20-29502268-0"
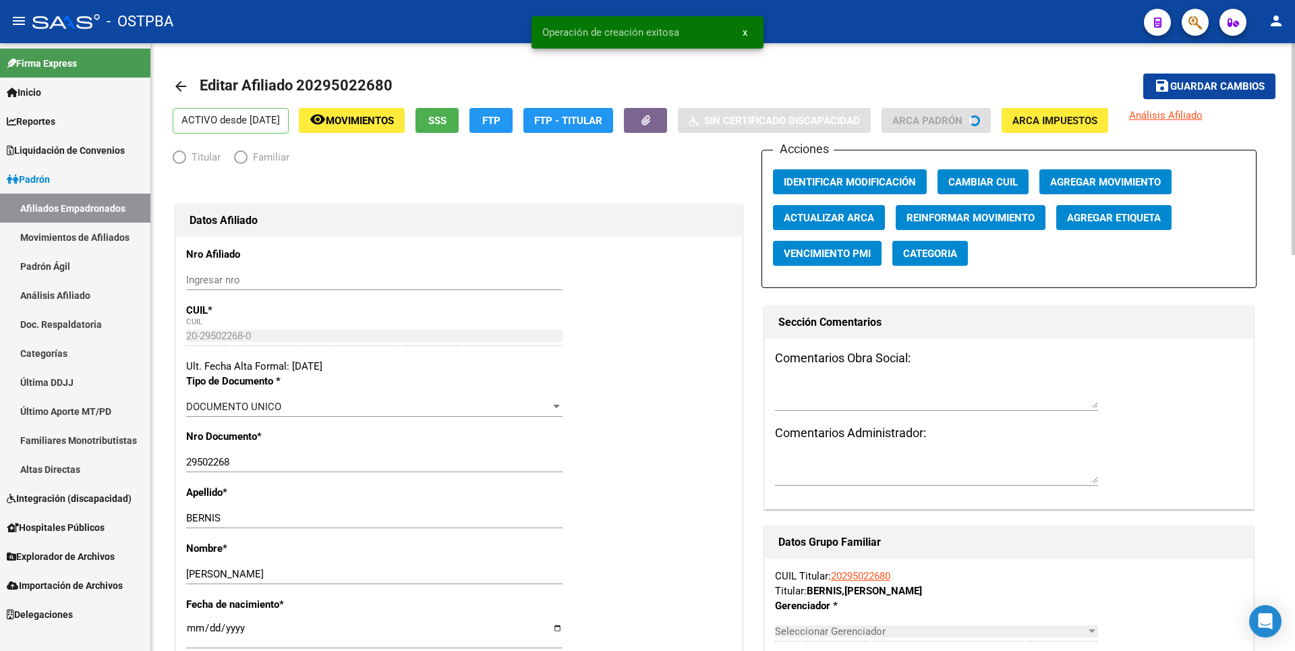
radio input "true"
type input "20-29502268-0"
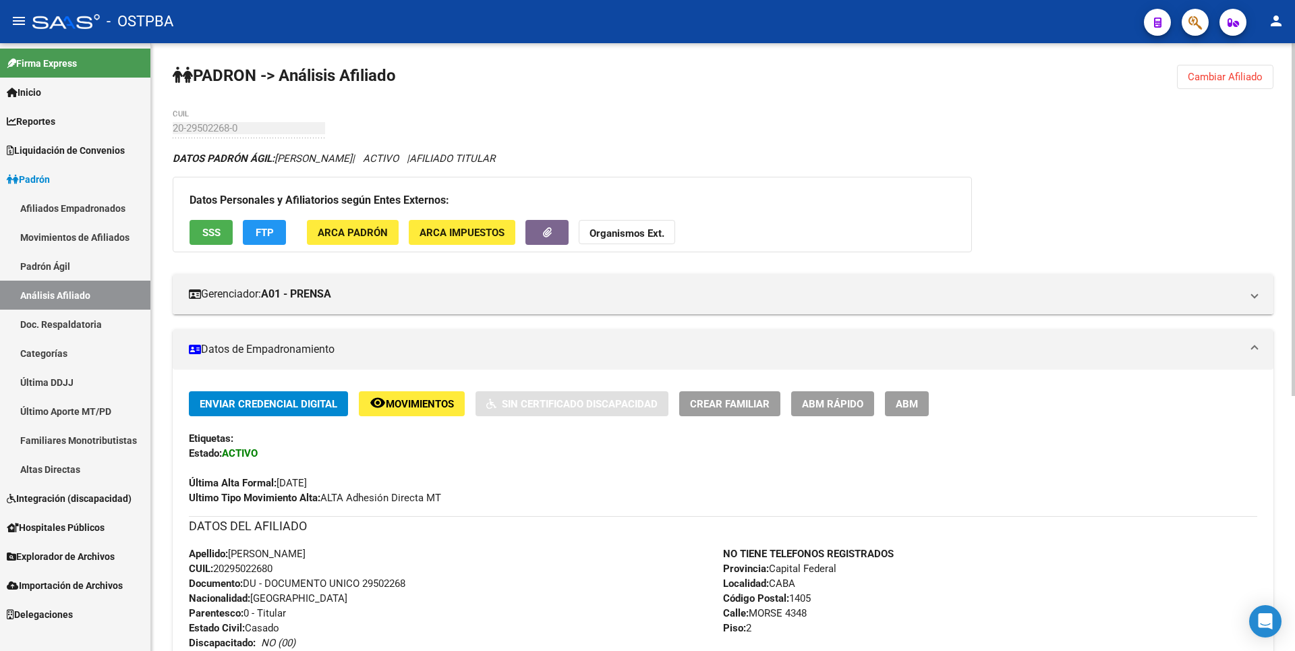
scroll to position [337, 0]
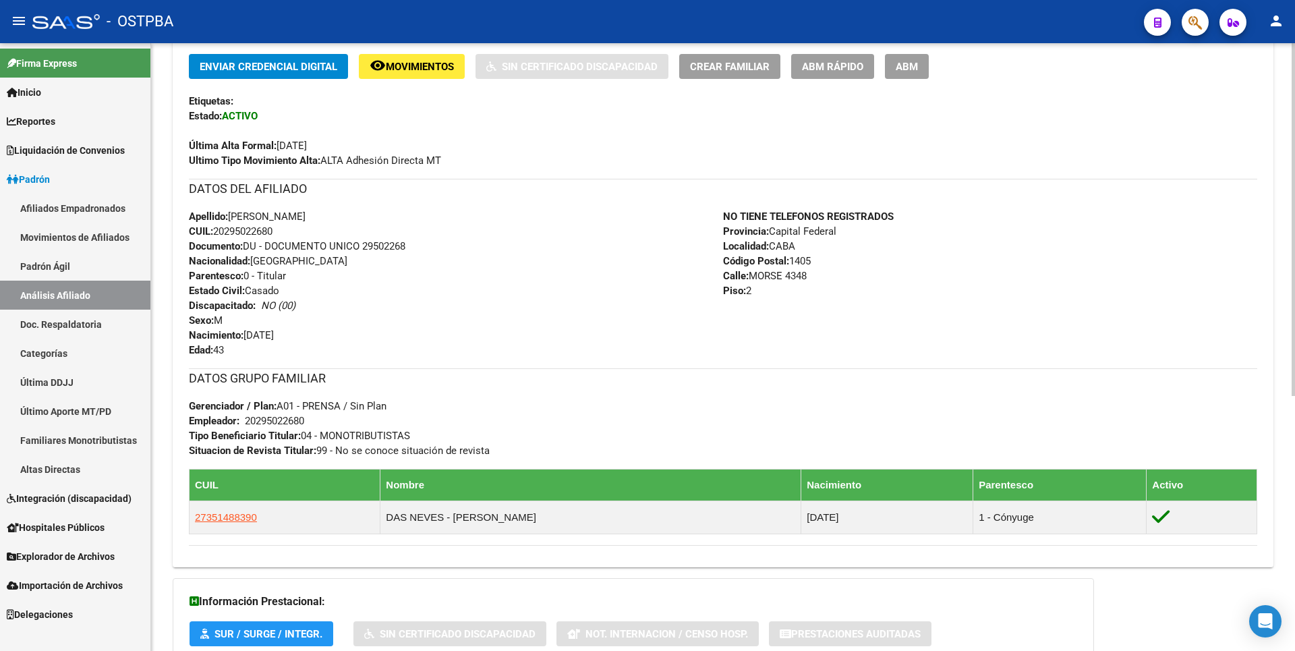
click at [912, 65] on span "ABM" at bounding box center [907, 67] width 22 height 12
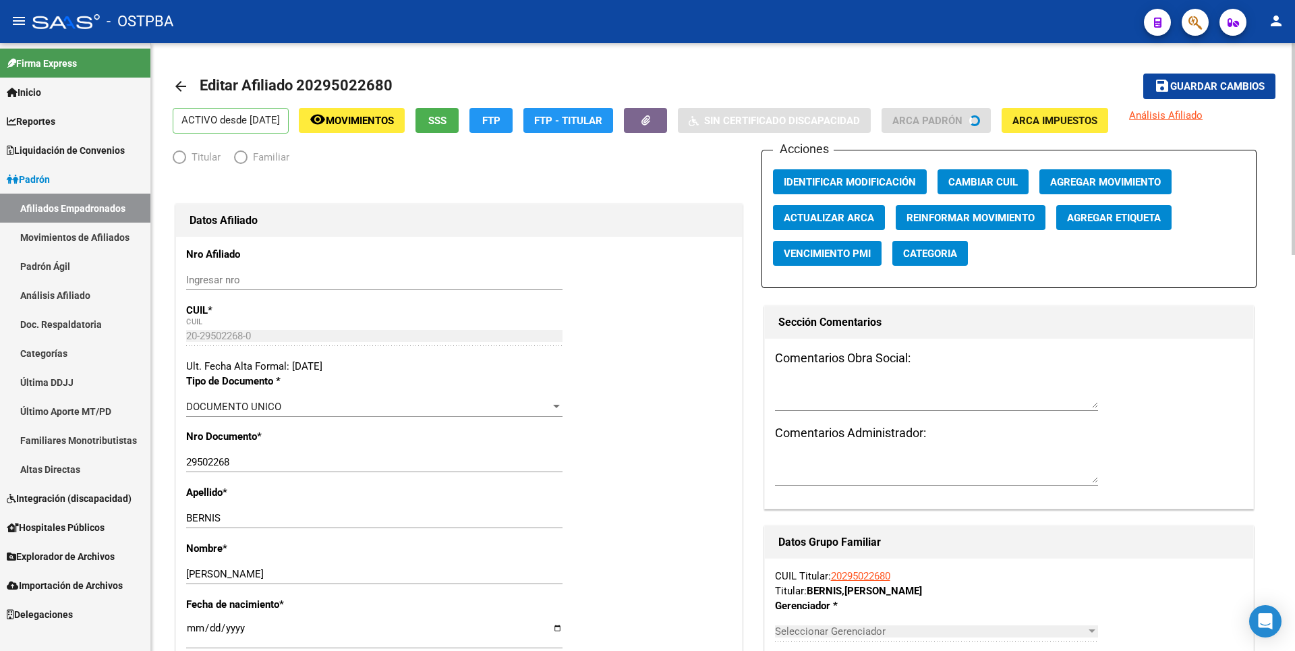
radio input "true"
type input "20-29502268-0"
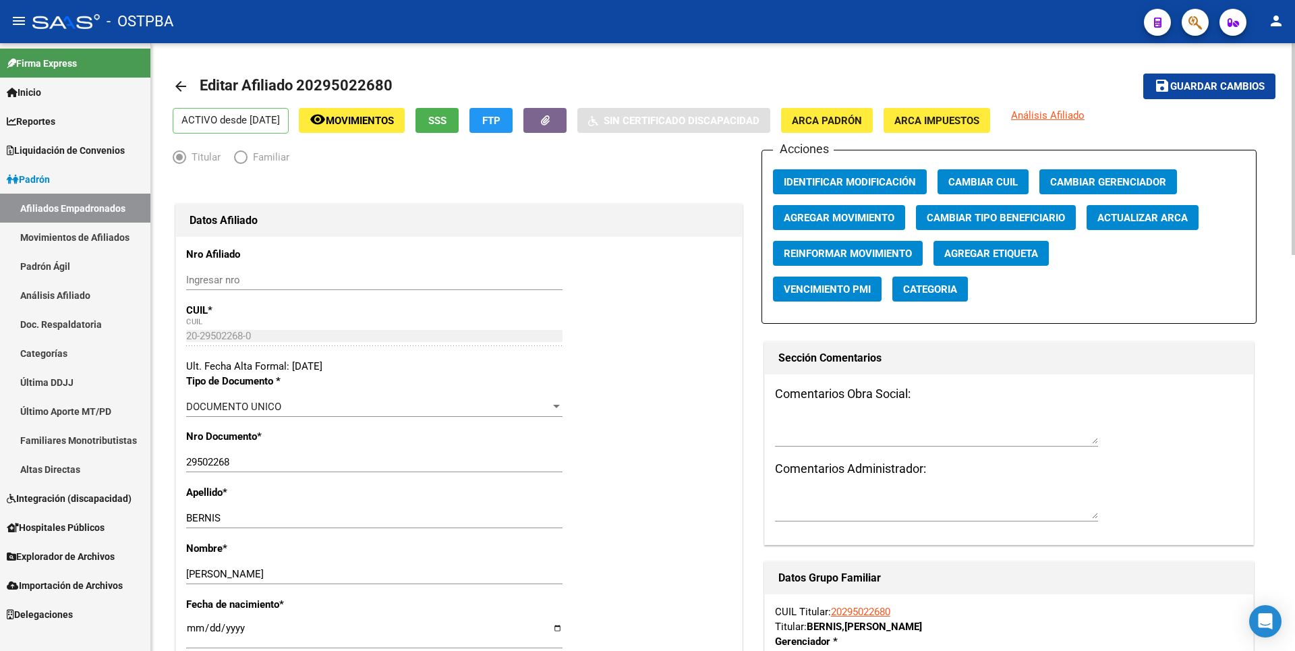
scroll to position [540, 0]
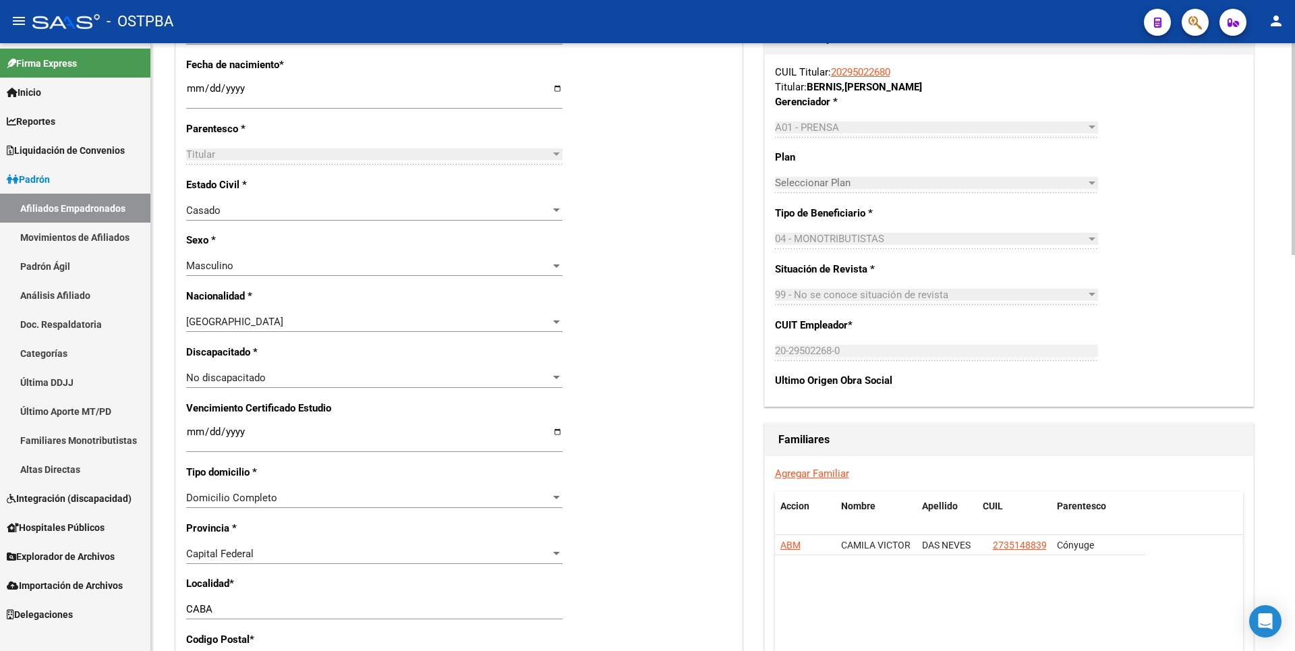
click at [804, 471] on link "Agregar Familiar" at bounding box center [812, 474] width 74 height 12
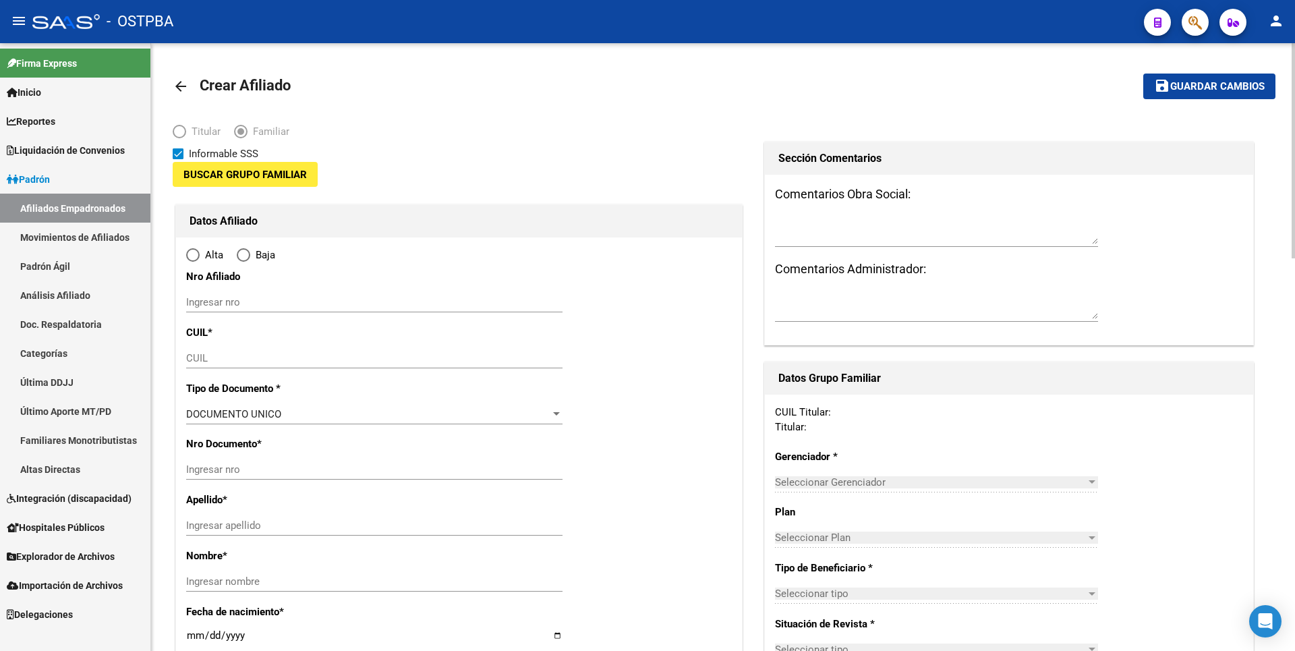
type input "20-29502268-0"
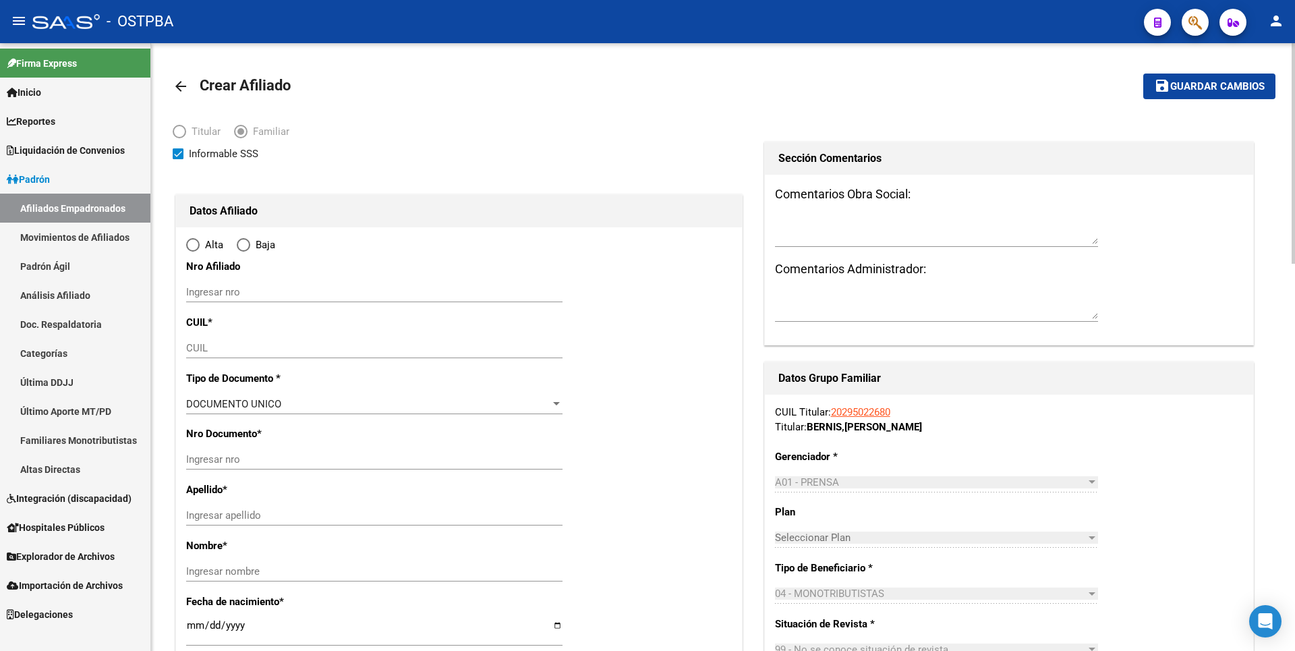
type input "CABA"
type input "1405"
type input "MORSE"
type input "4348"
type input "2"
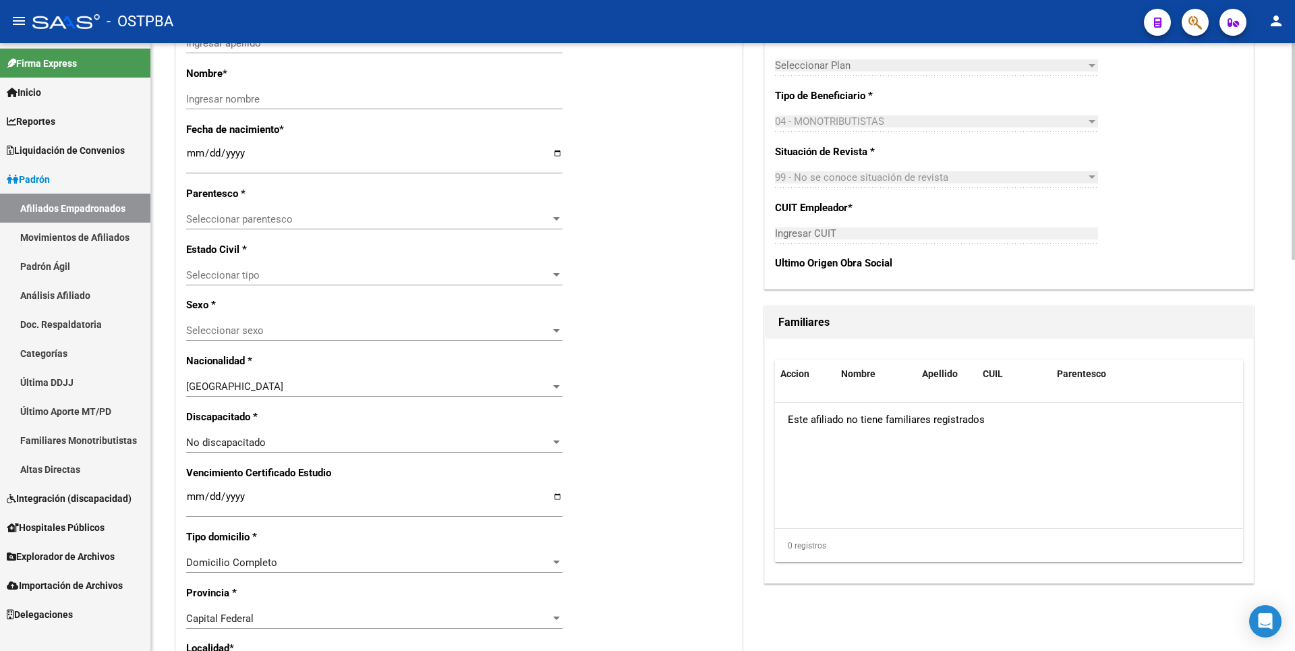
radio input "true"
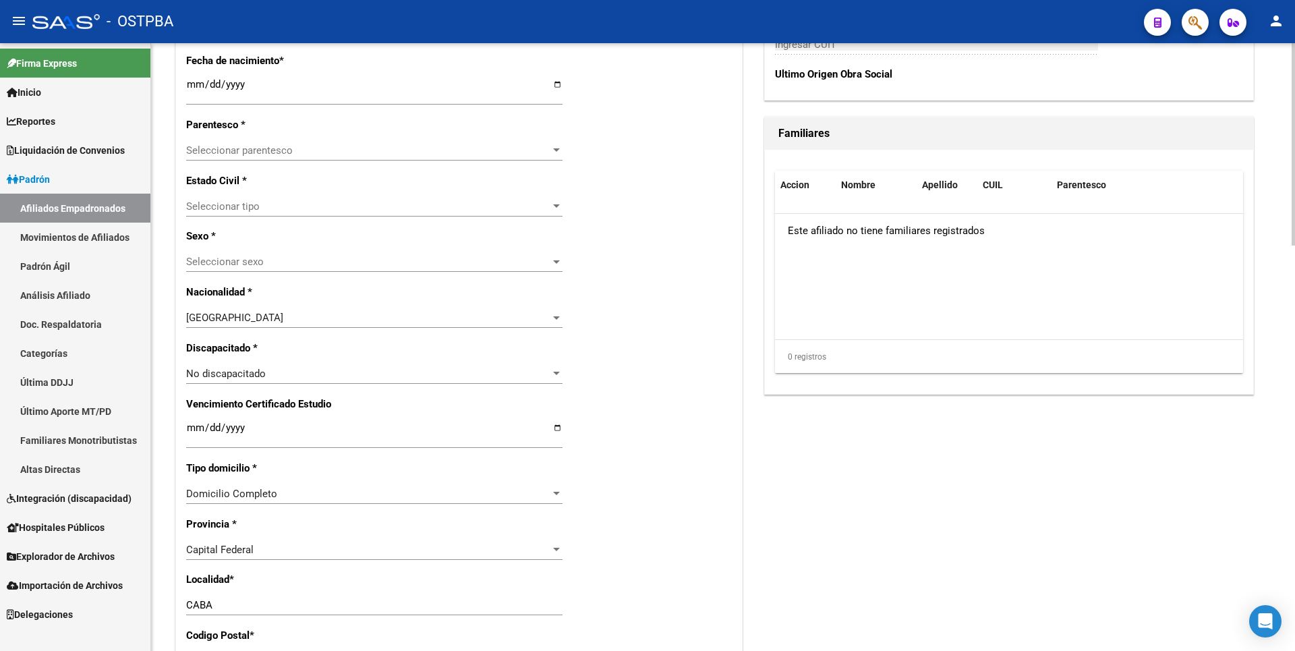
scroll to position [862, 0]
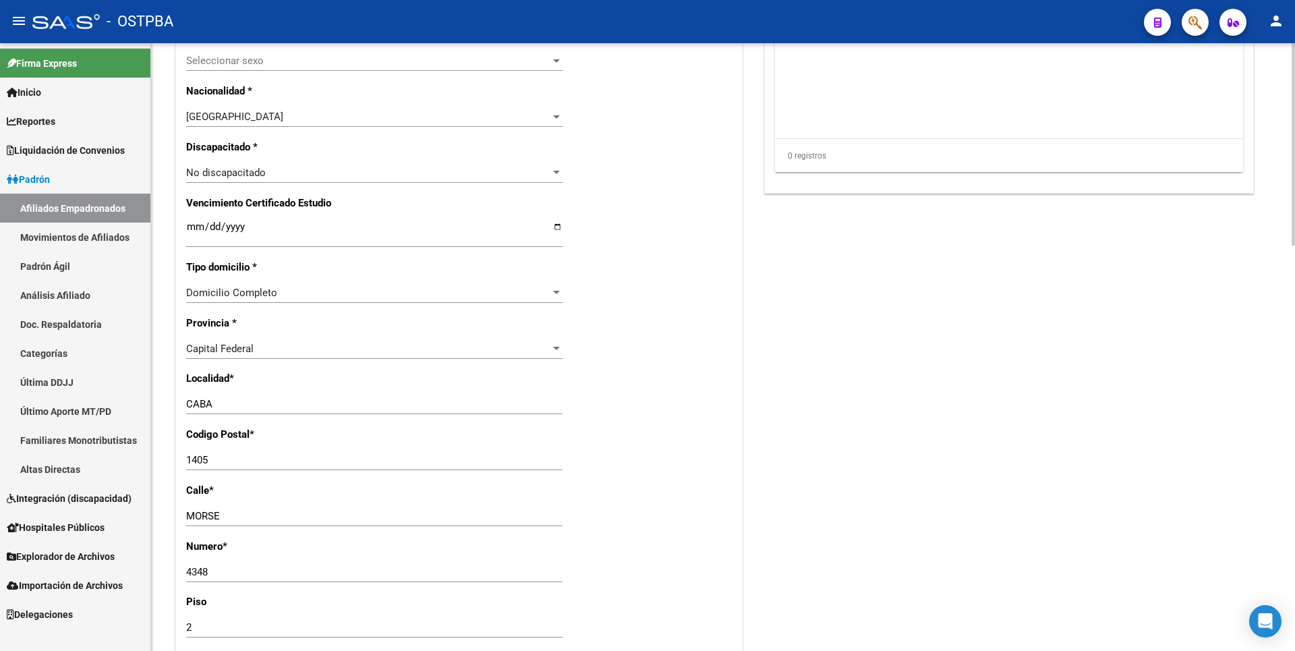
type input "20-29502268-0"
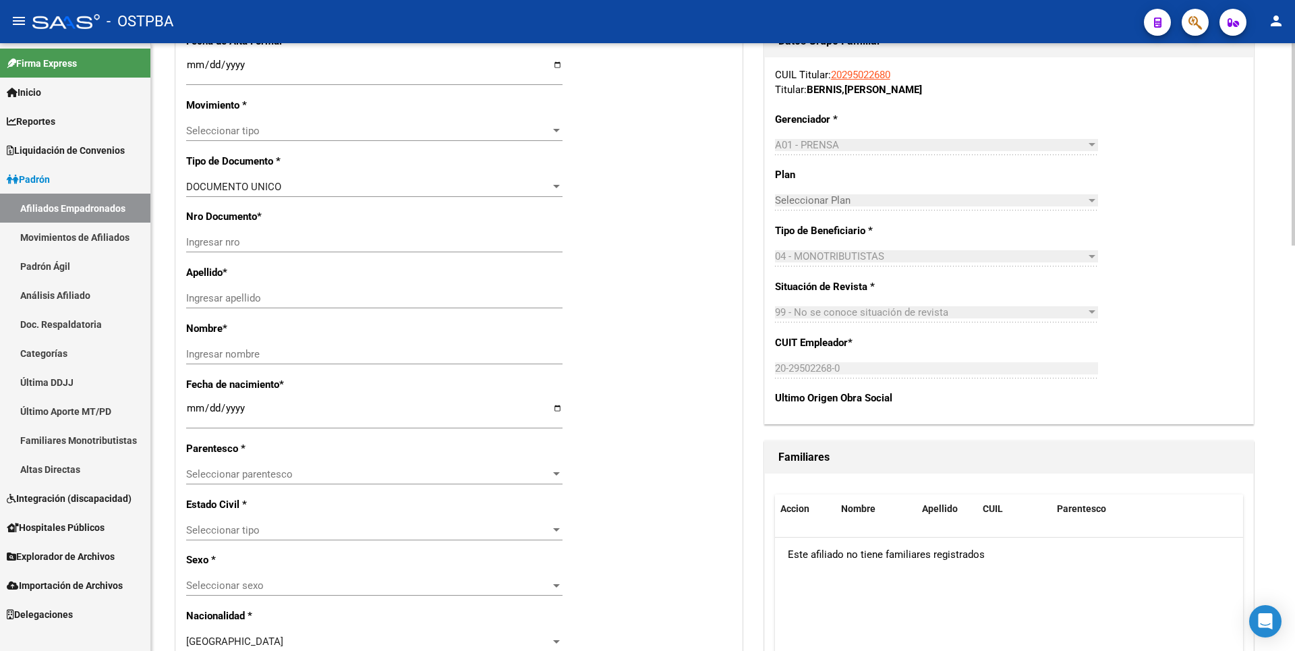
scroll to position [607, 0]
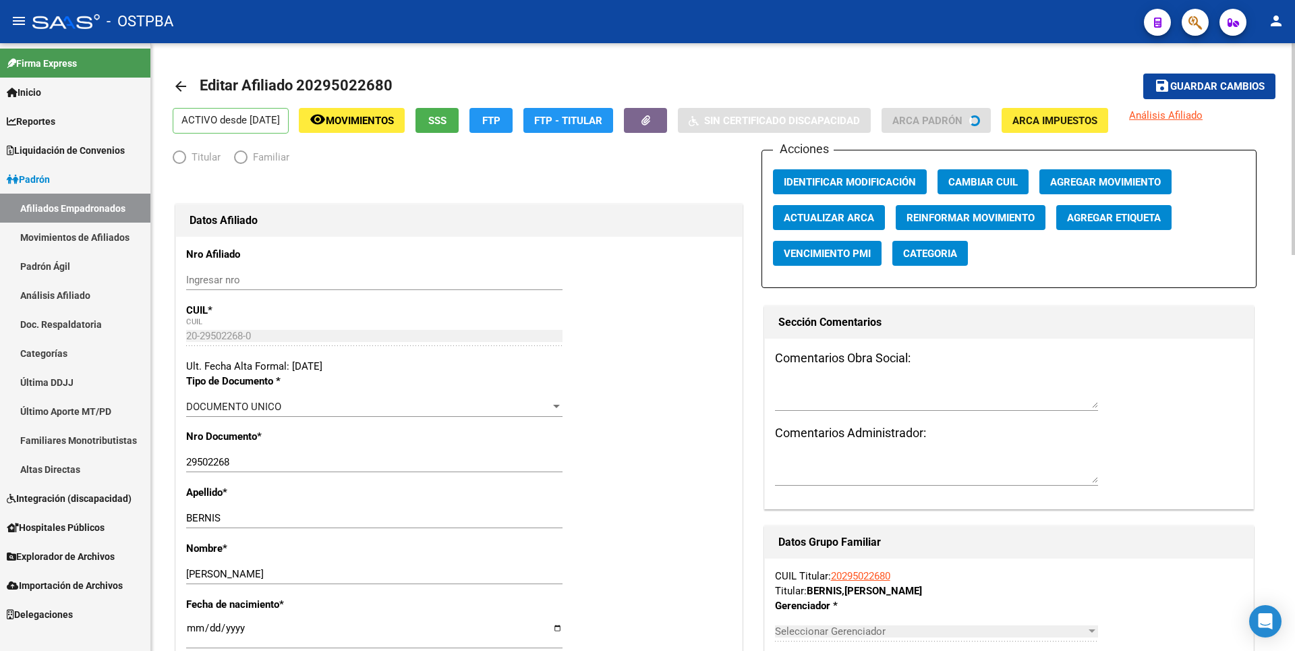
radio input "true"
type input "20-29502268-0"
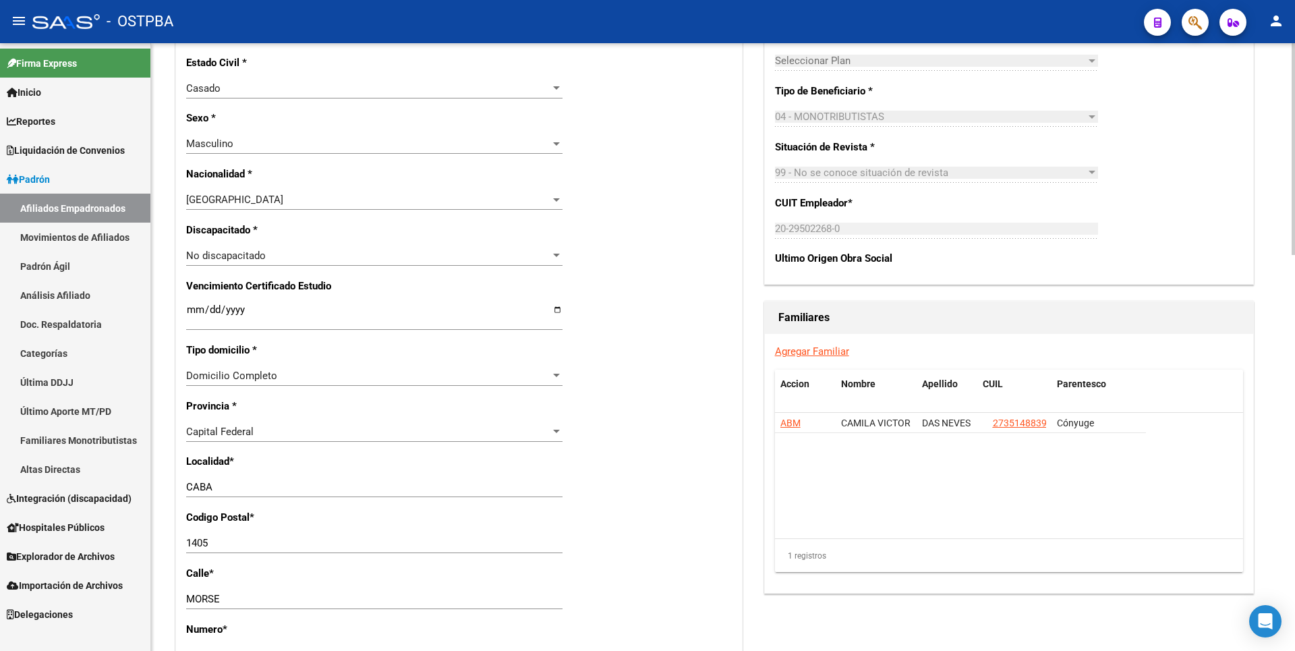
scroll to position [742, 0]
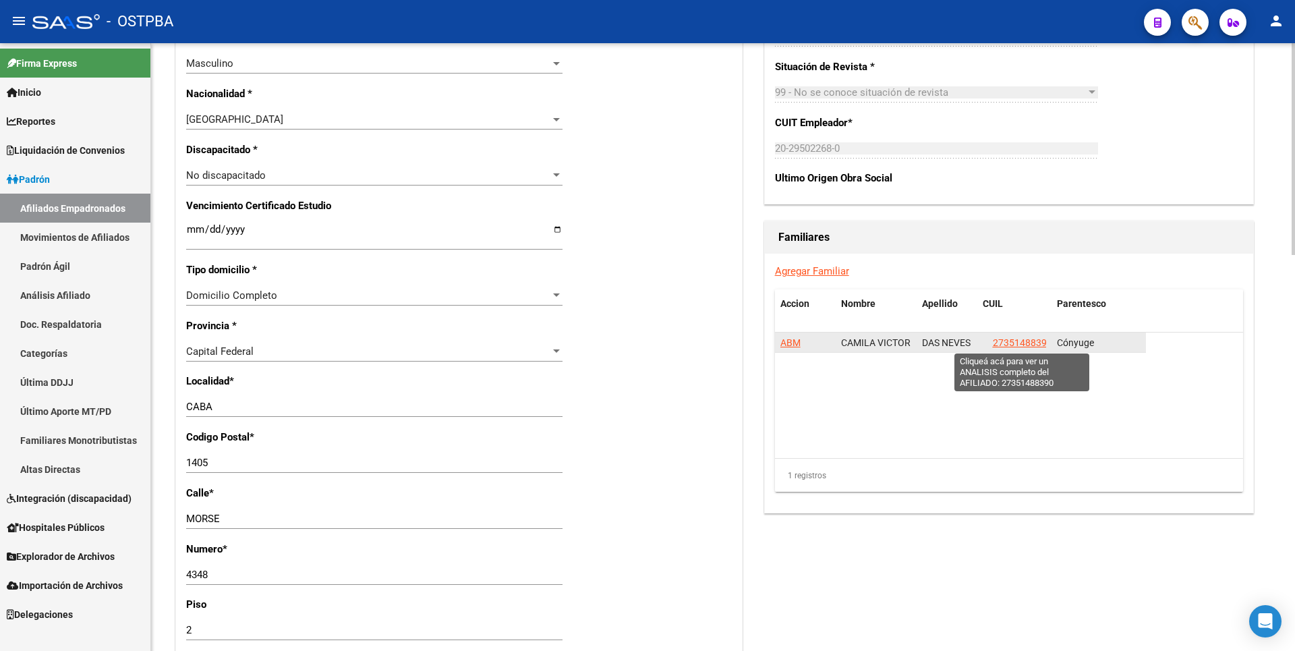
click at [1030, 337] on span "27351488390" at bounding box center [1022, 342] width 59 height 11
type textarea "27351488390"
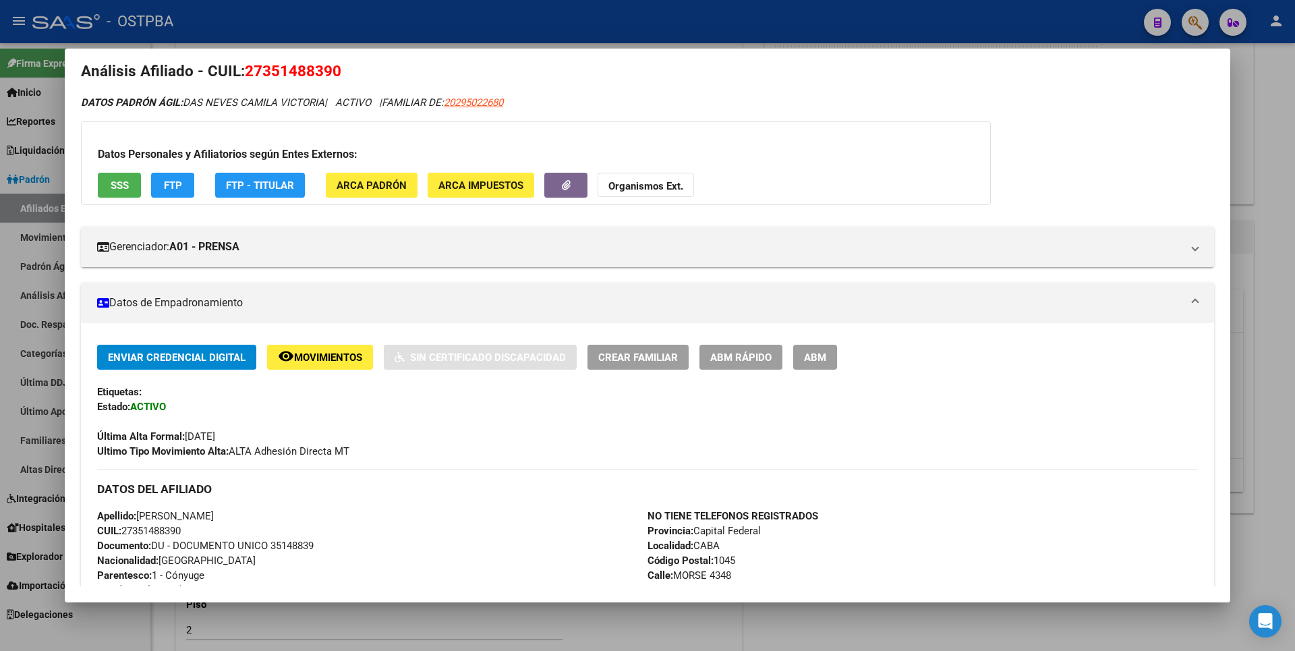
scroll to position [0, 0]
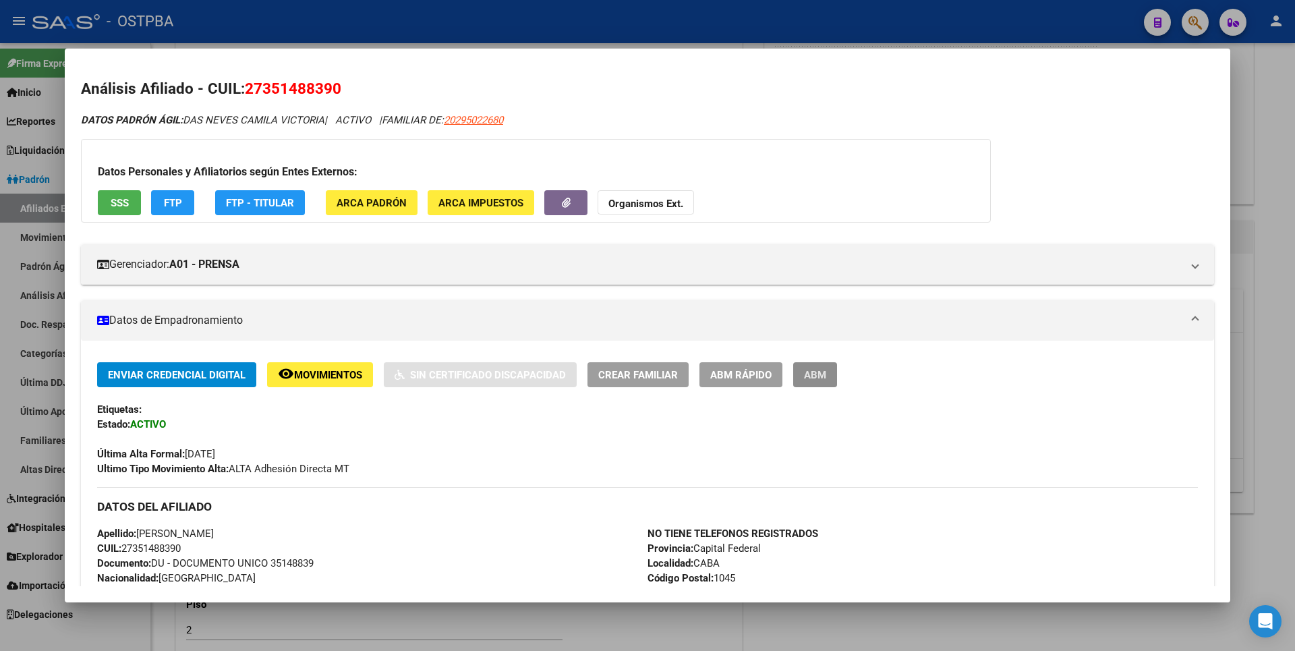
click at [826, 377] on span "ABM" at bounding box center [815, 375] width 22 height 12
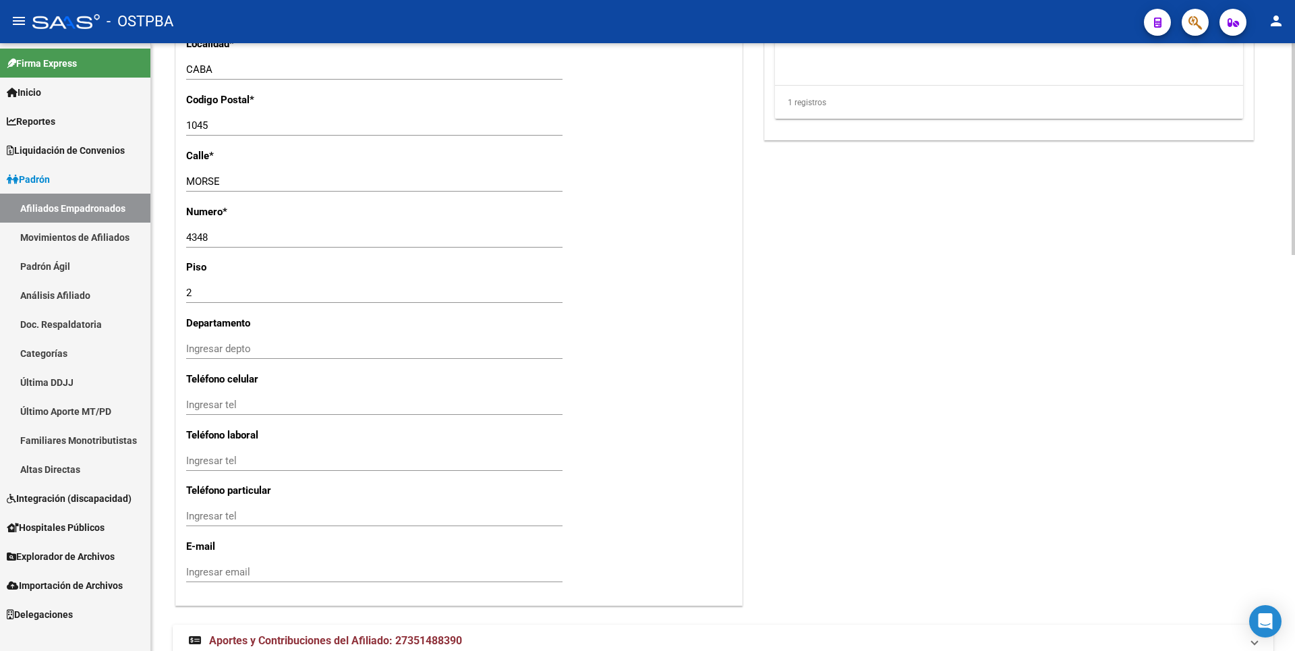
scroll to position [999, 0]
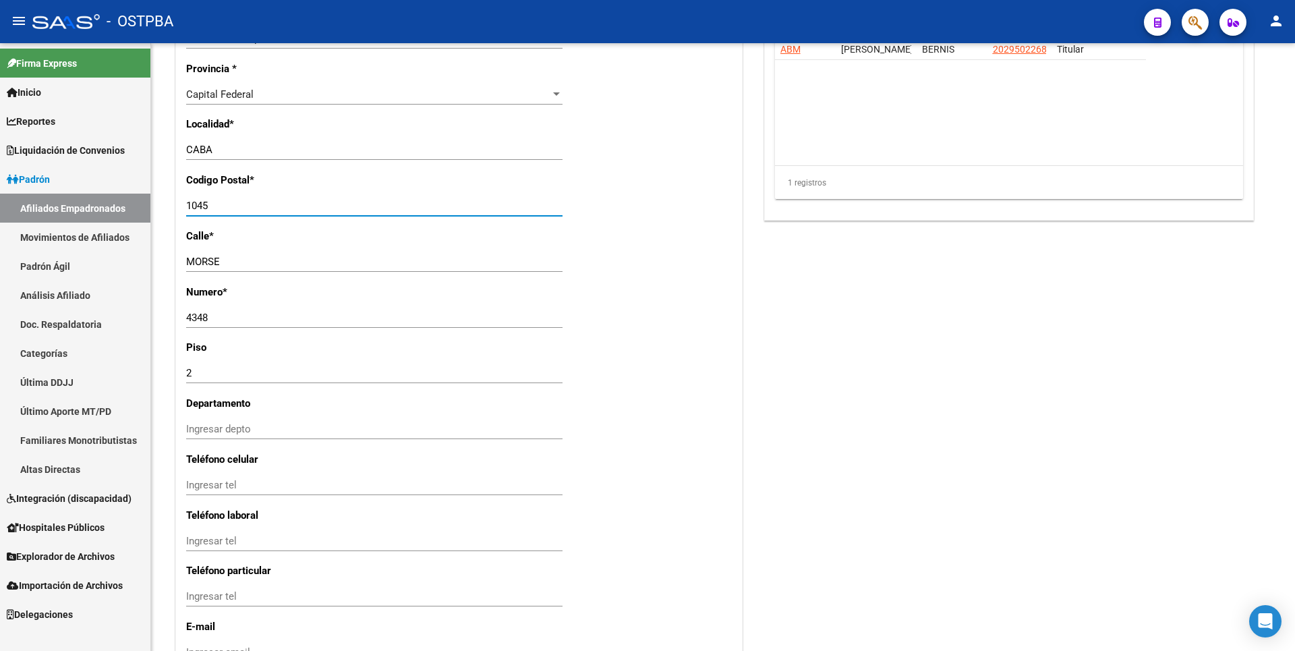
drag, startPoint x: 216, startPoint y: 204, endPoint x: 125, endPoint y: 186, distance: 92.9
click at [125, 186] on mat-sidenav-container "Firma Express Inicio Calendario SSS Instructivos Contacto OS Reportes Tablero d…" at bounding box center [647, 347] width 1295 height 608
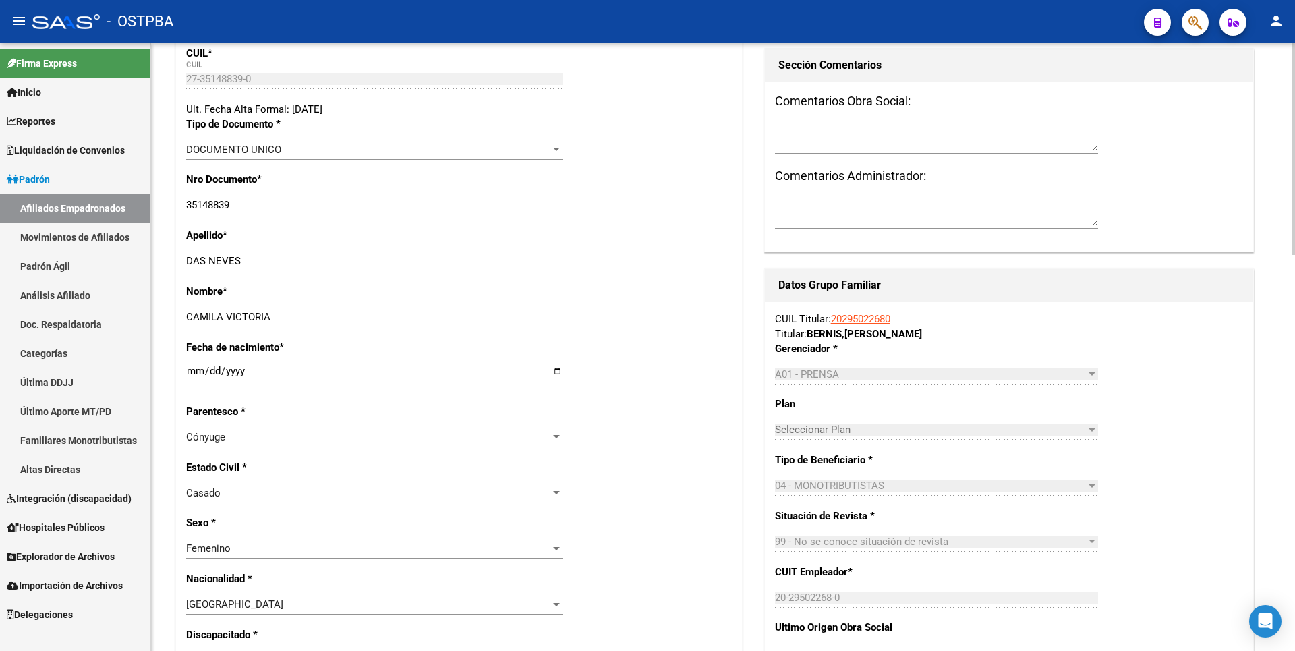
scroll to position [0, 0]
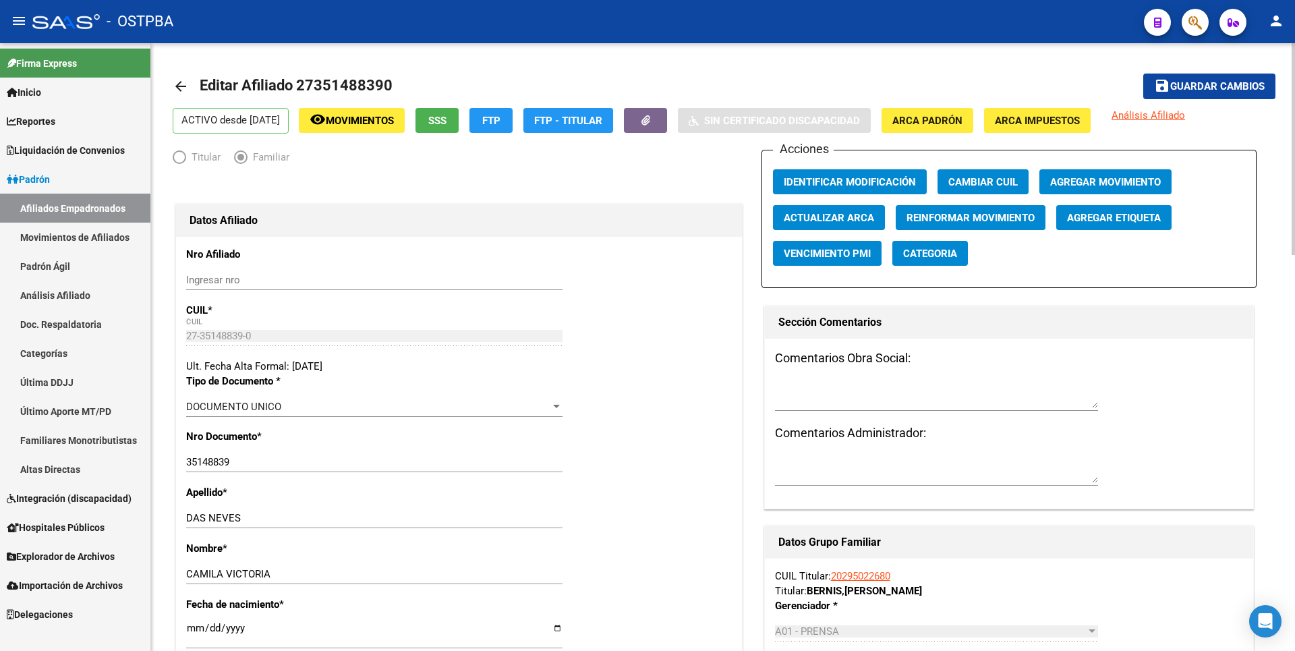
type input "1405"
click at [1239, 90] on span "Guardar cambios" at bounding box center [1218, 87] width 94 height 12
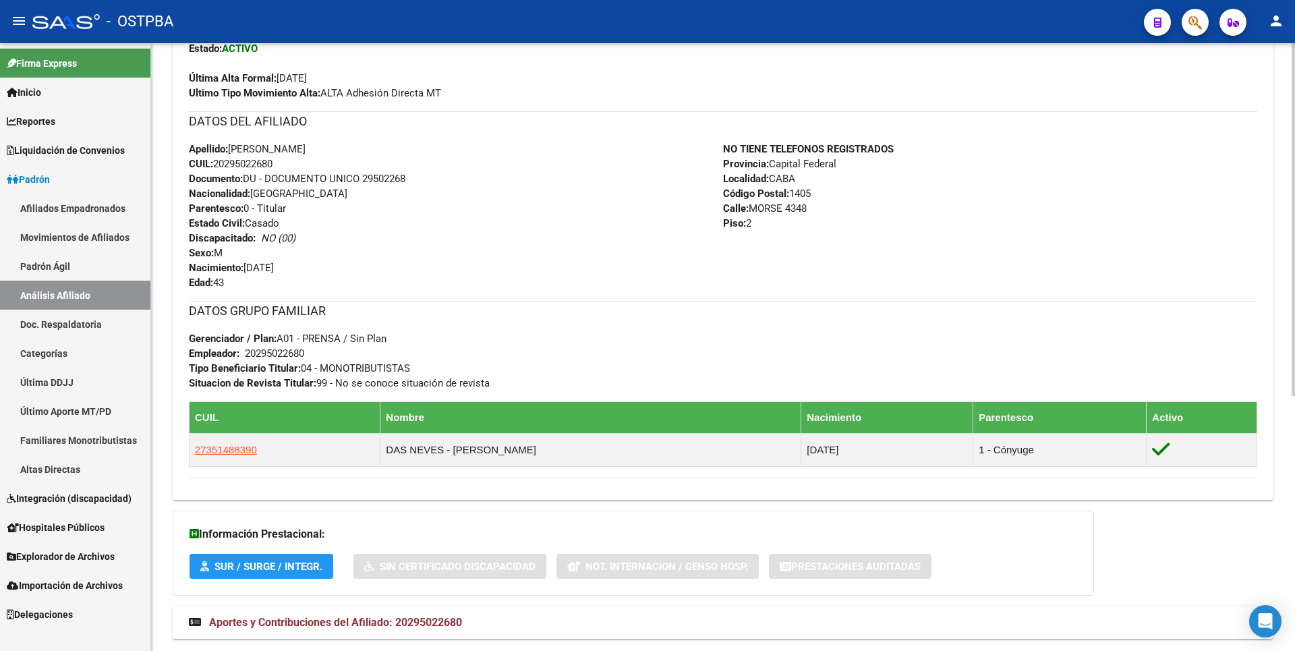
scroll to position [440, 0]
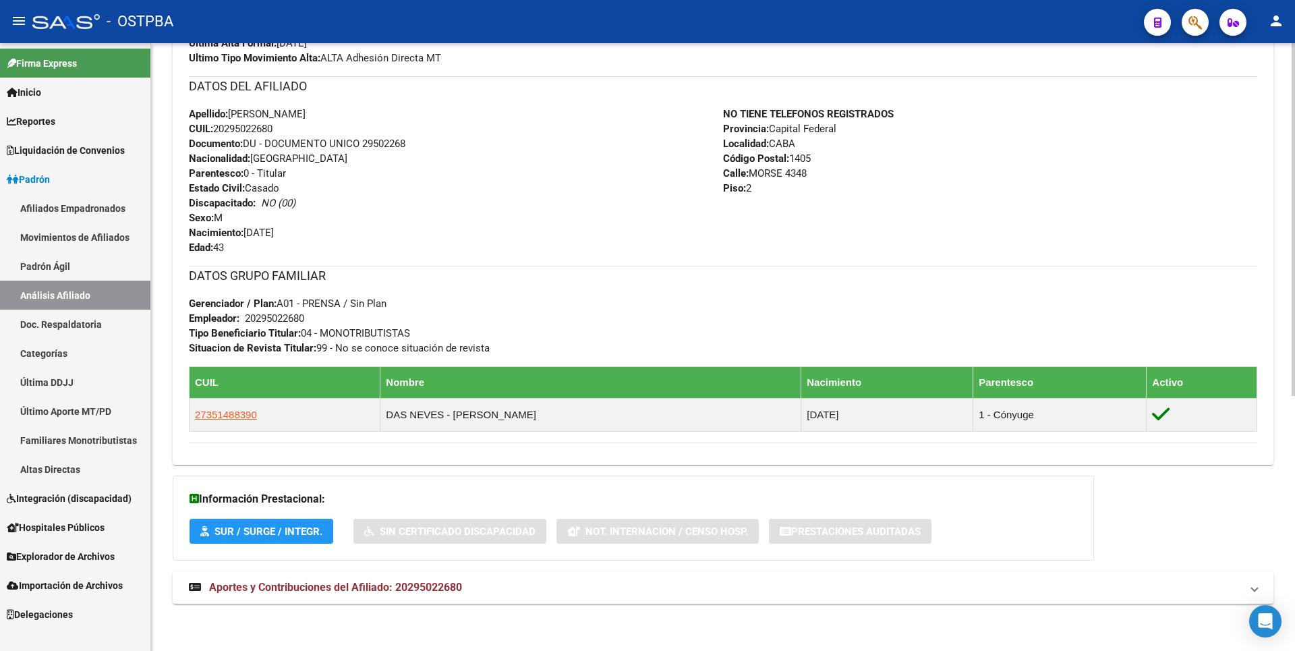
click at [425, 586] on span "Aportes y Contribuciones del Afiliado: 20295022680" at bounding box center [335, 587] width 253 height 13
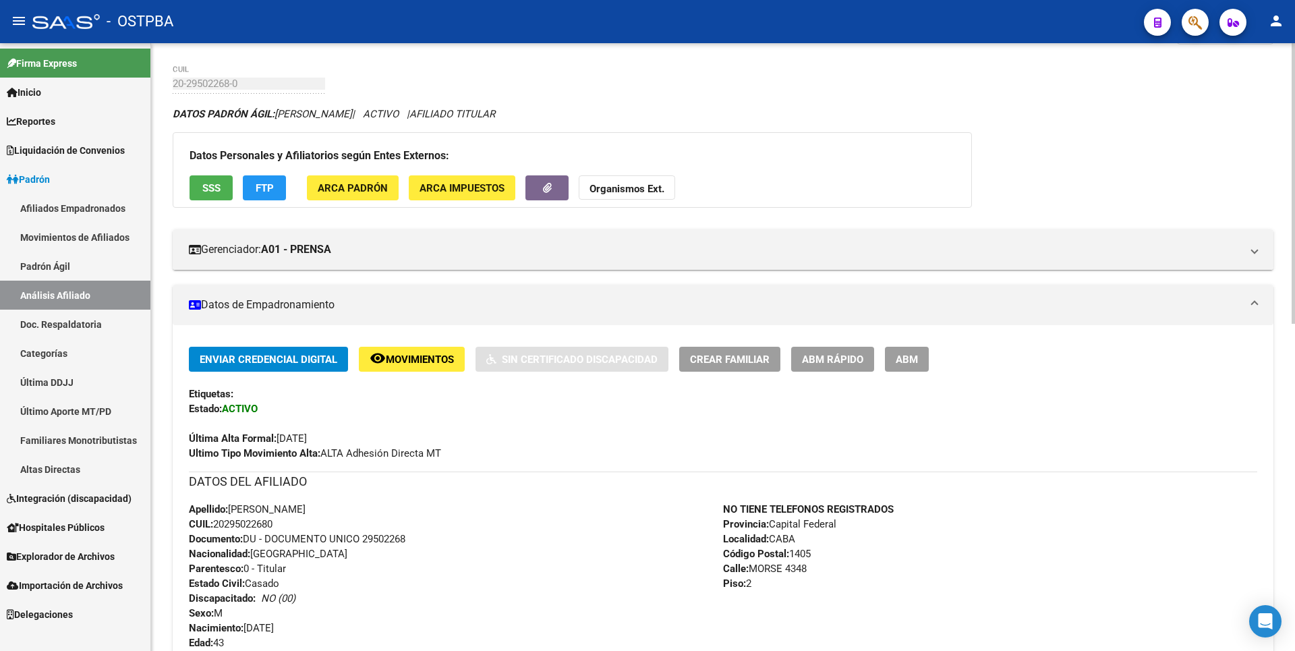
scroll to position [0, 0]
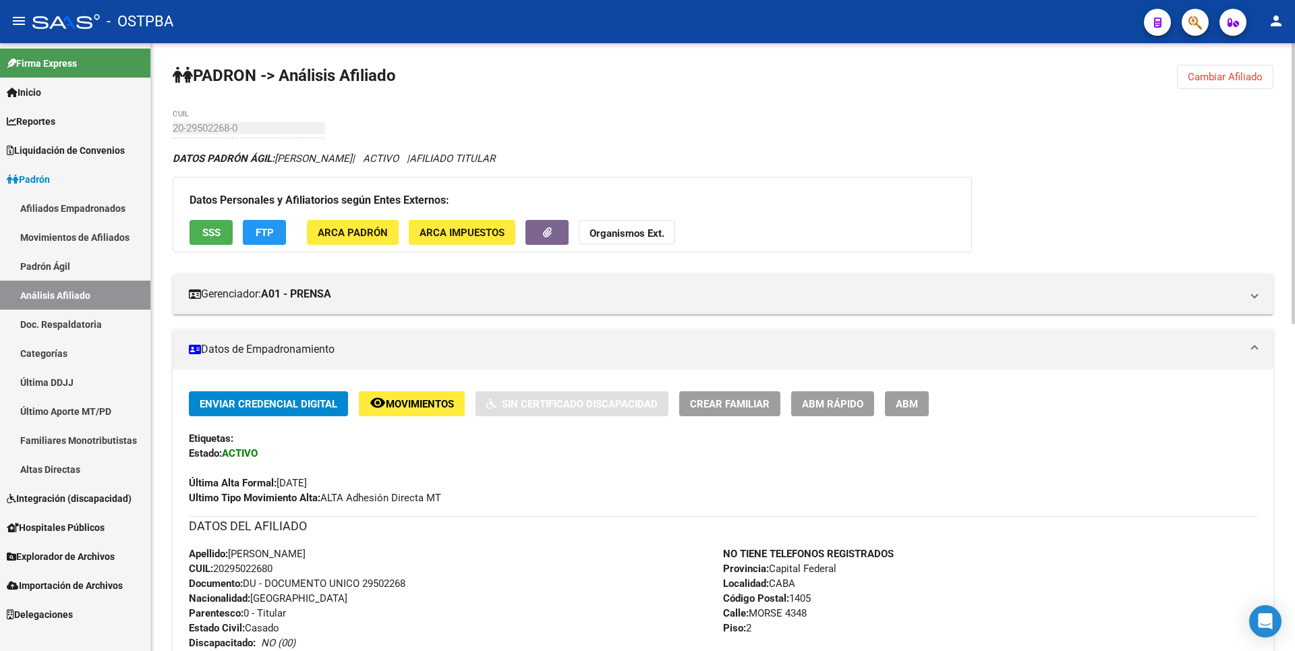
click at [362, 231] on span "ARCA Padrón" at bounding box center [353, 233] width 70 height 12
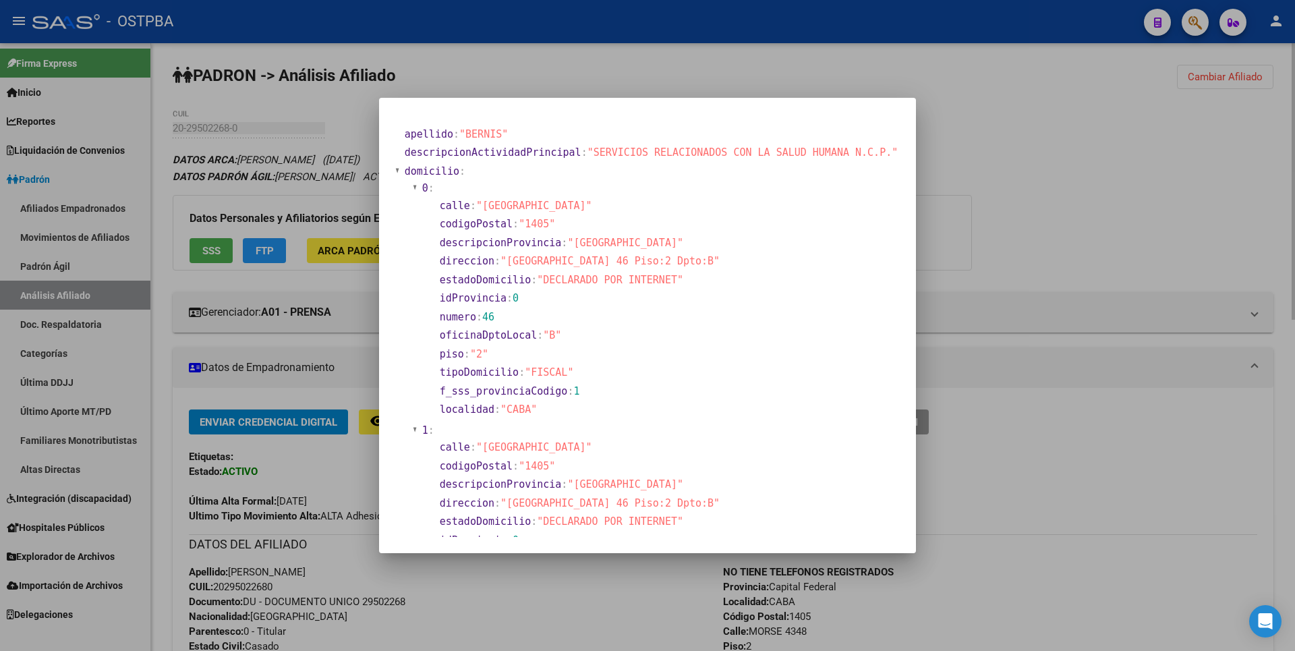
drag, startPoint x: 1134, startPoint y: 266, endPoint x: 1111, endPoint y: 212, distance: 58.9
click at [1134, 254] on div at bounding box center [647, 325] width 1295 height 651
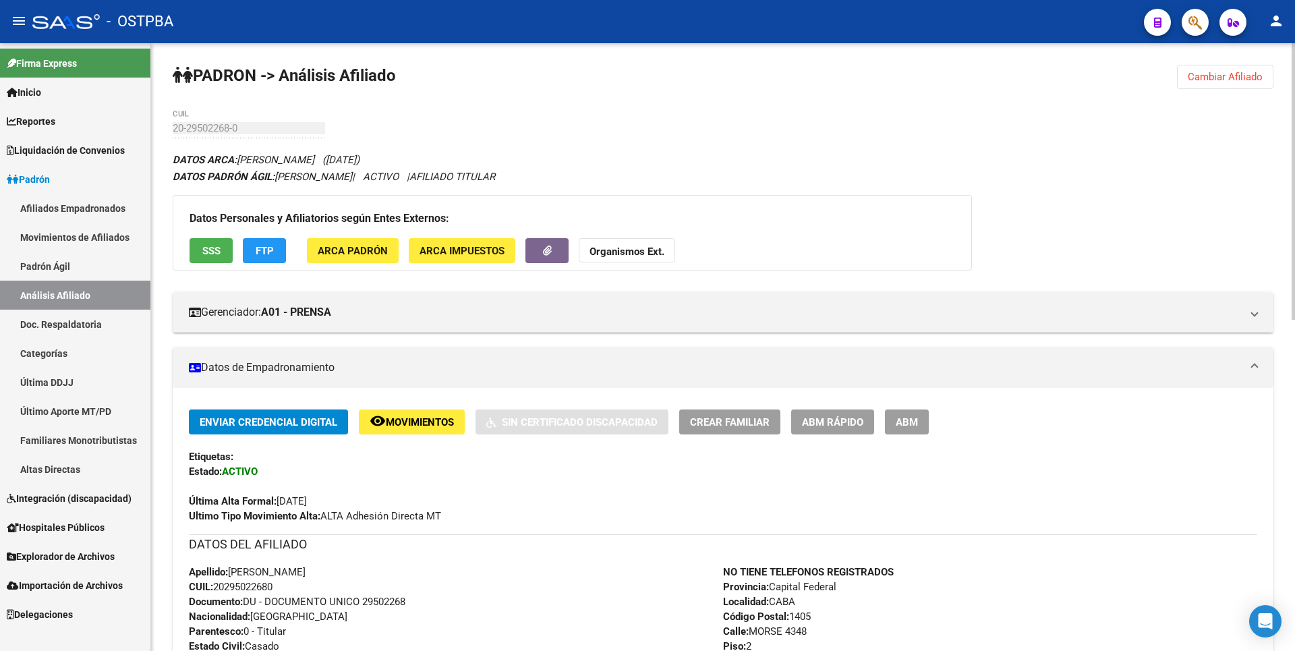
click at [370, 245] on span "ARCA Padrón" at bounding box center [353, 251] width 70 height 12
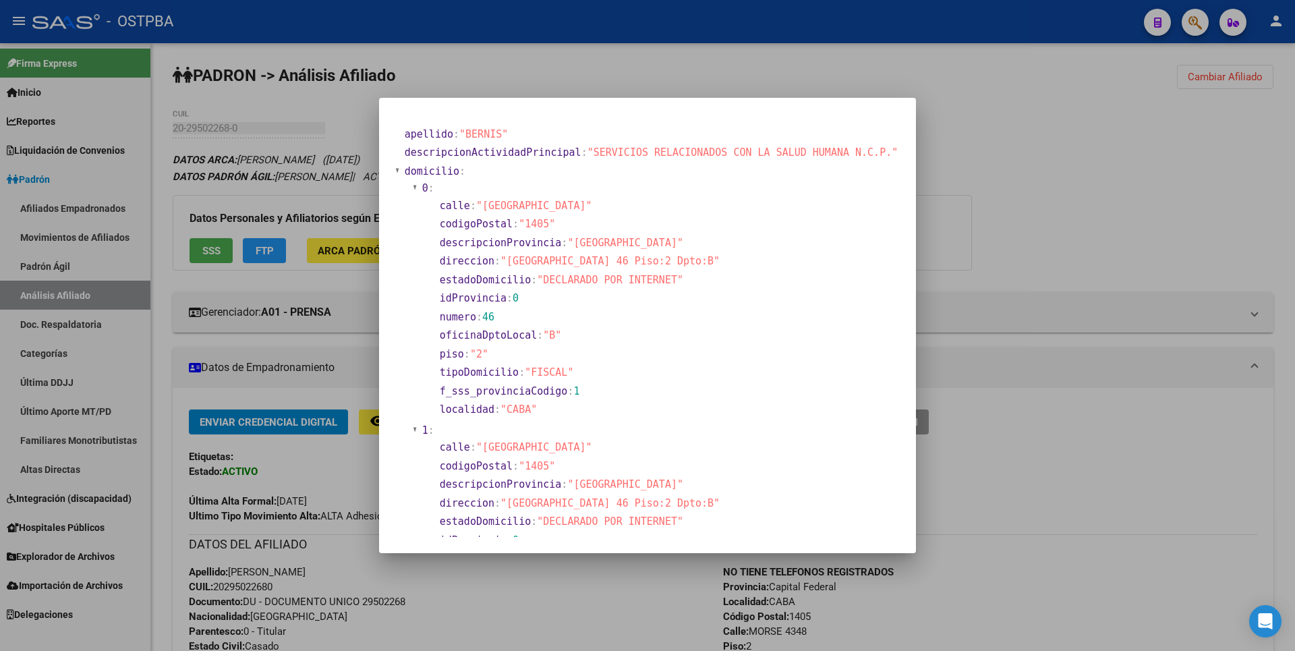
click at [968, 202] on div at bounding box center [647, 325] width 1295 height 651
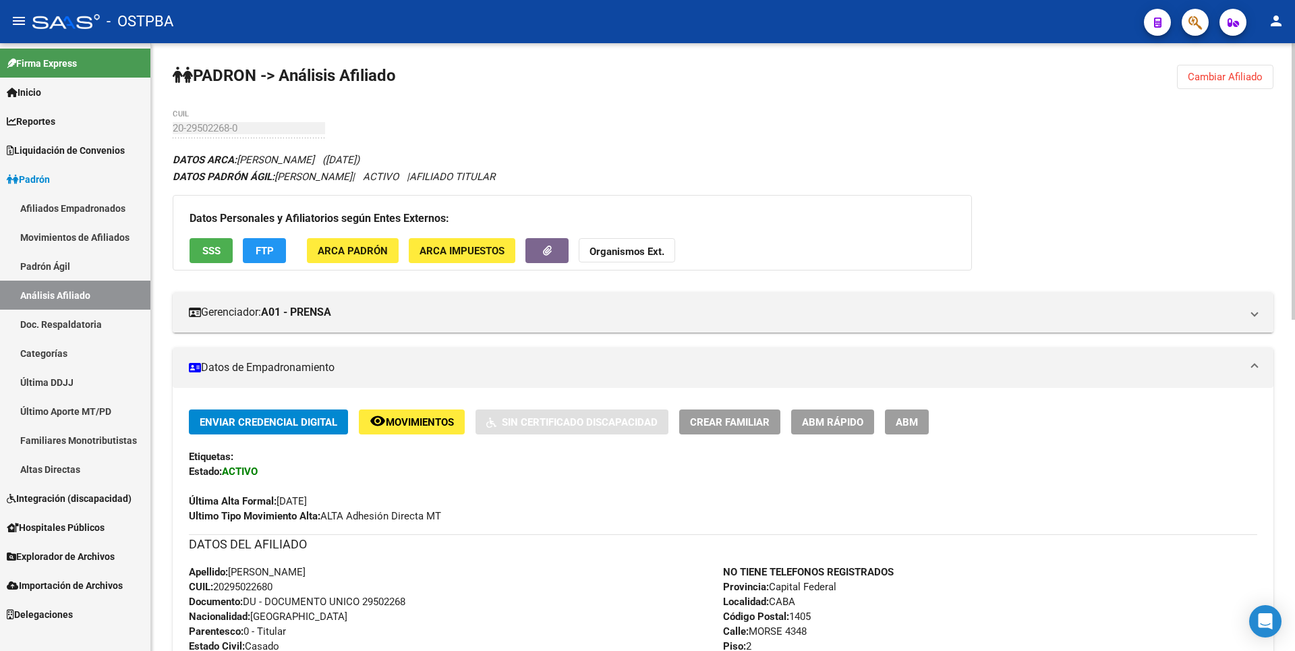
click at [461, 255] on span "ARCA Impuestos" at bounding box center [462, 251] width 85 height 12
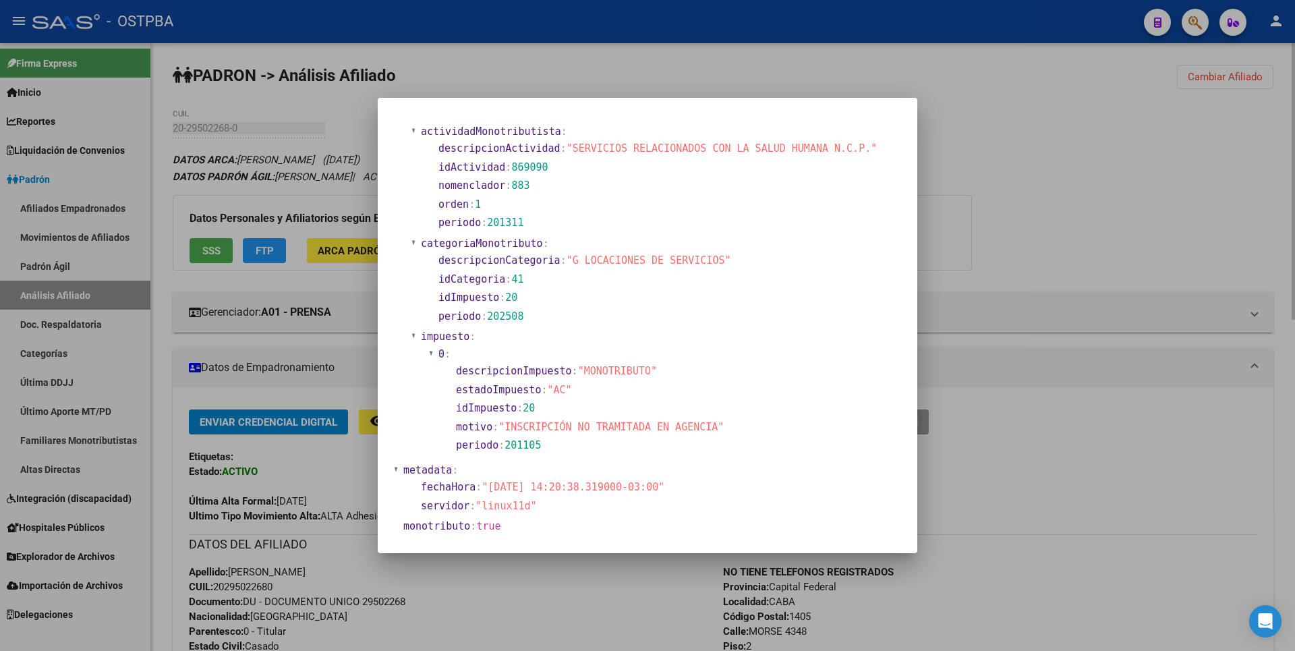
scroll to position [449, 0]
click at [1000, 189] on div at bounding box center [647, 325] width 1295 height 651
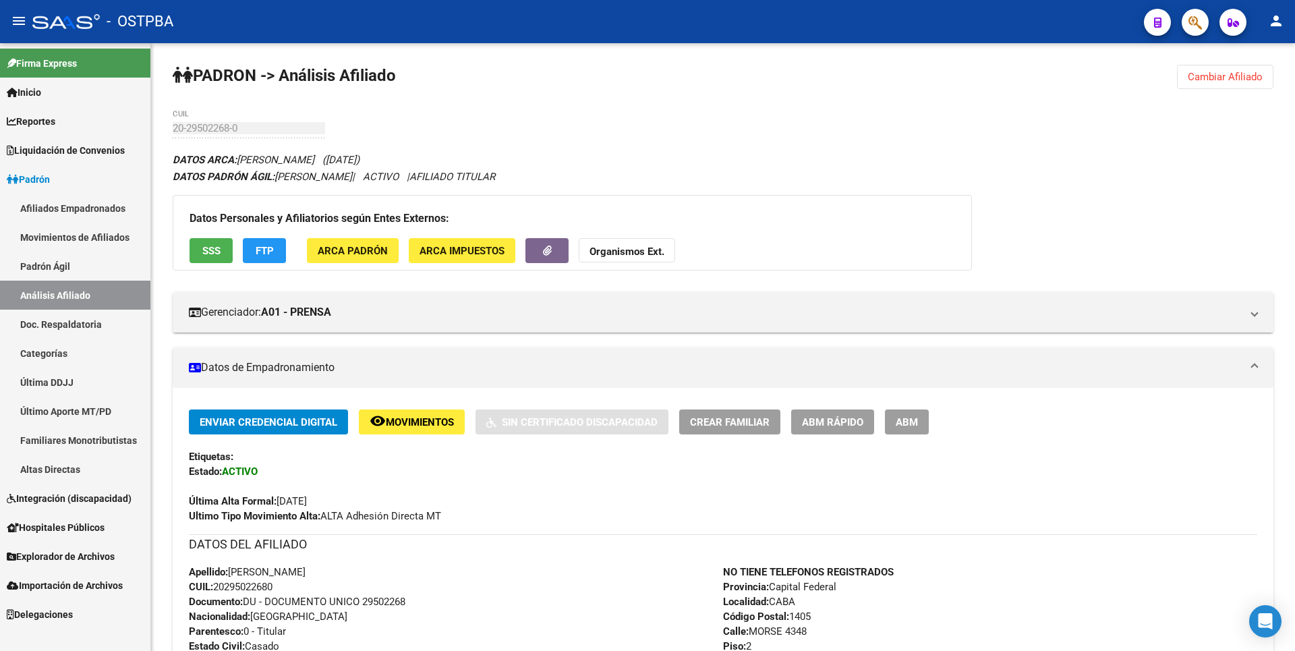
click at [63, 123] on link "Reportes" at bounding box center [75, 121] width 150 height 29
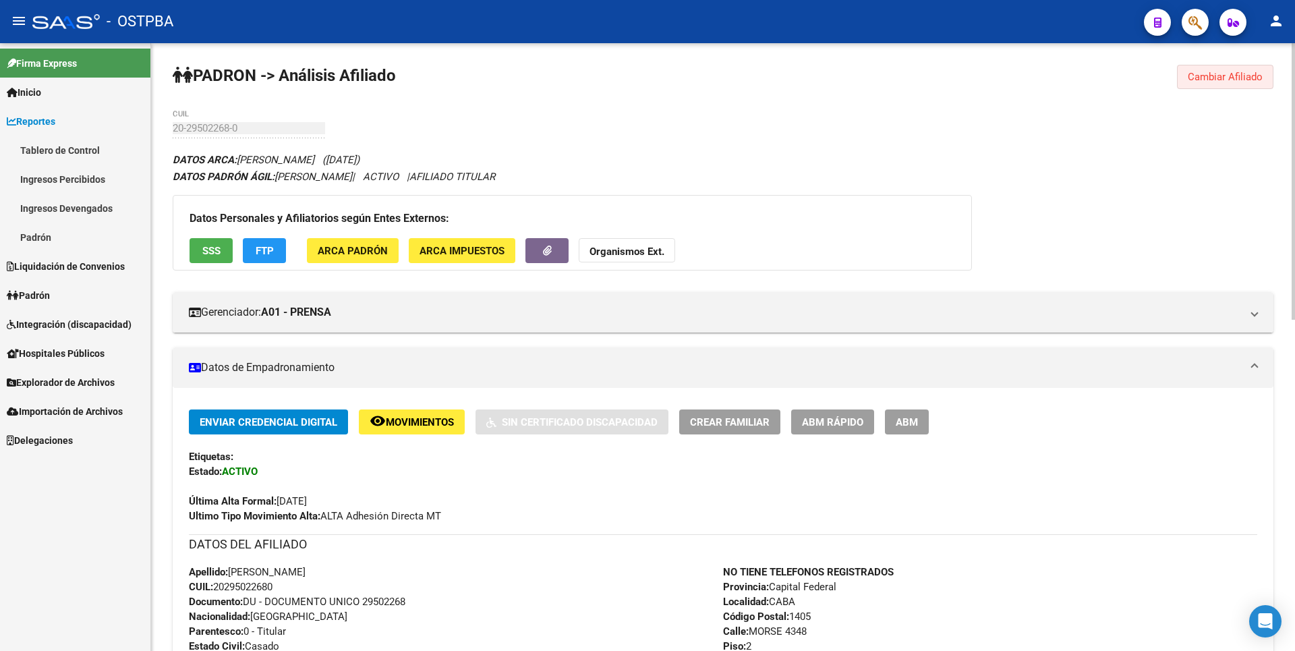
click at [1222, 77] on span "Cambiar Afiliado" at bounding box center [1225, 77] width 75 height 12
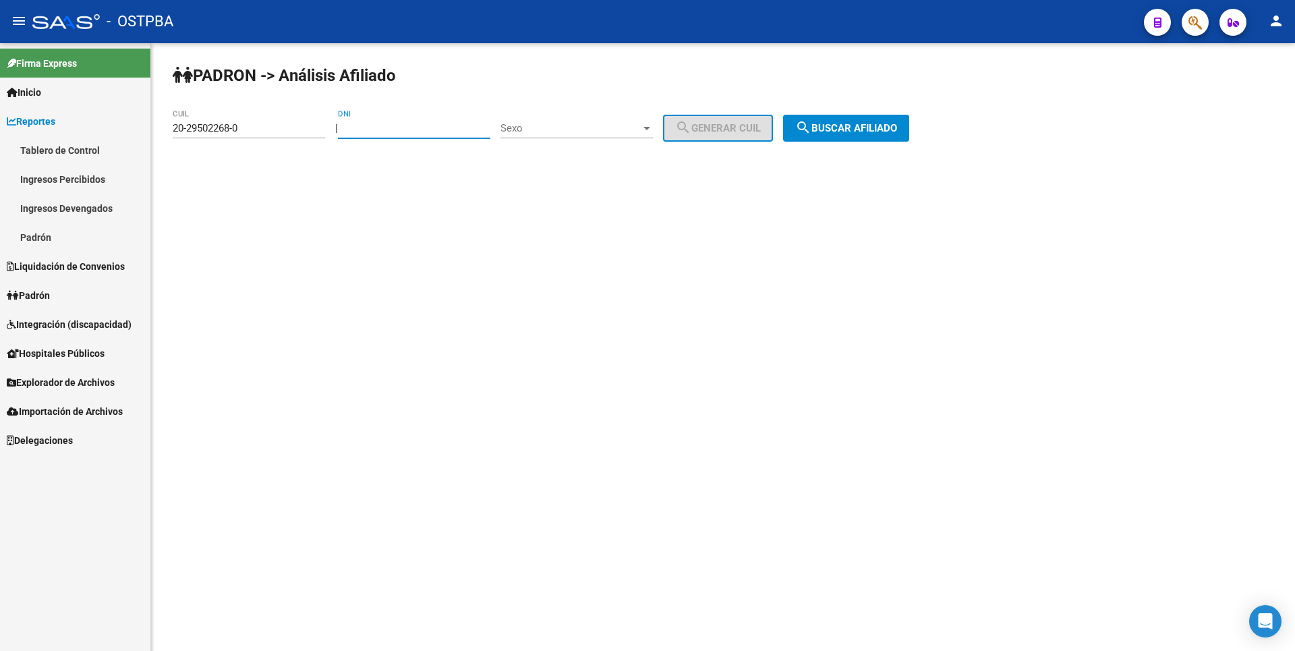
click at [395, 134] on input "DNI" at bounding box center [414, 128] width 152 height 12
paste input "28.970171"
click at [366, 130] on input "28.970171" at bounding box center [414, 128] width 152 height 12
type input "28970171"
drag, startPoint x: 244, startPoint y: 132, endPoint x: 162, endPoint y: 134, distance: 82.4
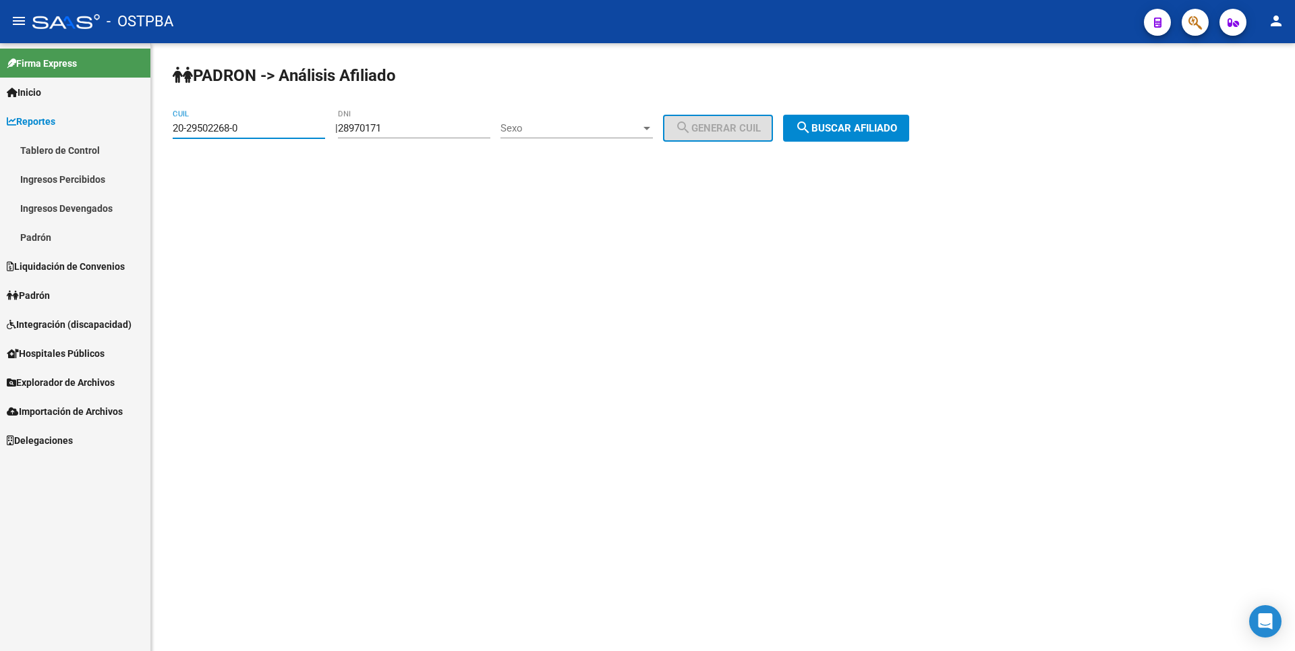
click at [162, 134] on div "PADRON -> Análisis Afiliado 20-29502268-0 CUIL | 28970171 DNI Sexo Sexo search …" at bounding box center [723, 114] width 1144 height 142
click at [653, 123] on div at bounding box center [647, 128] width 12 height 11
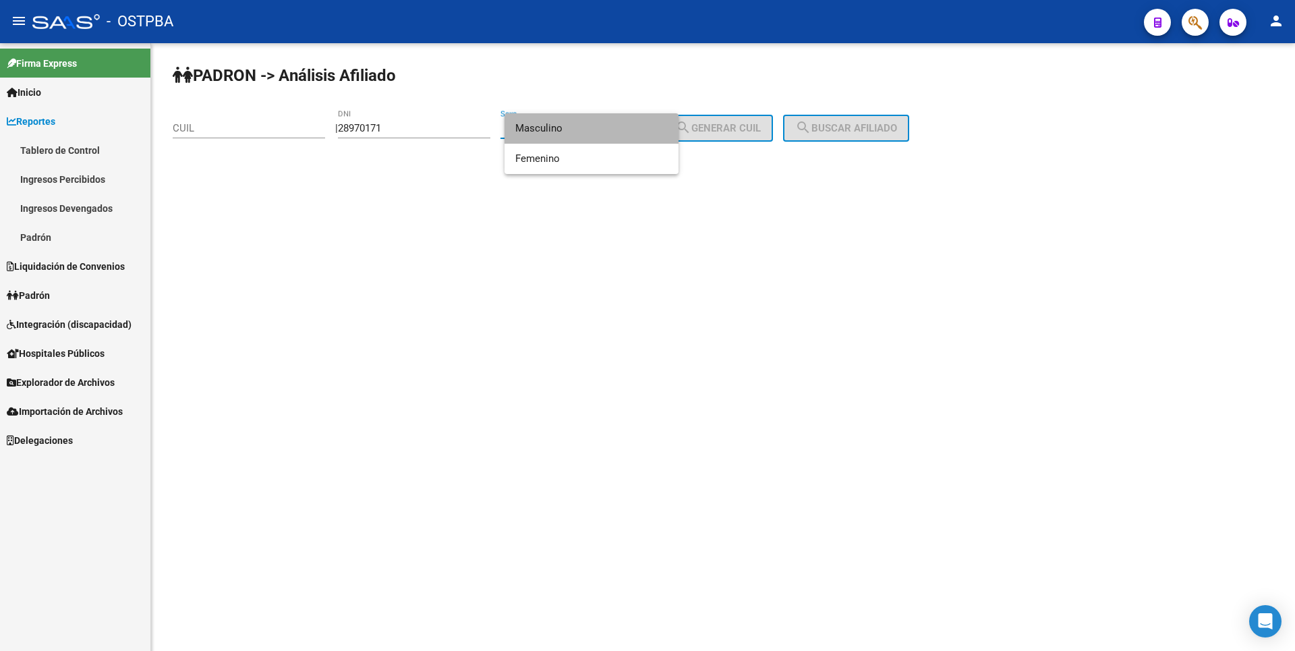
drag, startPoint x: 596, startPoint y: 125, endPoint x: 690, endPoint y: 124, distance: 93.1
click at [606, 123] on span "Masculino" at bounding box center [591, 128] width 152 height 30
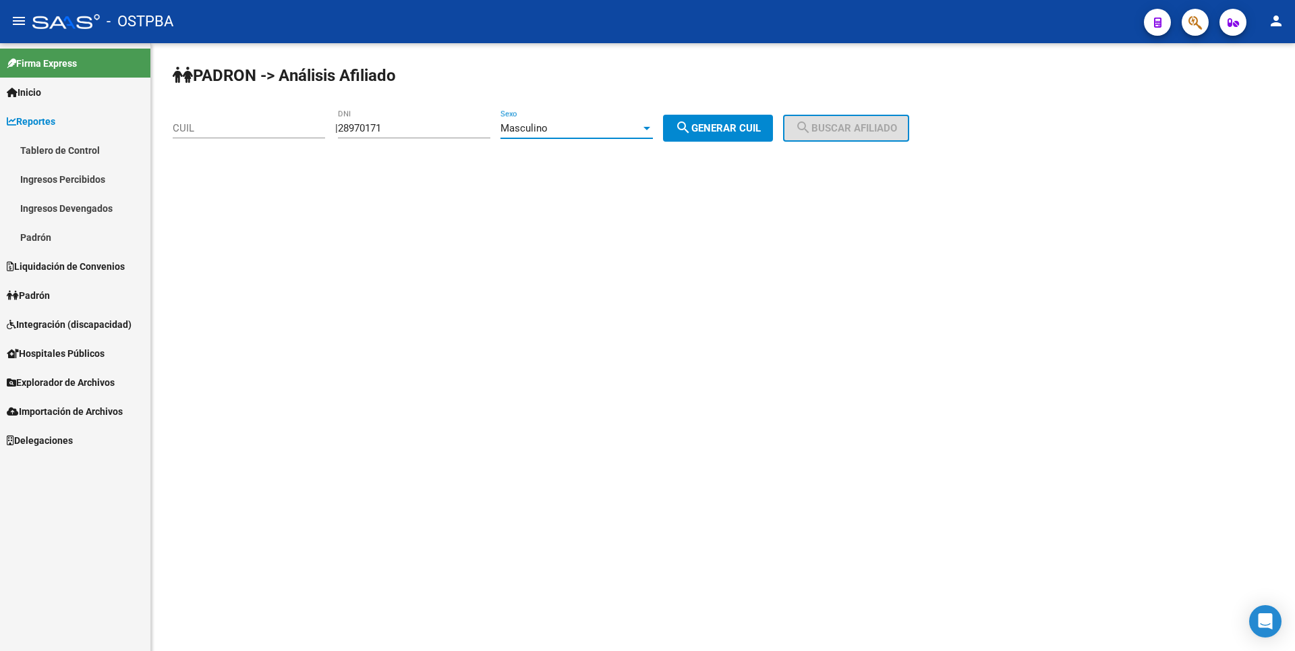
drag, startPoint x: 696, startPoint y: 125, endPoint x: 745, endPoint y: 122, distance: 48.7
click at [692, 126] on mat-icon "search" at bounding box center [683, 127] width 16 height 16
type input "20-28970171-1"
click at [884, 139] on button "search Buscar afiliado" at bounding box center [846, 128] width 126 height 27
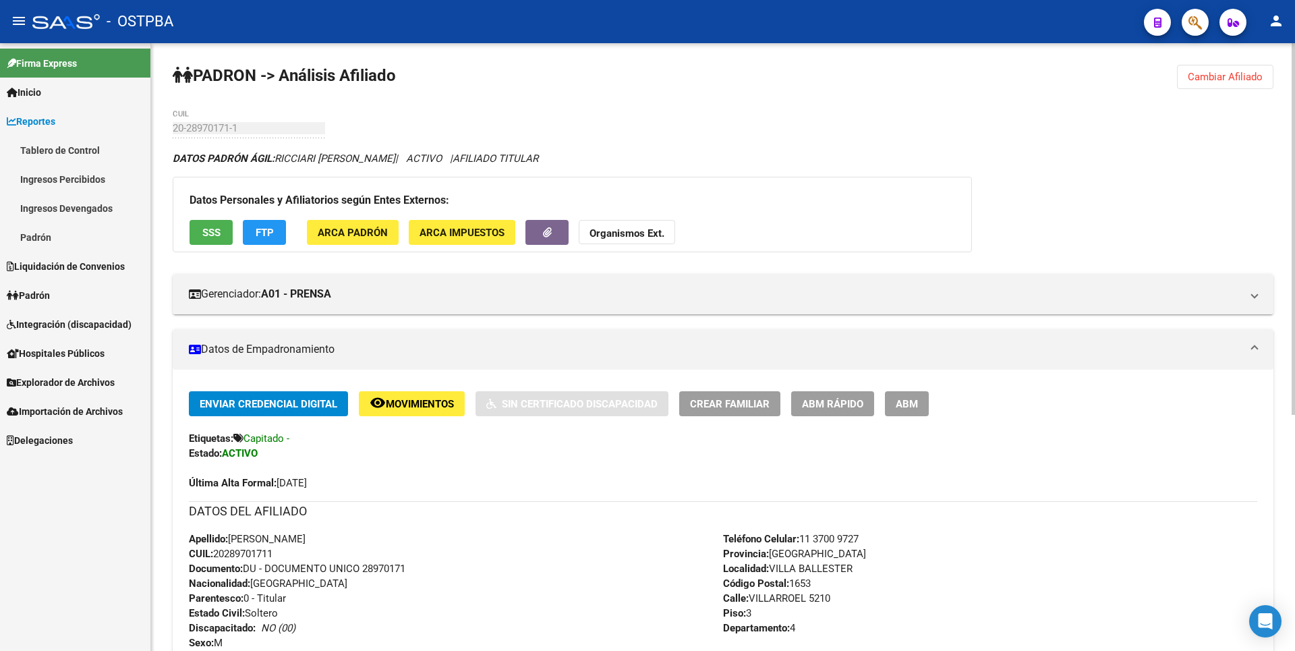
scroll to position [385, 0]
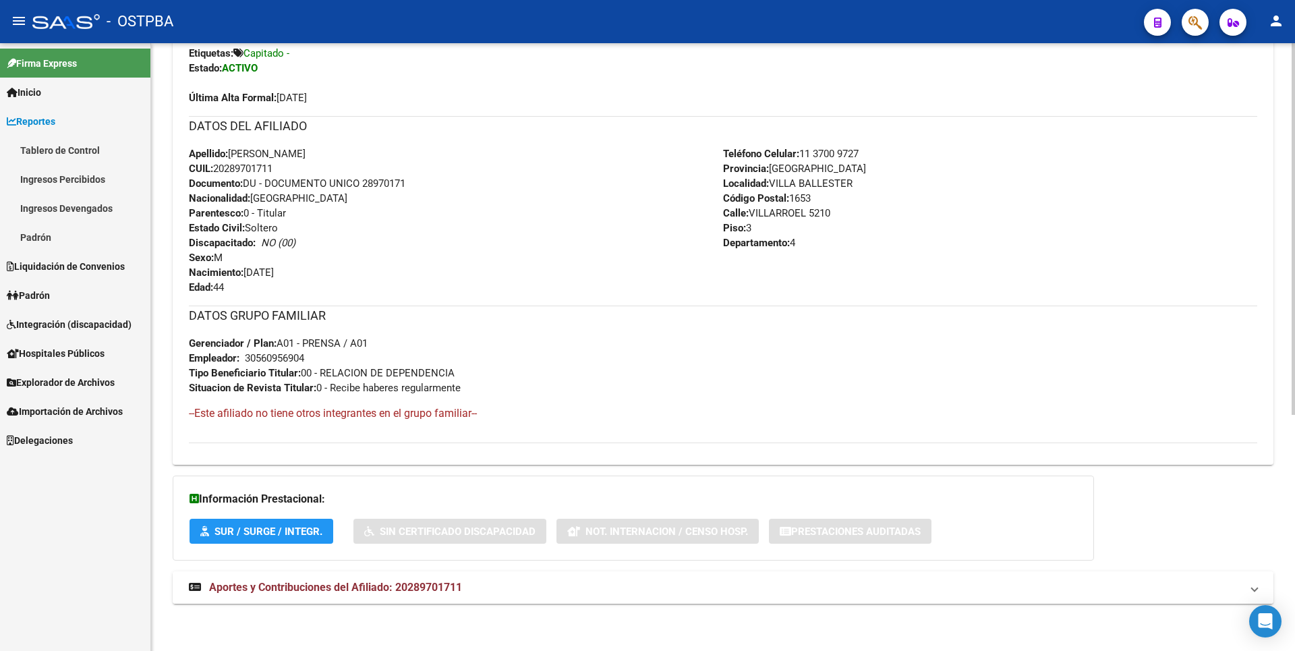
click at [324, 592] on span "Aportes y Contribuciones del Afiliado: 20289701711" at bounding box center [335, 587] width 253 height 13
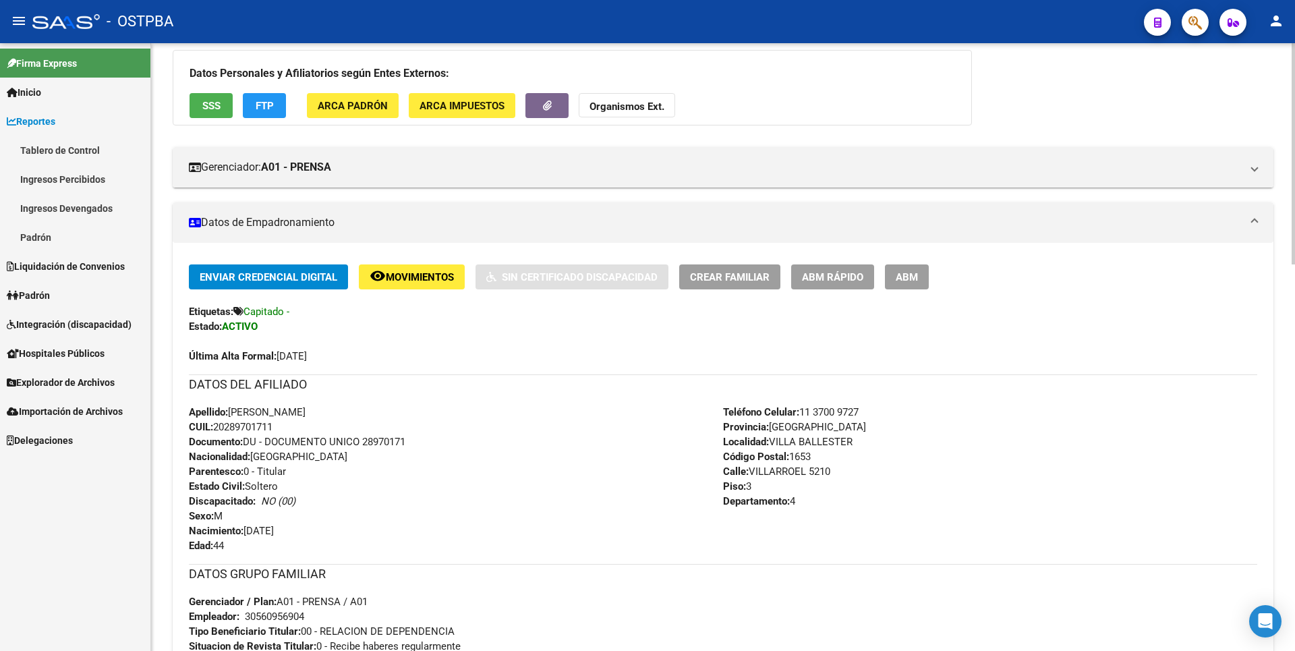
scroll to position [0, 0]
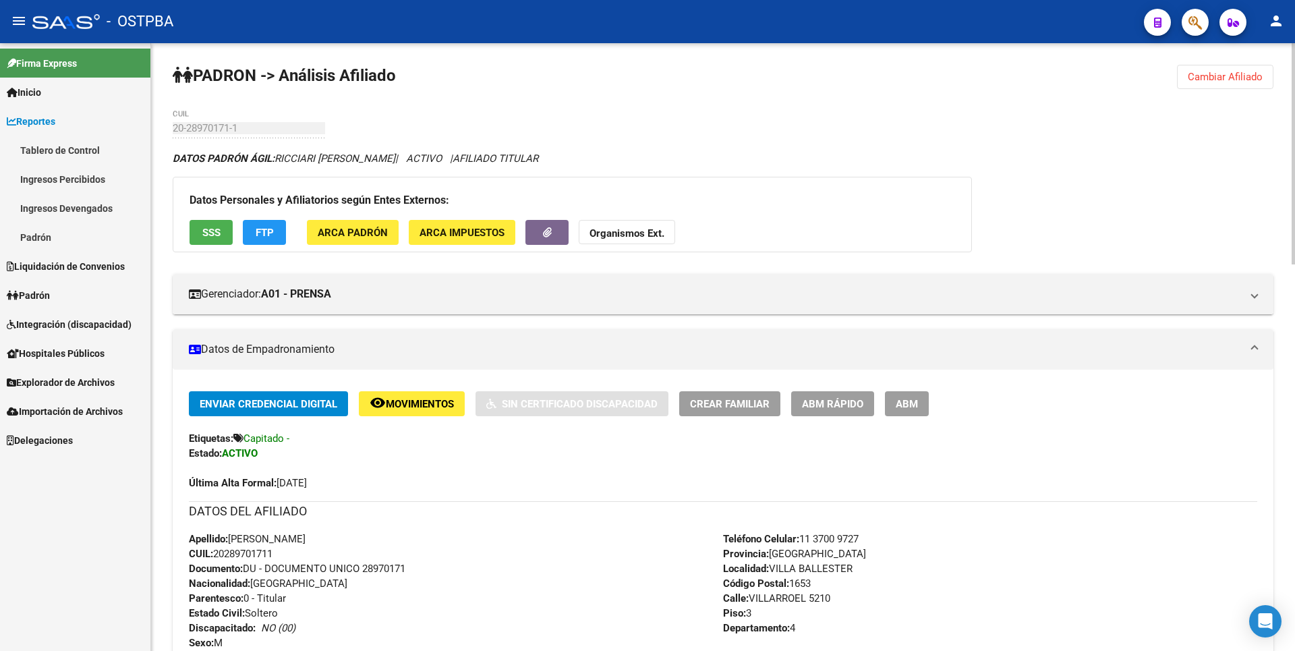
click at [271, 405] on span "Enviar Credencial Digital" at bounding box center [269, 404] width 138 height 12
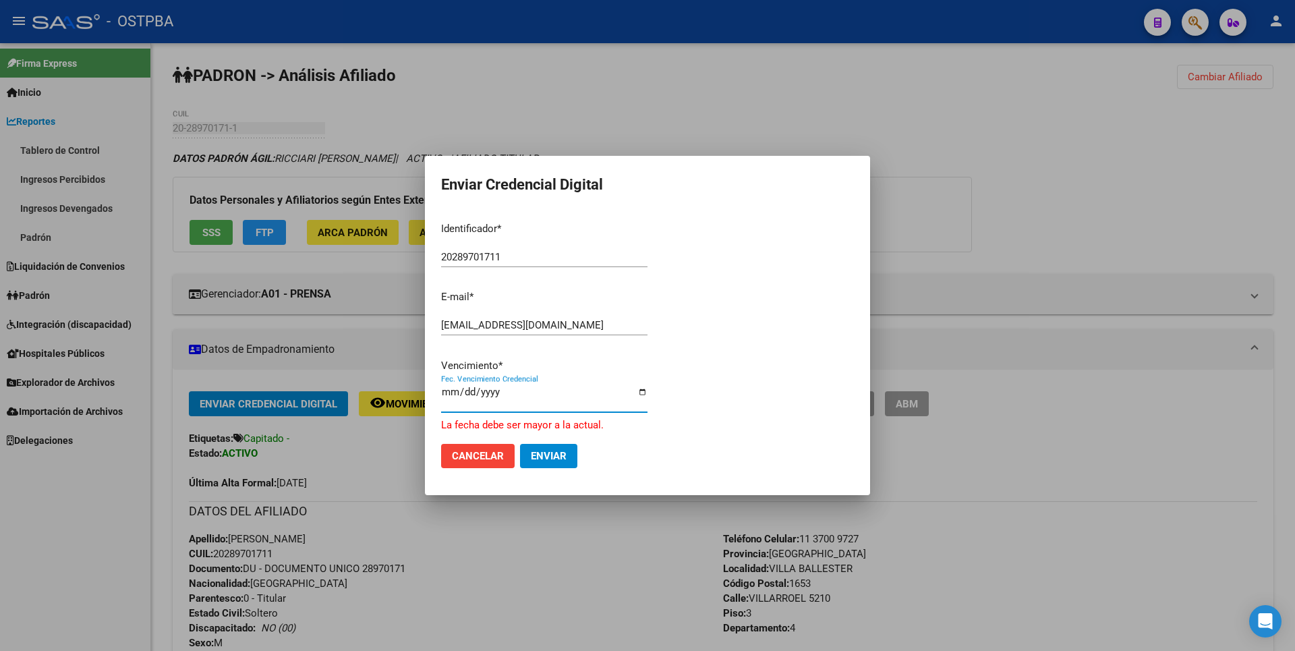
click at [503, 395] on input "[DATE]" at bounding box center [544, 398] width 206 height 22
click at [494, 395] on input "[DATE]" at bounding box center [544, 398] width 206 height 22
type input "[DATE]"
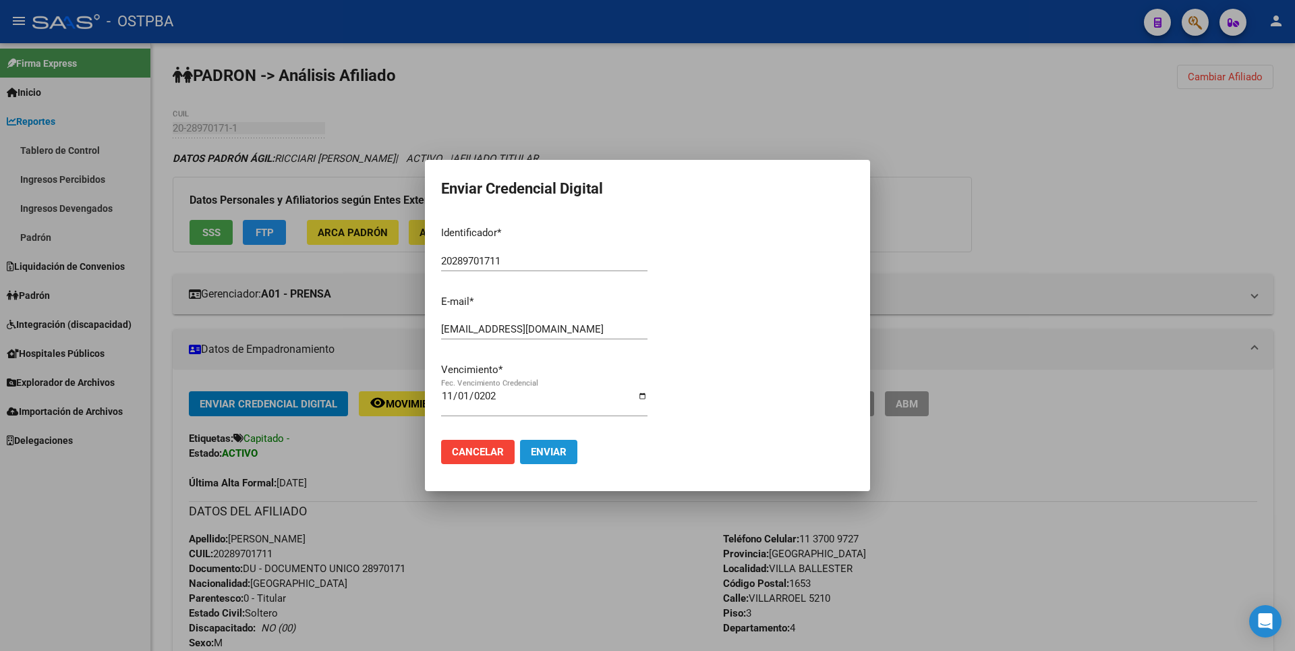
click at [565, 454] on span "Enviar" at bounding box center [549, 452] width 36 height 12
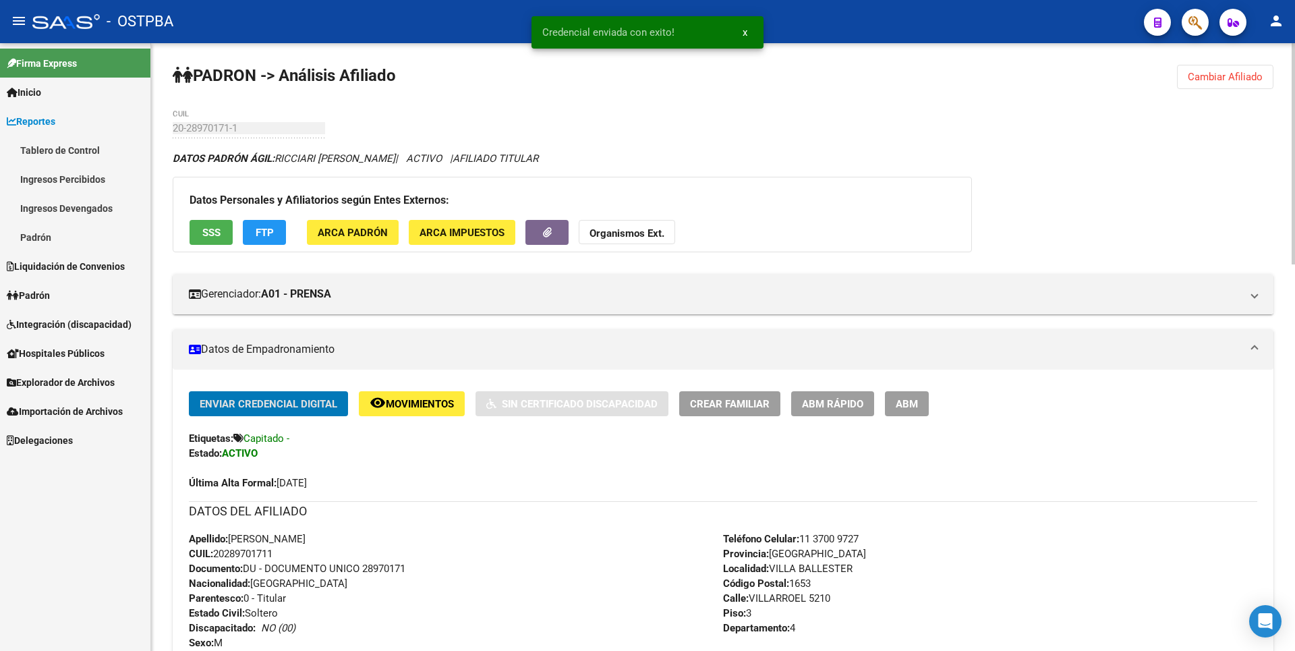
click at [262, 237] on span "FTP" at bounding box center [265, 233] width 18 height 12
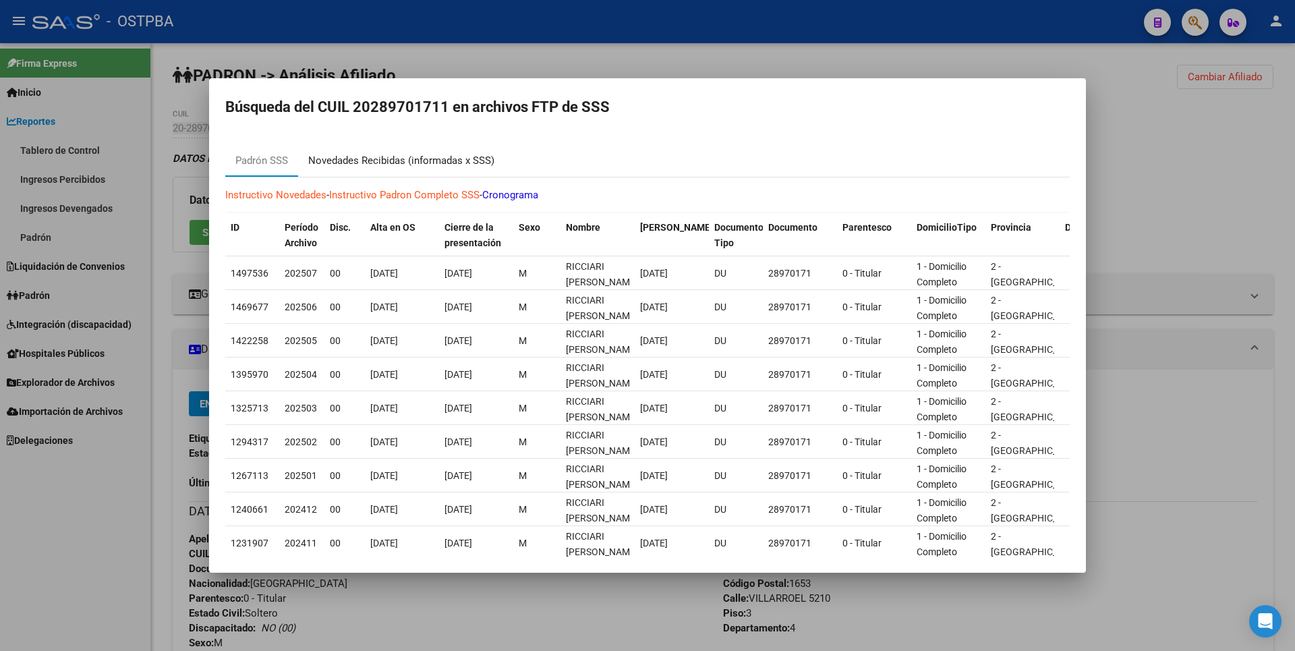
click at [426, 159] on div "Novedades Recibidas (informadas x SSS)" at bounding box center [401, 161] width 186 height 16
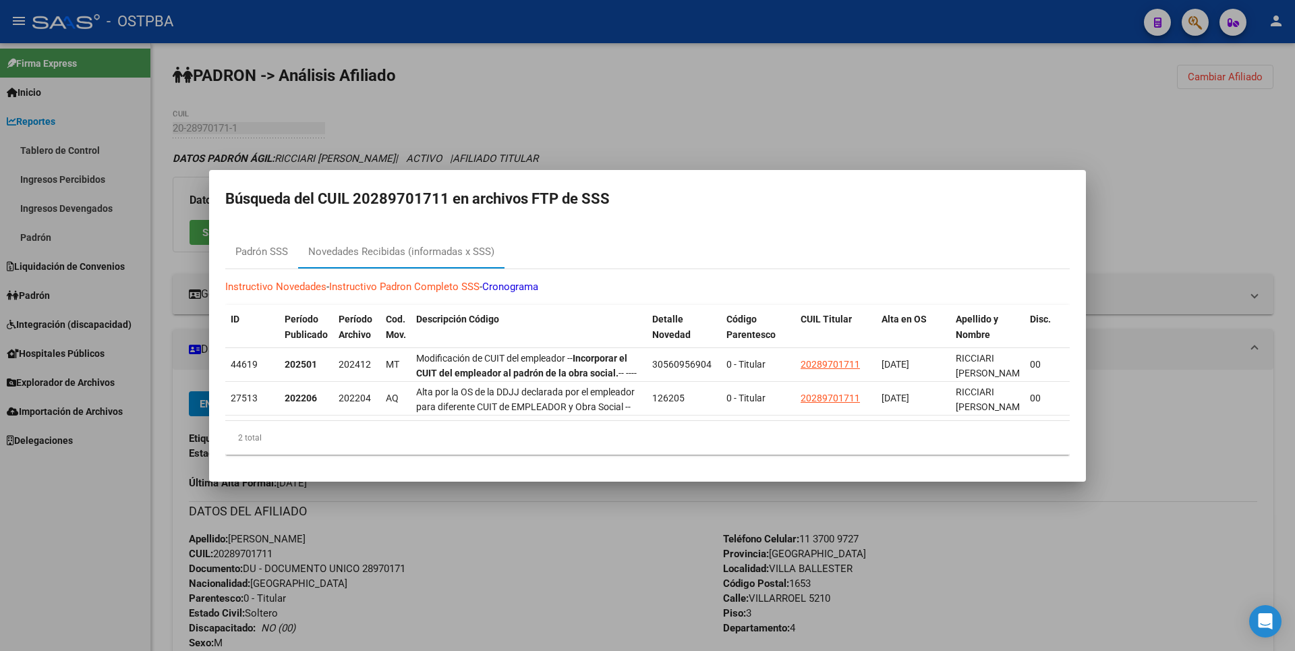
click at [538, 104] on div at bounding box center [647, 325] width 1295 height 651
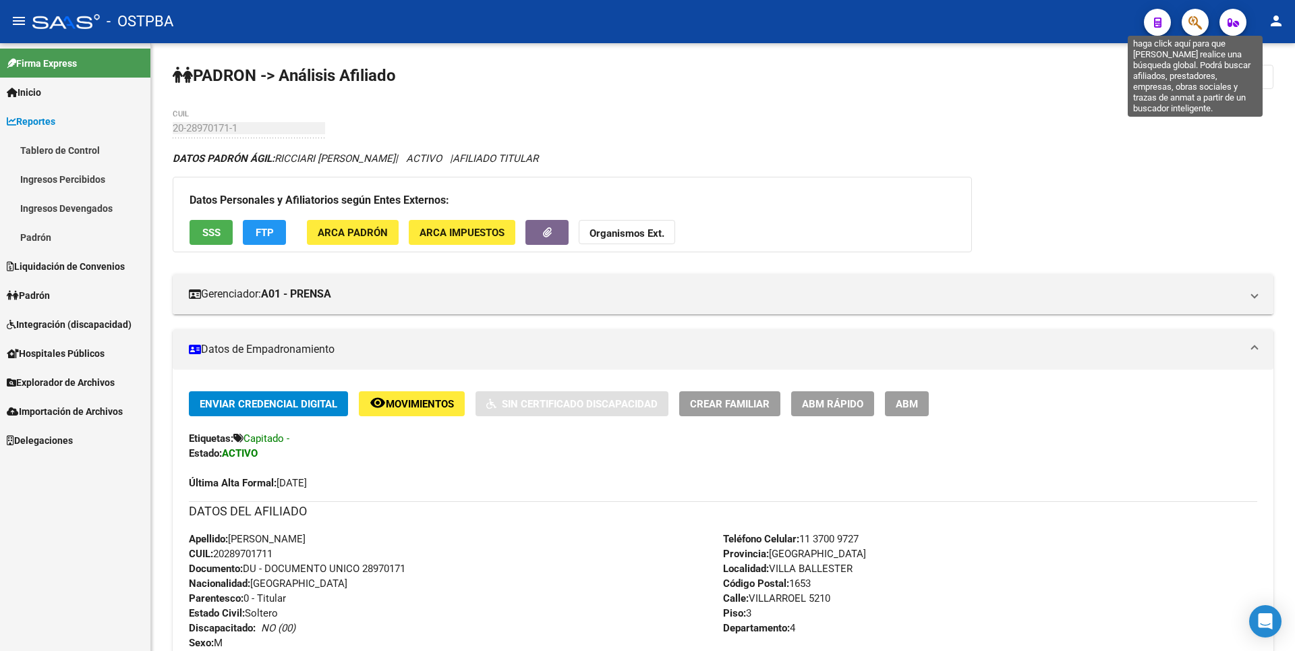
click at [1195, 28] on icon "button" at bounding box center [1195, 23] width 13 height 16
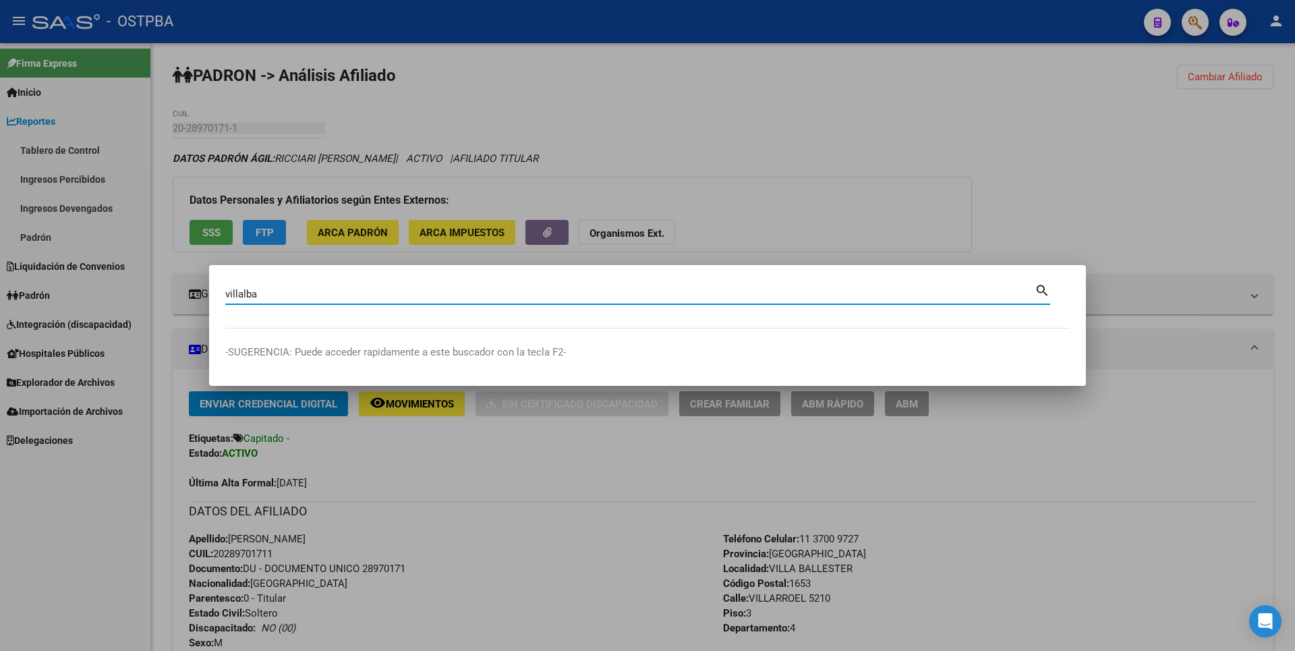
type input "villalba"
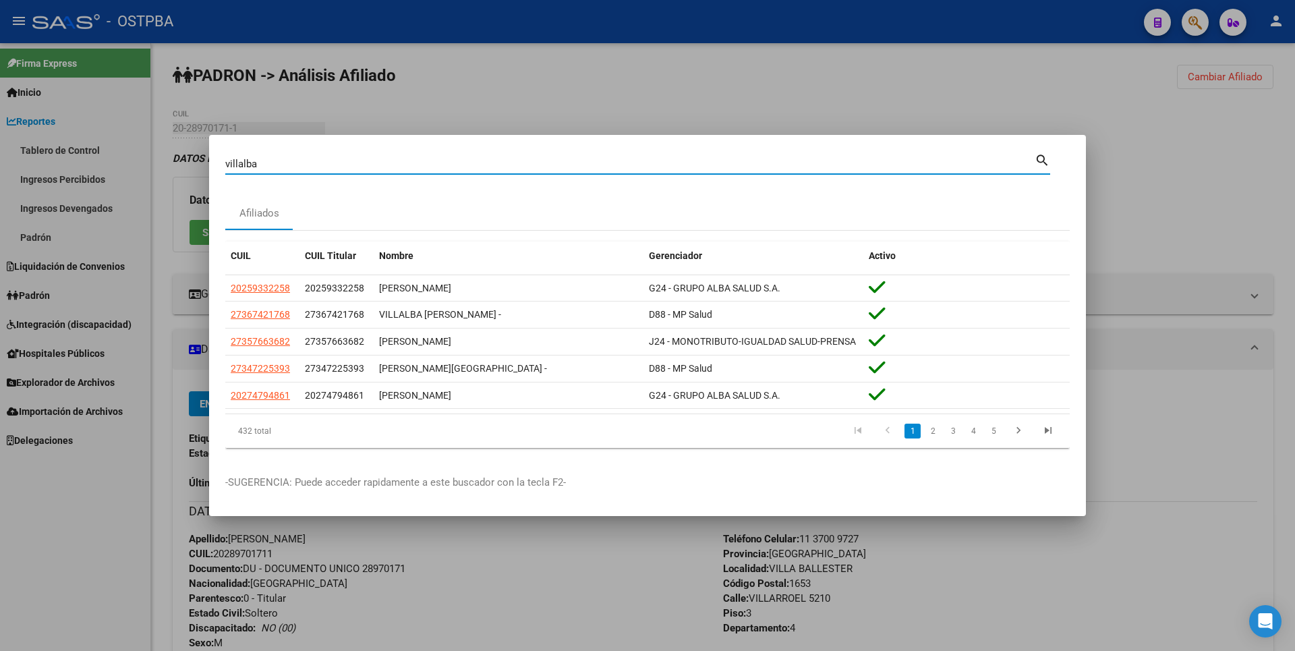
click at [493, 109] on div at bounding box center [647, 325] width 1295 height 651
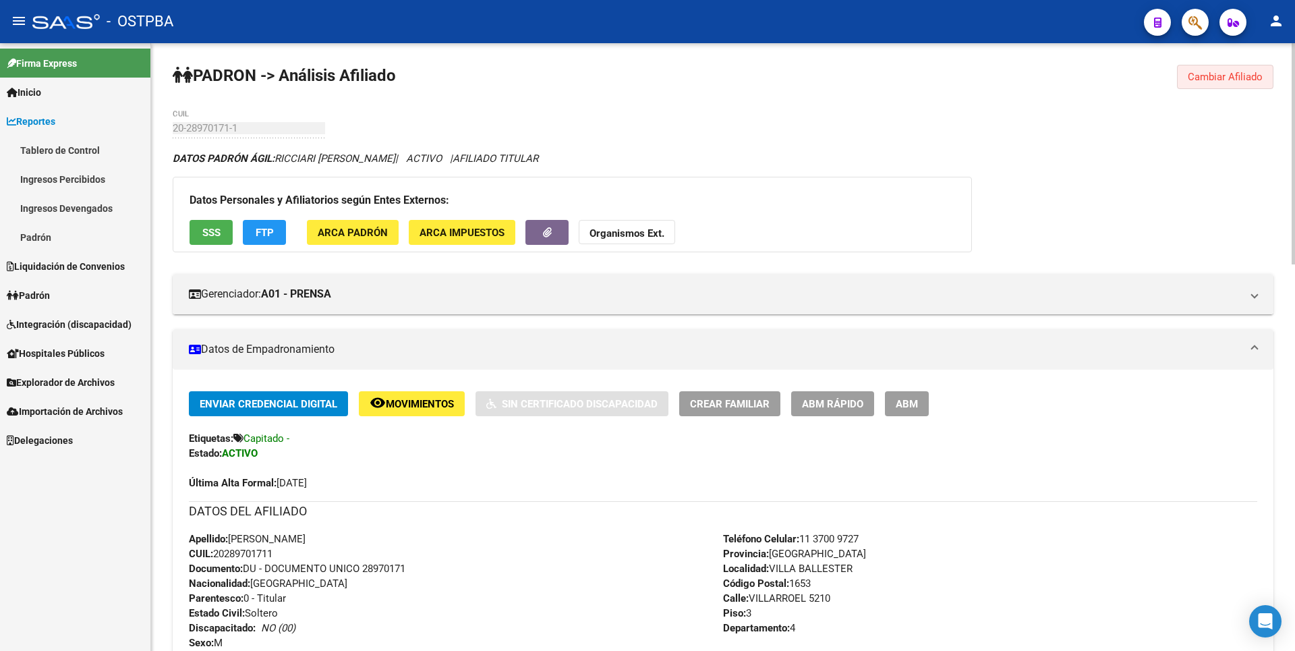
click at [1200, 69] on button "Cambiar Afiliado" at bounding box center [1225, 77] width 96 height 24
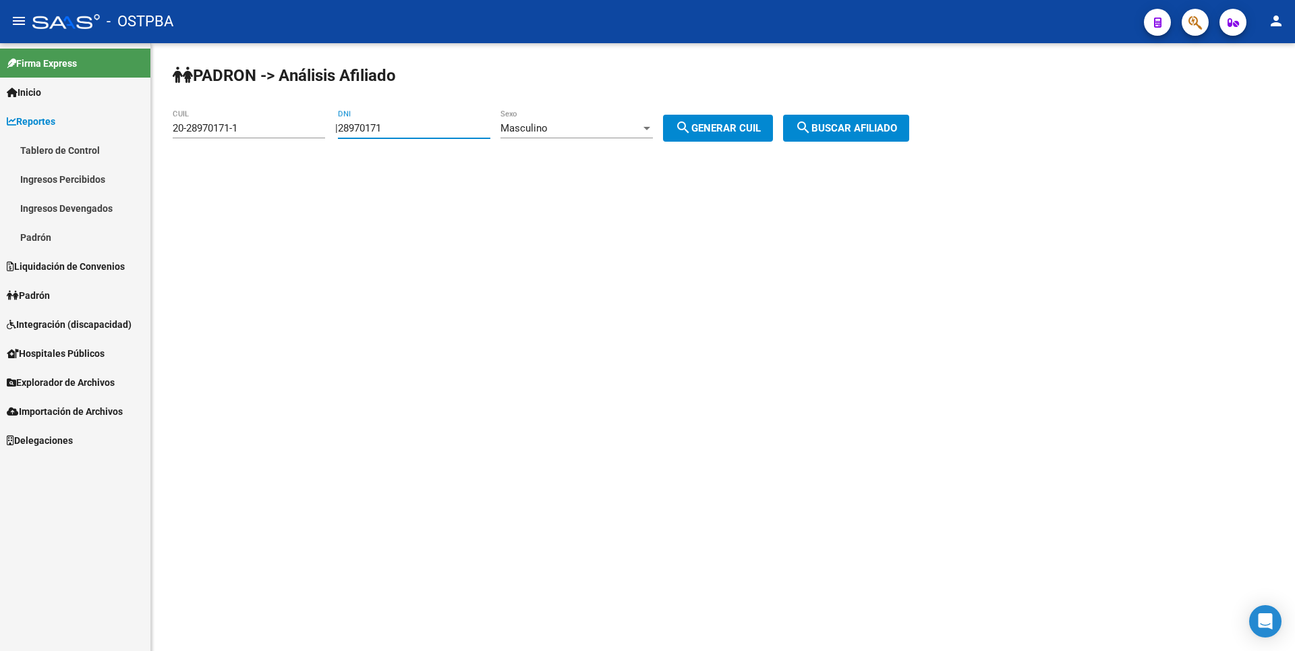
drag, startPoint x: 413, startPoint y: 132, endPoint x: 215, endPoint y: 132, distance: 198.4
click at [215, 132] on app-analisis-afiliado "PADRON -> Análisis Afiliado 20-28970171-1 CUIL | 28970171 DNI Masculino Sexo se…" at bounding box center [546, 128] width 747 height 12
paste input "0.539562"
click at [367, 132] on input "20.539562" at bounding box center [414, 128] width 152 height 12
type input "20539562"
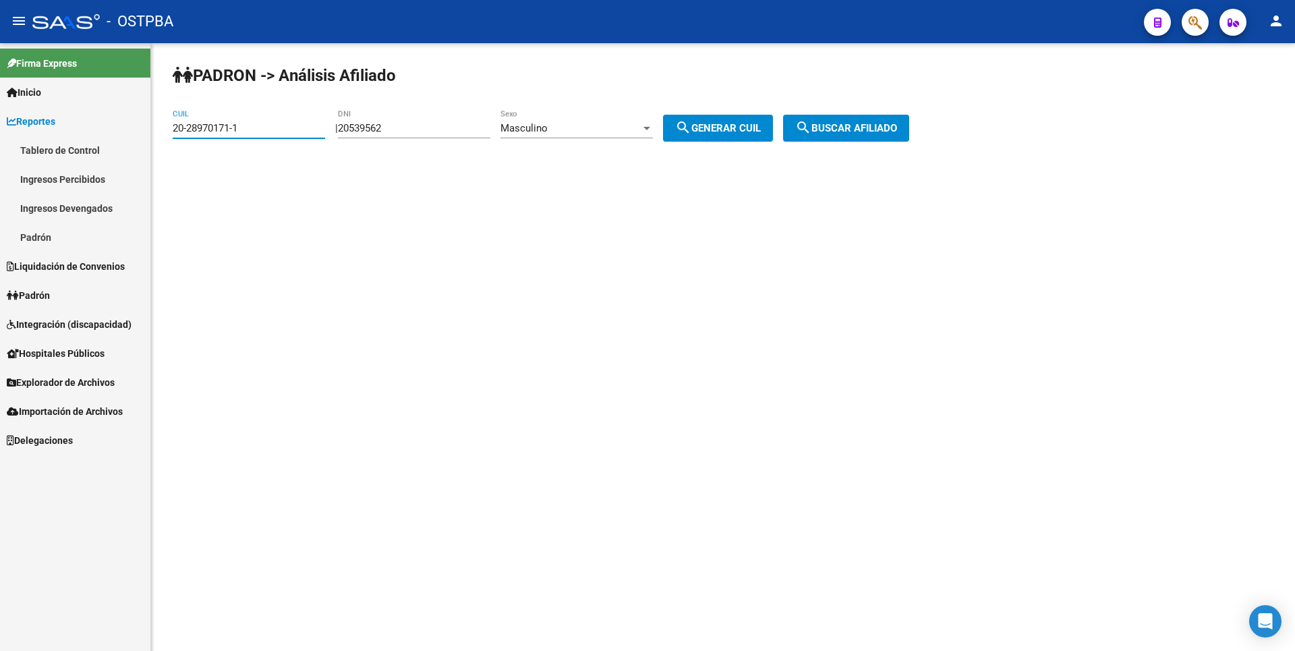
drag, startPoint x: 252, startPoint y: 129, endPoint x: 125, endPoint y: 149, distance: 127.8
click at [125, 149] on mat-sidenav-container "Firma Express Inicio Calendario SSS Instructivos Contacto OS Reportes Tablero d…" at bounding box center [647, 347] width 1295 height 608
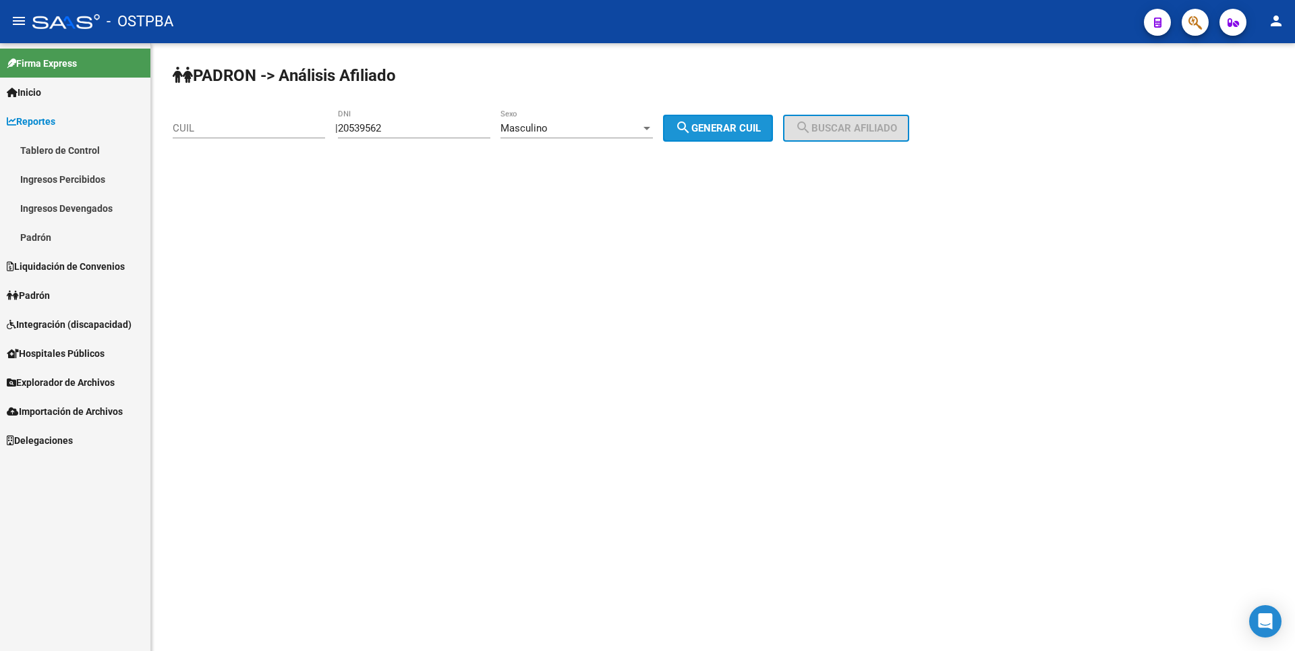
click at [711, 129] on span "search Generar CUIL" at bounding box center [718, 128] width 86 height 12
type input "20-20539562-9"
click at [877, 126] on span "search Buscar afiliado" at bounding box center [846, 128] width 102 height 12
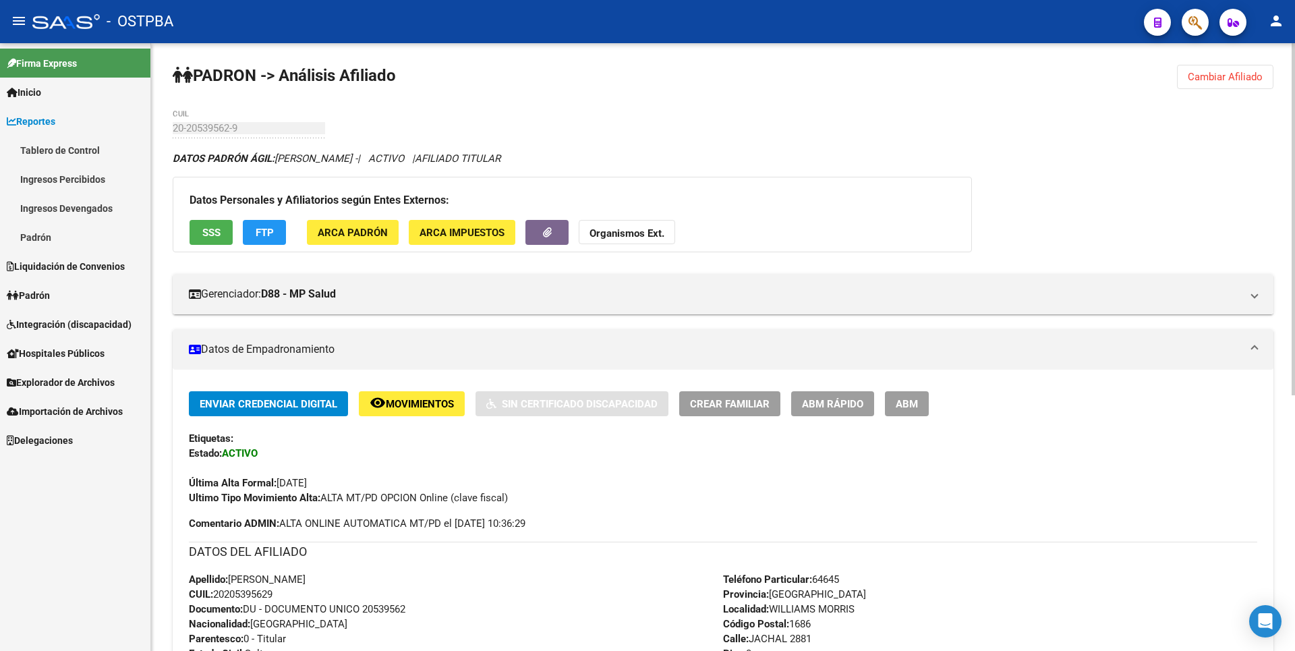
click at [630, 228] on strong "Organismos Ext." at bounding box center [627, 233] width 75 height 12
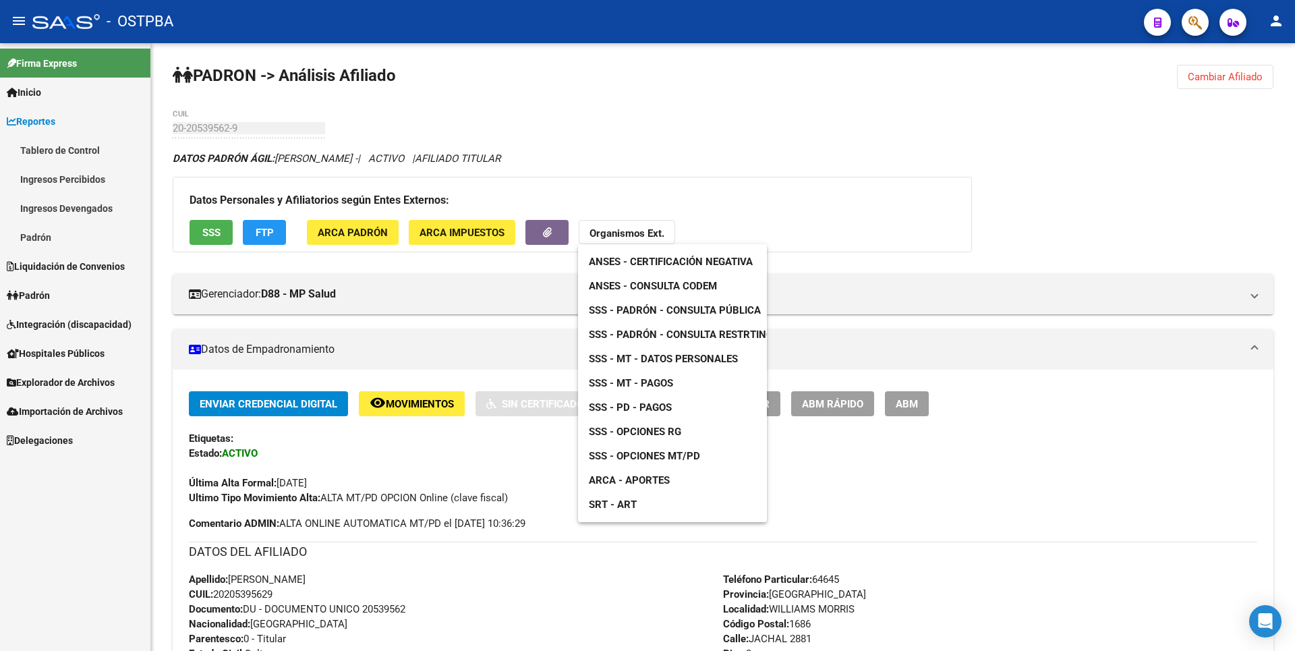
click at [688, 293] on link "ANSES - Consulta CODEM" at bounding box center [653, 286] width 150 height 24
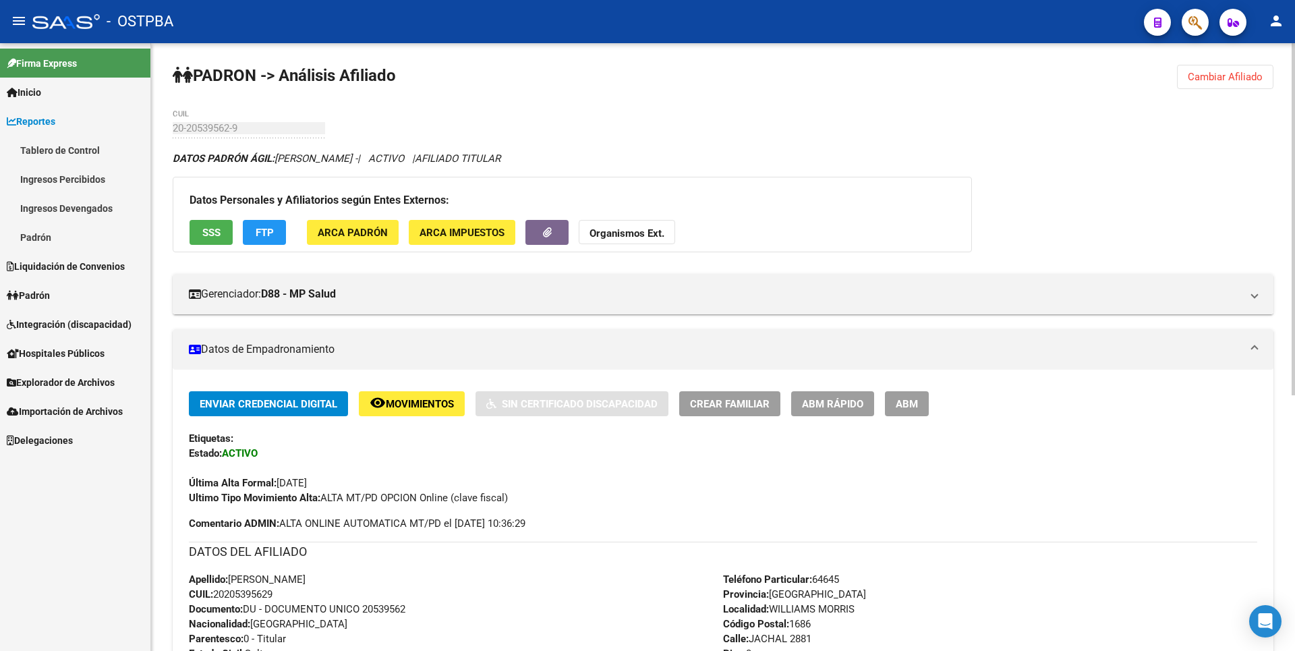
drag, startPoint x: 218, startPoint y: 594, endPoint x: 283, endPoint y: 588, distance: 65.1
click at [283, 588] on div "Apellido: [PERSON_NAME] CUIL: 20205395629 Documento: DU - DOCUMENTO UNICO 20539…" at bounding box center [456, 646] width 534 height 148
copy span "20205395629"
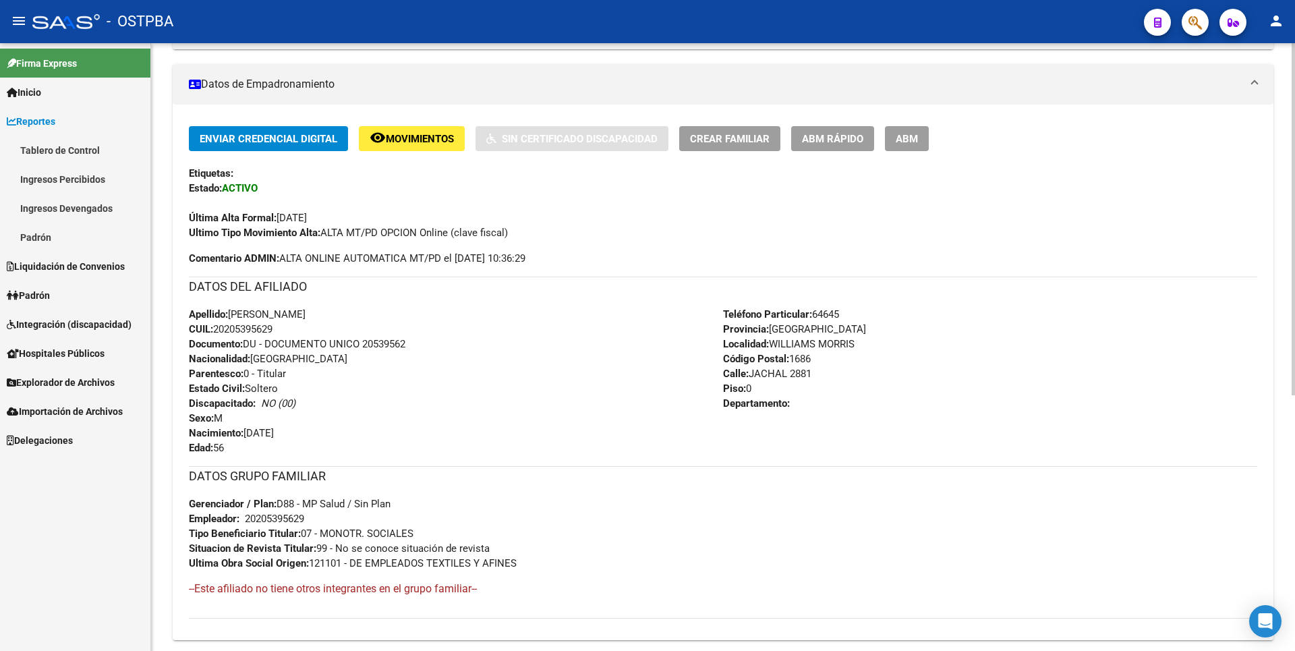
scroll to position [441, 0]
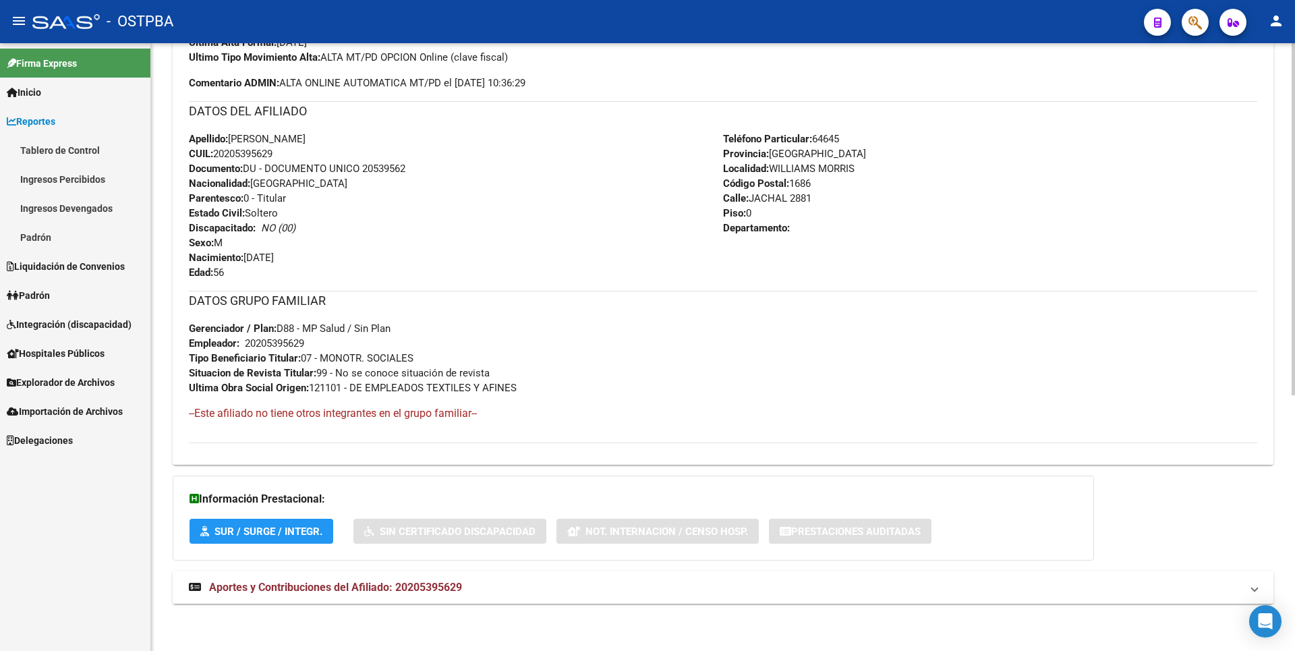
click at [354, 601] on mat-expansion-panel-header "Aportes y Contribuciones del Afiliado: 20205395629" at bounding box center [723, 587] width 1101 height 32
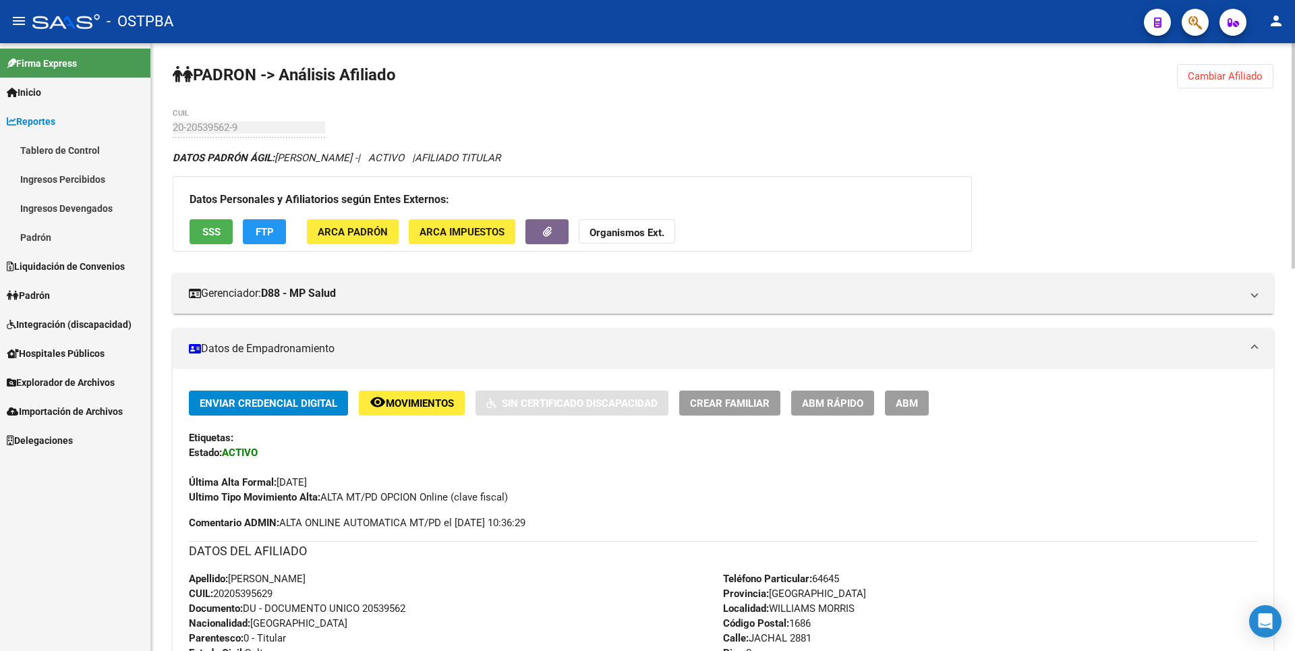
scroll to position [0, 0]
click at [206, 238] on span "SSS" at bounding box center [211, 233] width 18 height 12
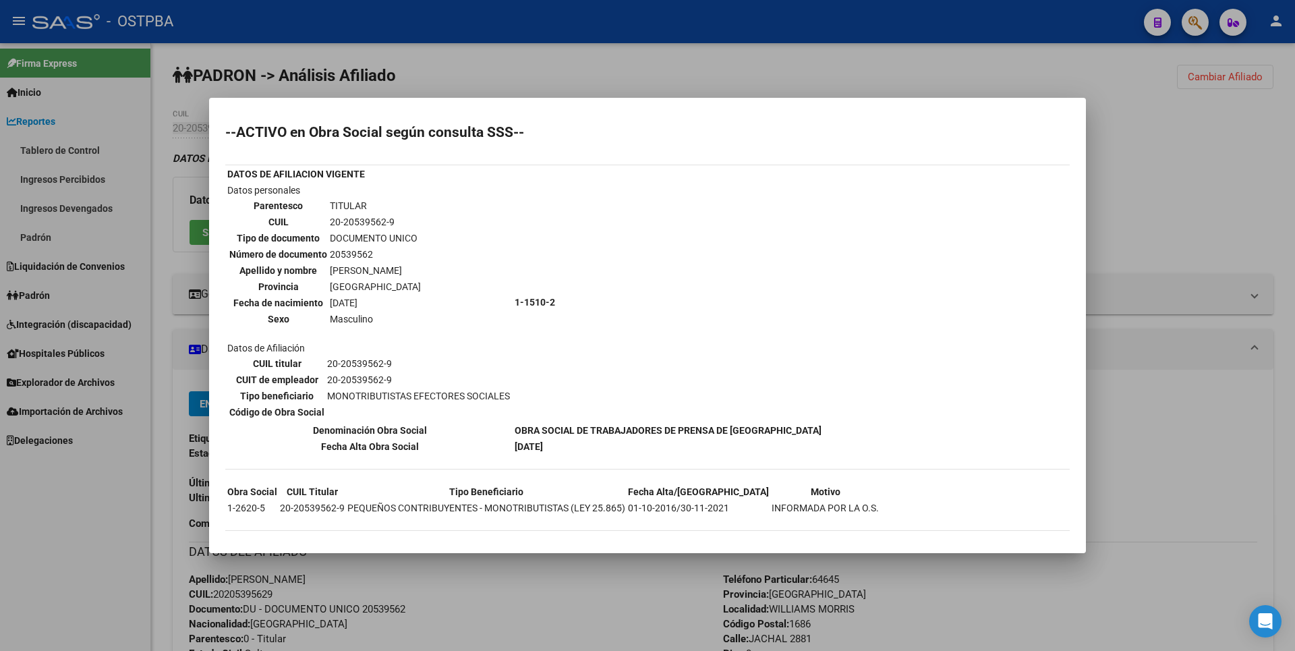
scroll to position [7, 0]
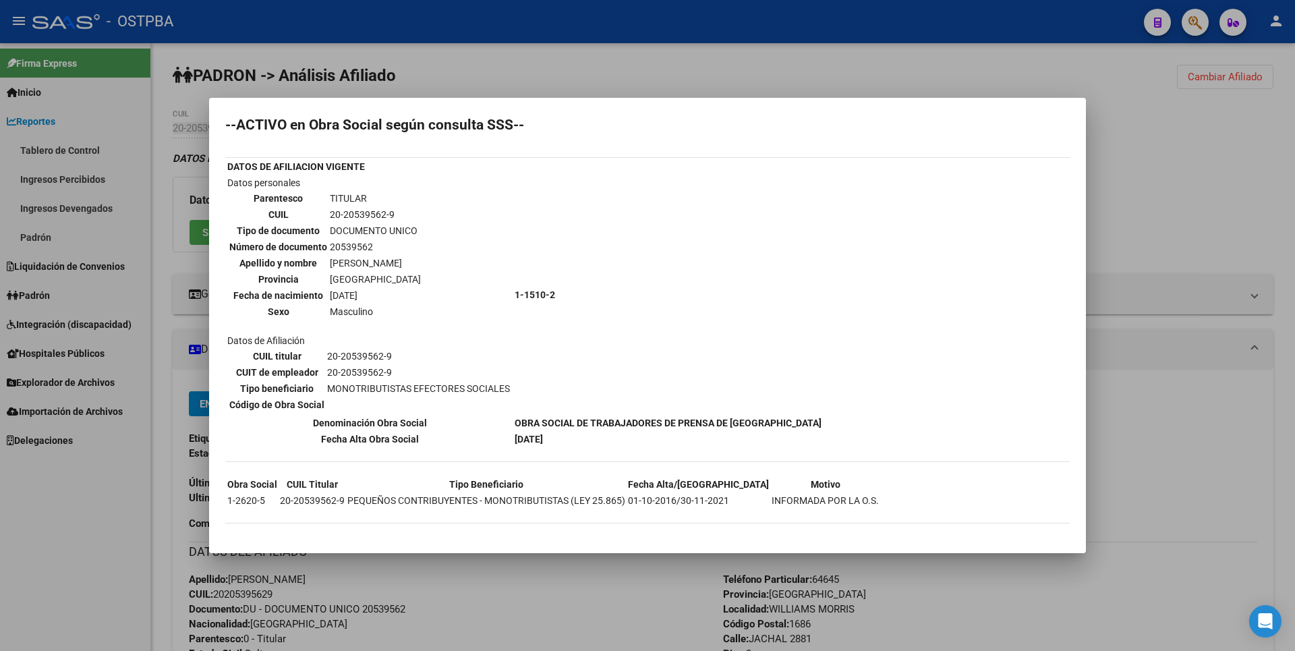
click at [1142, 128] on div at bounding box center [647, 325] width 1295 height 651
